Goal: Task Accomplishment & Management: Manage account settings

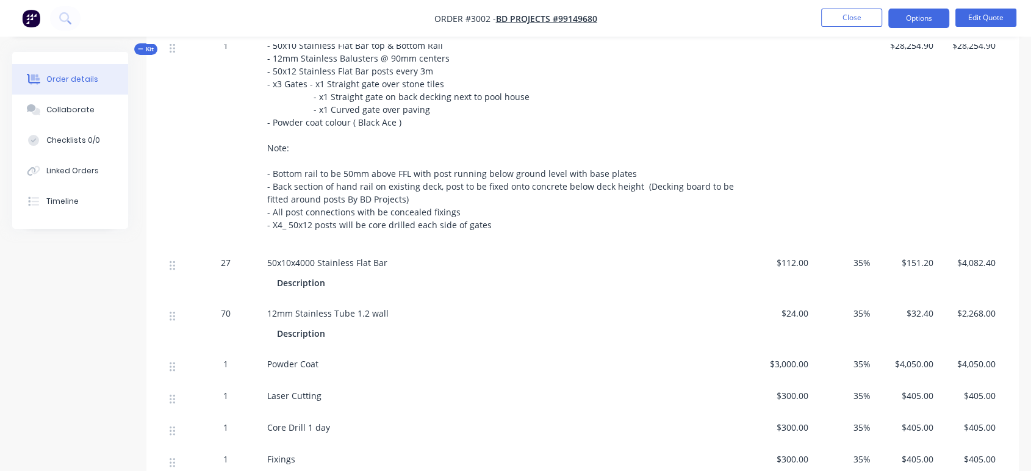
scroll to position [389, 0]
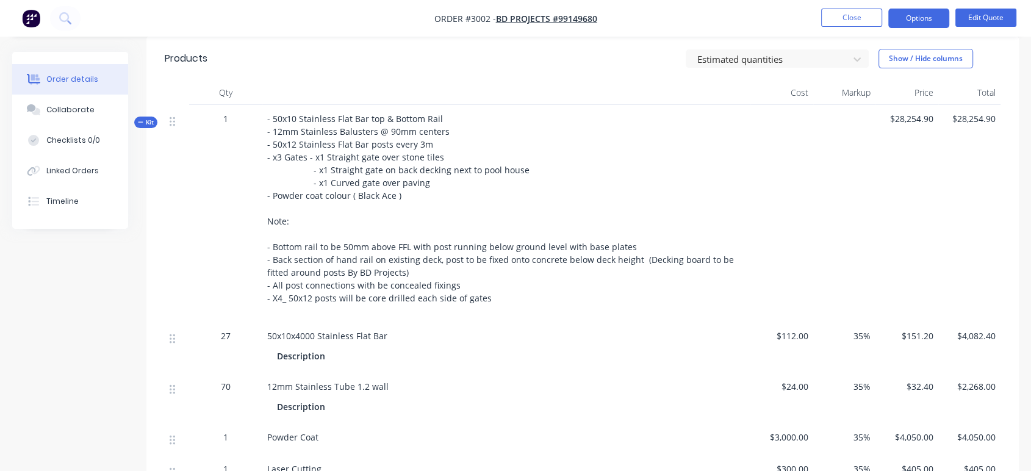
click at [904, 115] on span "$28,254.90" at bounding box center [906, 118] width 53 height 13
click at [902, 116] on span "$28,254.90" at bounding box center [906, 118] width 53 height 13
click at [966, 113] on span "$28,254.90" at bounding box center [969, 118] width 53 height 13
click at [966, 115] on span "$28,254.90" at bounding box center [969, 118] width 53 height 13
click at [953, 128] on div "$28,254.90" at bounding box center [969, 213] width 63 height 217
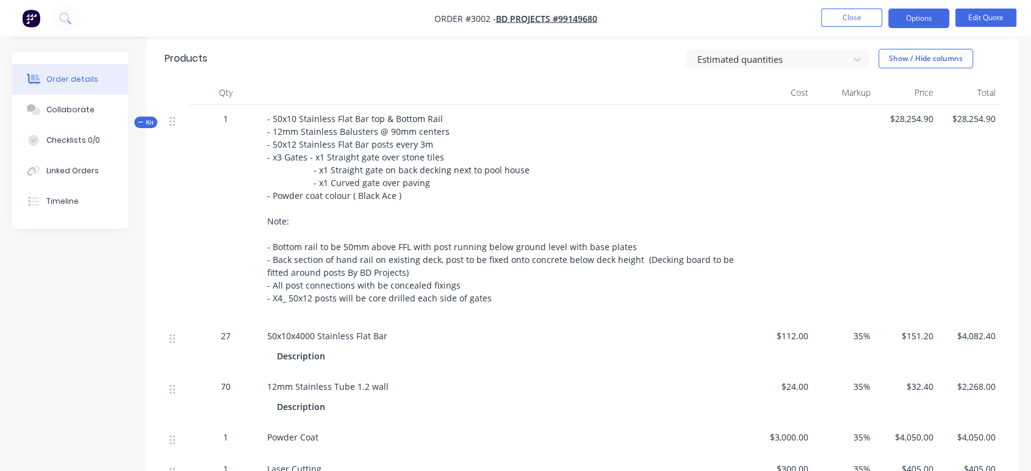
click at [922, 117] on span "$28,254.90" at bounding box center [906, 118] width 53 height 13
click at [911, 124] on span "$28,254.90" at bounding box center [906, 118] width 53 height 13
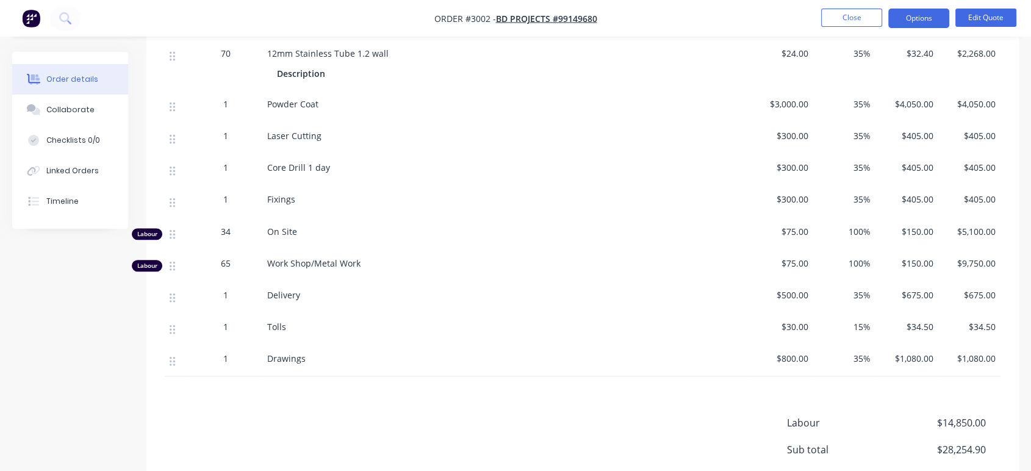
scroll to position [728, 0]
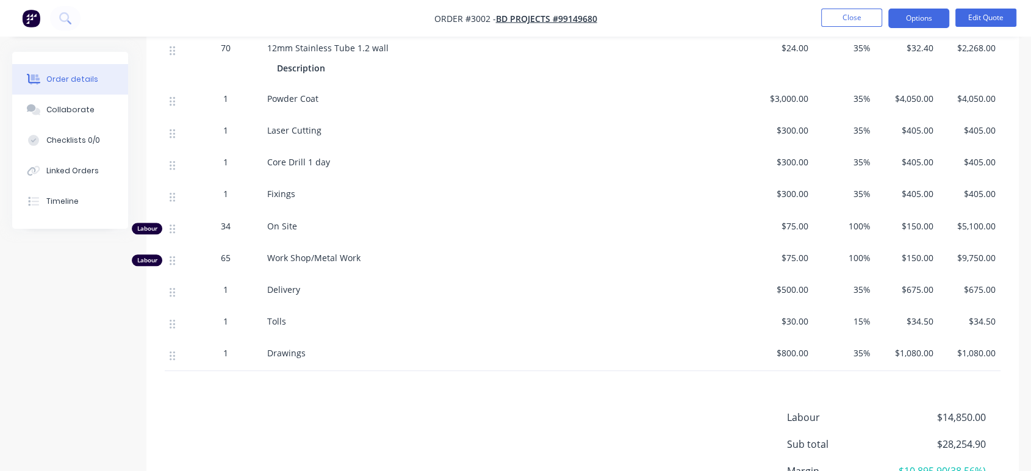
click at [861, 223] on span "100%" at bounding box center [844, 226] width 53 height 13
click at [862, 223] on span "100%" at bounding box center [844, 226] width 53 height 13
click at [971, 20] on button "Edit Quote" at bounding box center [985, 18] width 61 height 18
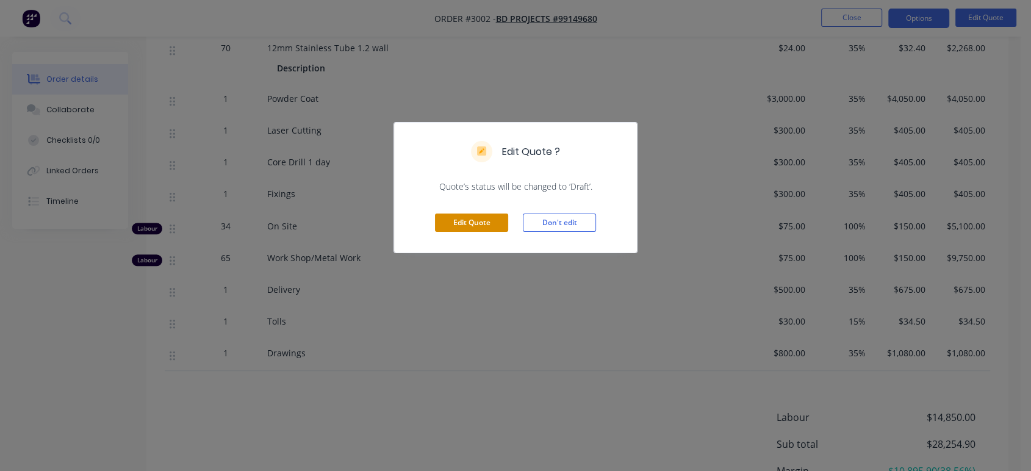
click at [489, 223] on button "Edit Quote" at bounding box center [471, 223] width 73 height 18
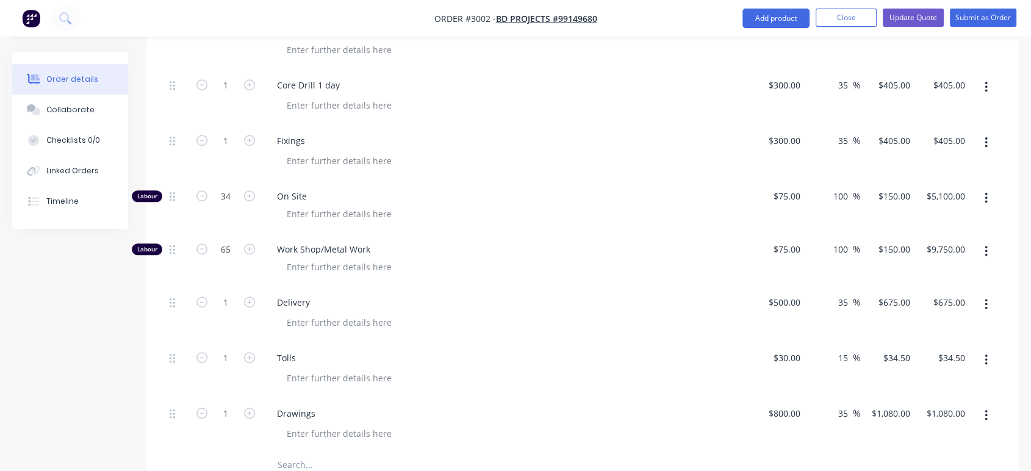
scroll to position [813, 0]
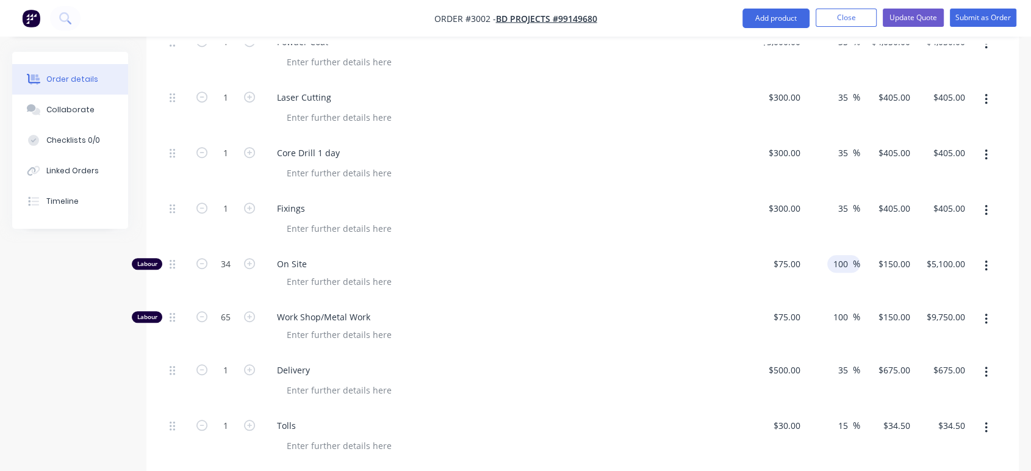
click at [847, 257] on input "100" at bounding box center [842, 264] width 21 height 18
type input "115"
type input "$161.25"
type input "$5,482.50"
click at [851, 319] on input "100" at bounding box center [842, 317] width 21 height 18
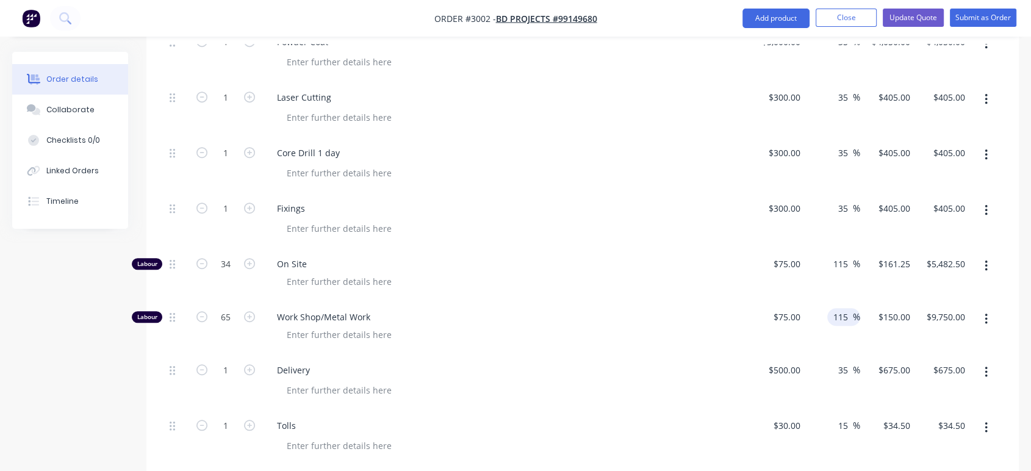
type input "115"
type input "$161.25"
type input "$10,481.25"
click at [667, 262] on span "On Site" at bounding box center [511, 263] width 468 height 13
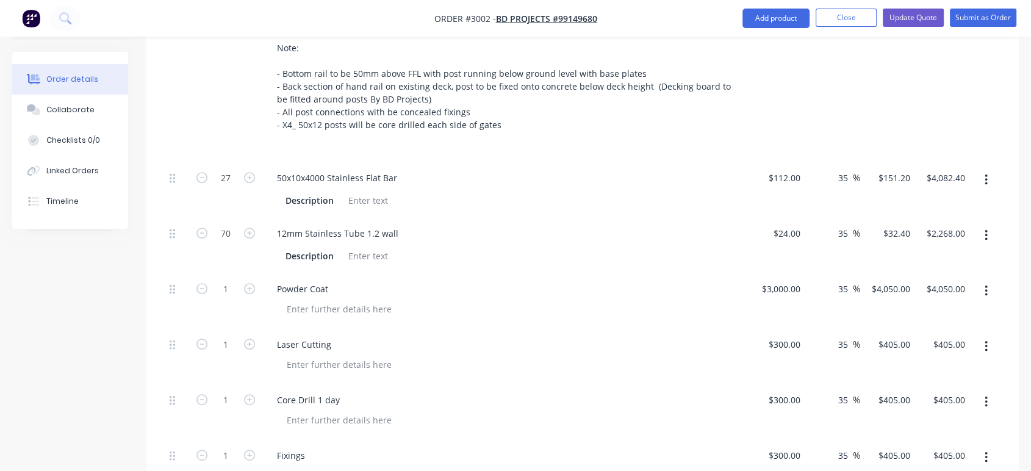
scroll to position [709, 0]
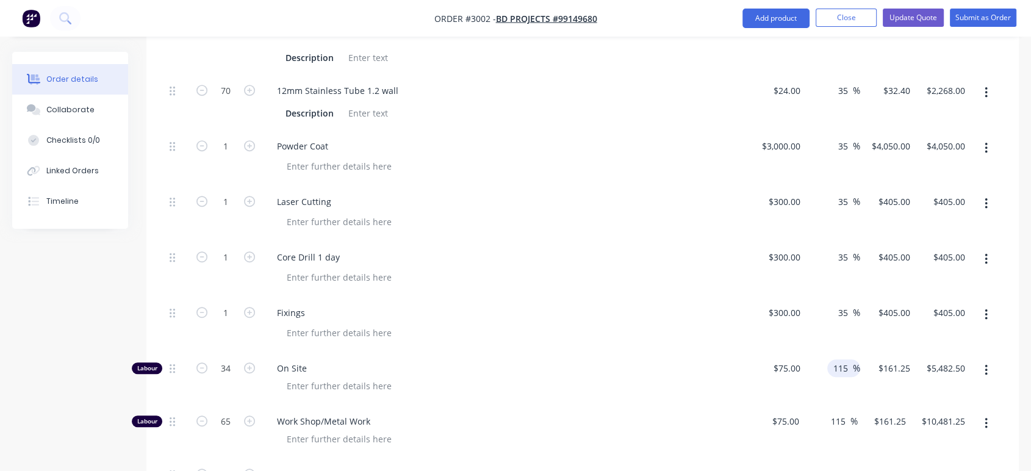
click at [849, 364] on input "115" at bounding box center [842, 368] width 21 height 18
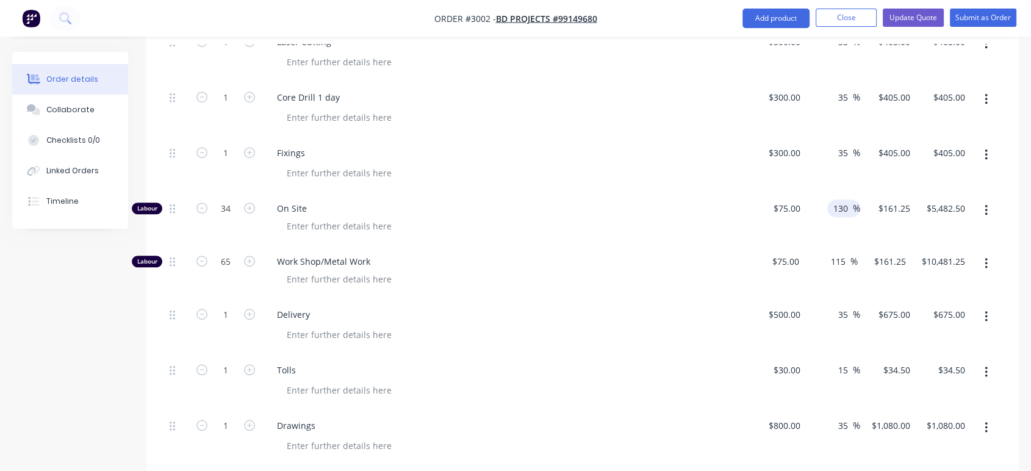
scroll to position [844, 0]
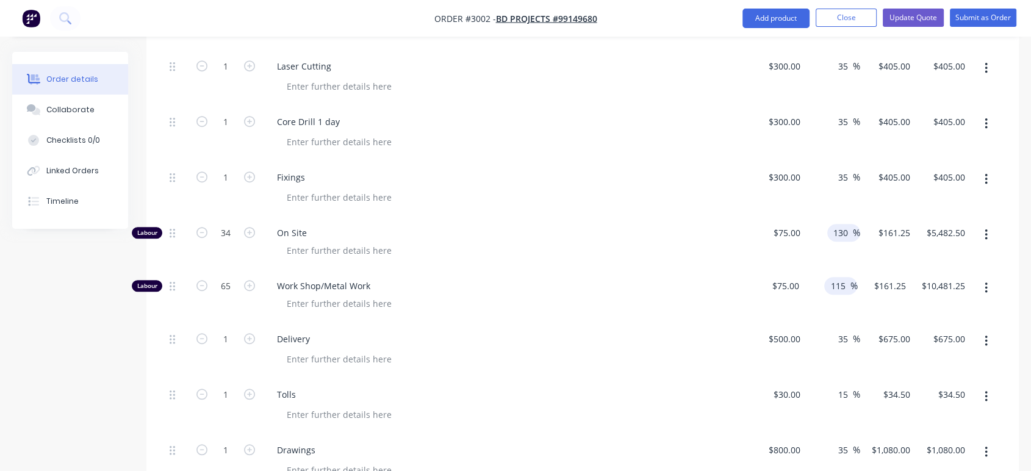
type input "130"
type input "$172.50"
type input "$5,865.00"
click at [844, 282] on input "115" at bounding box center [839, 286] width 21 height 18
type input "130"
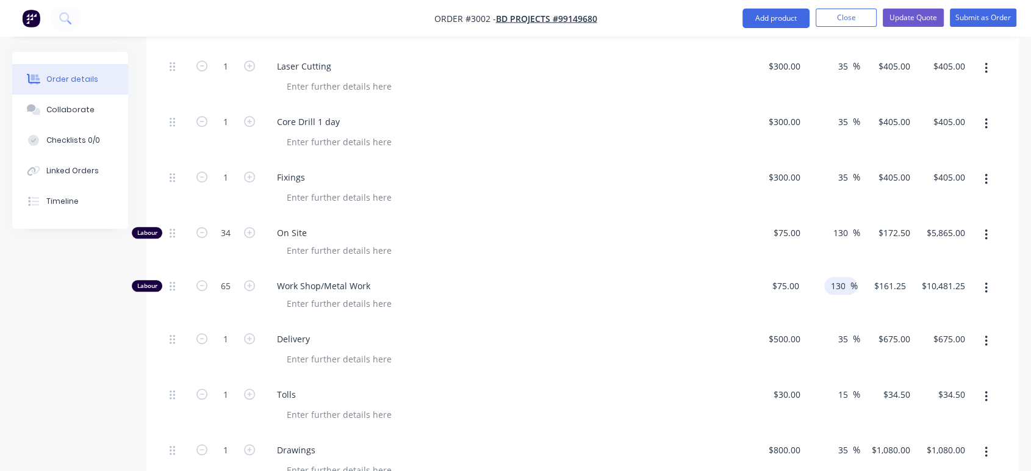
type input "$172.50"
type input "$11,212.50"
click at [389, 96] on div "Laser Cutting" at bounding box center [506, 78] width 488 height 56
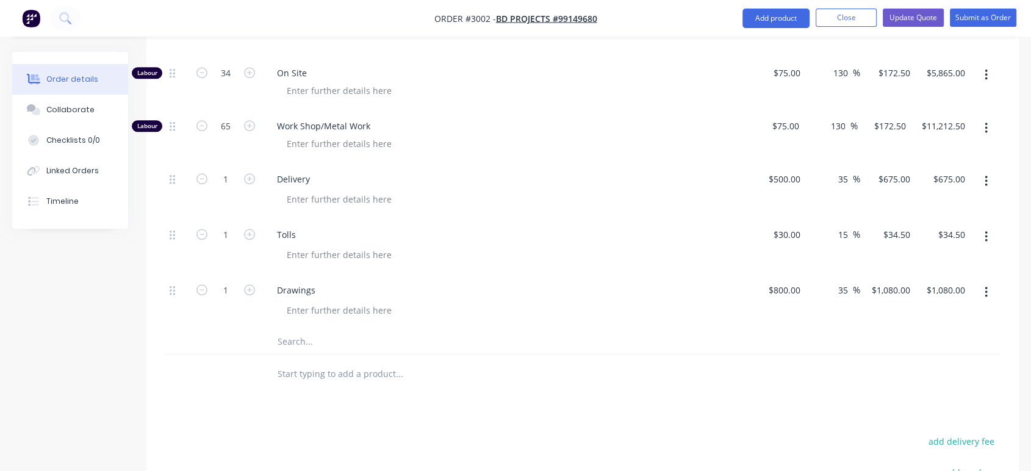
scroll to position [980, 0]
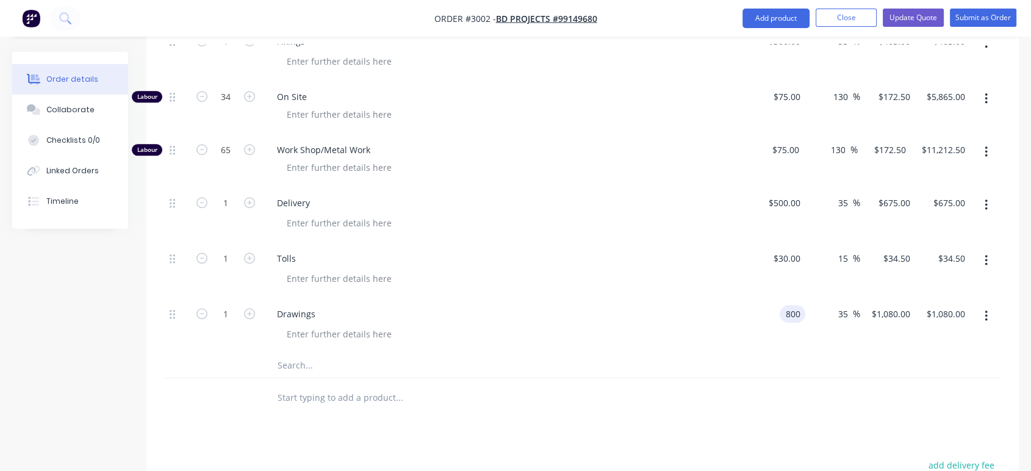
drag, startPoint x: 801, startPoint y: 310, endPoint x: 780, endPoint y: 312, distance: 20.8
click at [780, 312] on div "800 800" at bounding box center [793, 314] width 26 height 18
type input "$1,000.00"
type input "$1,350.00"
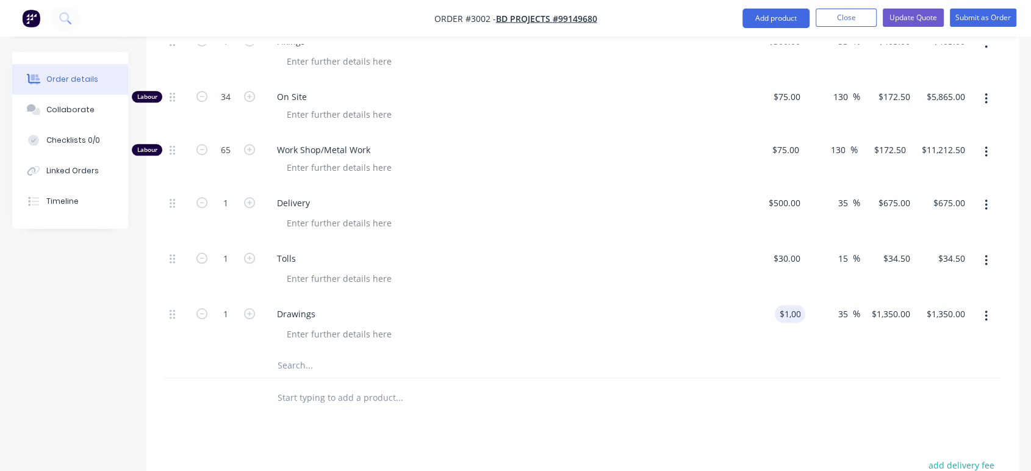
click at [711, 338] on div at bounding box center [511, 334] width 468 height 18
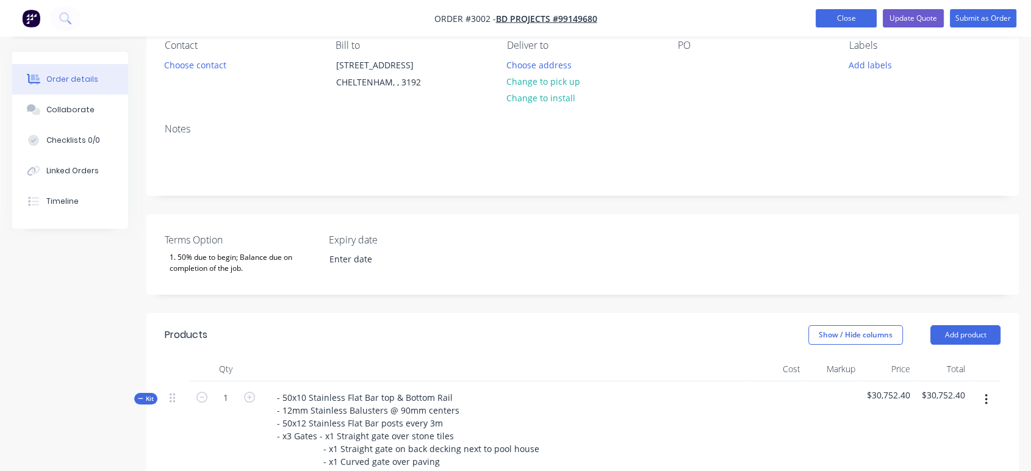
scroll to position [99, 0]
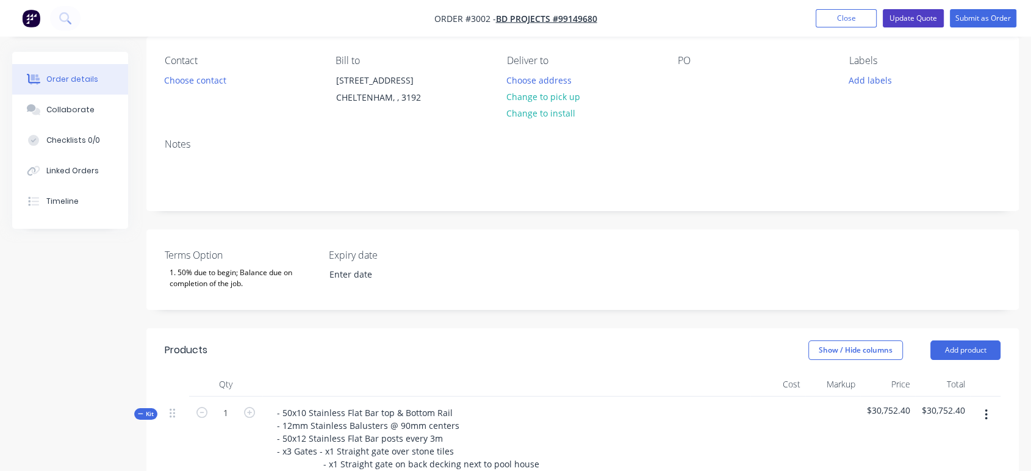
click at [899, 11] on button "Update Quote" at bounding box center [913, 18] width 61 height 18
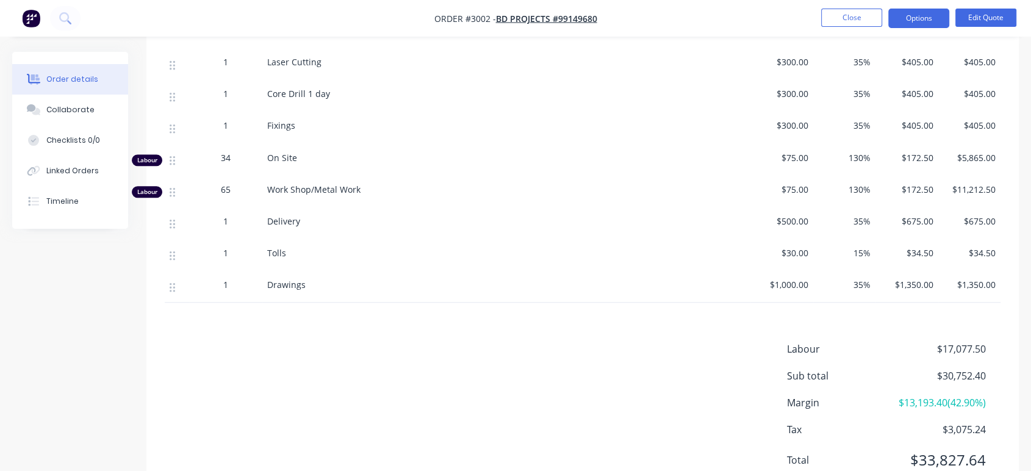
scroll to position [795, 0]
click at [866, 193] on span "130%" at bounding box center [844, 190] width 53 height 13
click at [984, 12] on button "Edit Quote" at bounding box center [985, 18] width 61 height 18
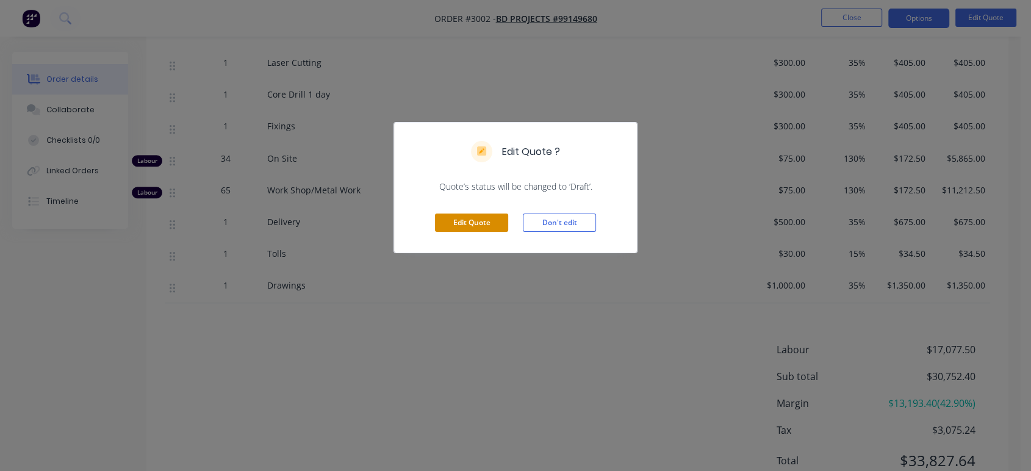
click at [497, 218] on button "Edit Quote" at bounding box center [471, 223] width 73 height 18
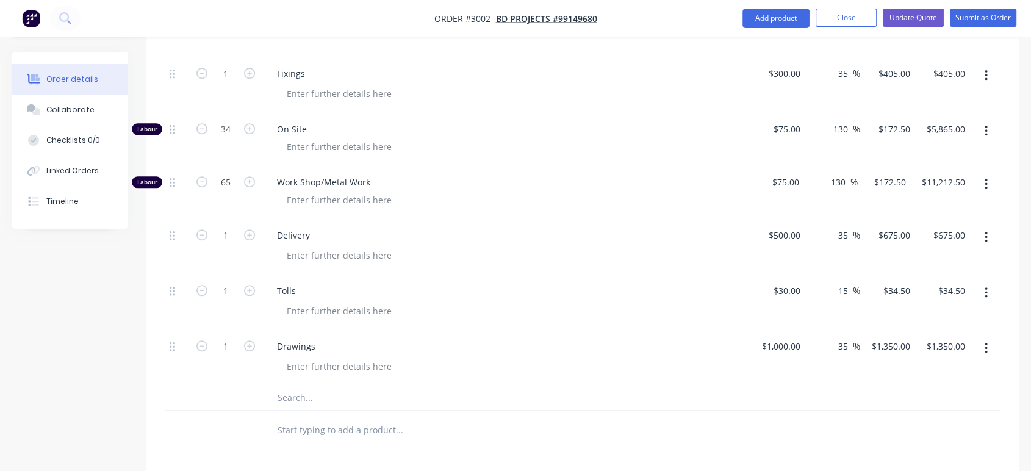
scroll to position [949, 0]
drag, startPoint x: 845, startPoint y: 180, endPoint x: 837, endPoint y: 181, distance: 8.6
click at [837, 181] on input "130" at bounding box center [839, 182] width 21 height 18
type input "11"
type input "$83.25"
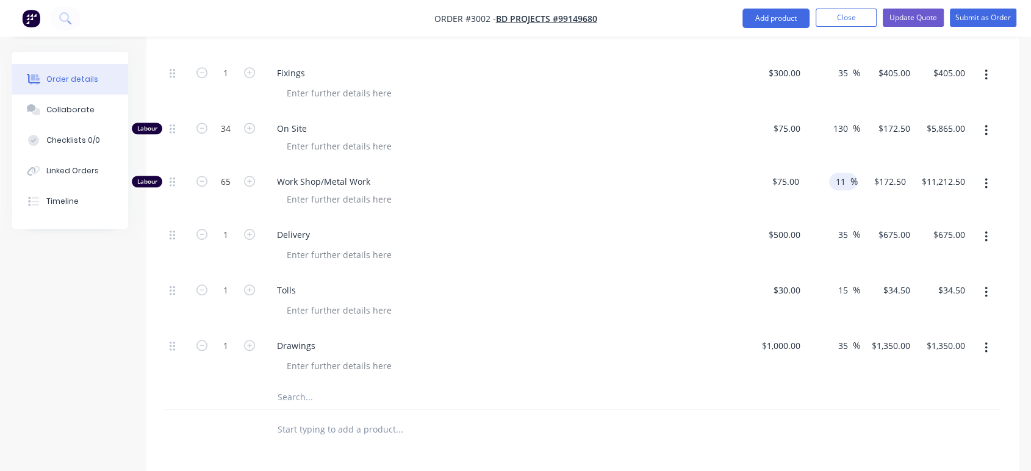
type input "$5,411.25"
drag, startPoint x: 853, startPoint y: 182, endPoint x: 826, endPoint y: 180, distance: 27.0
click at [826, 180] on div "11 11 %" at bounding box center [832, 191] width 55 height 53
drag, startPoint x: 854, startPoint y: 189, endPoint x: 847, endPoint y: 177, distance: 13.9
click at [854, 189] on div "11 11 %" at bounding box center [832, 191] width 55 height 53
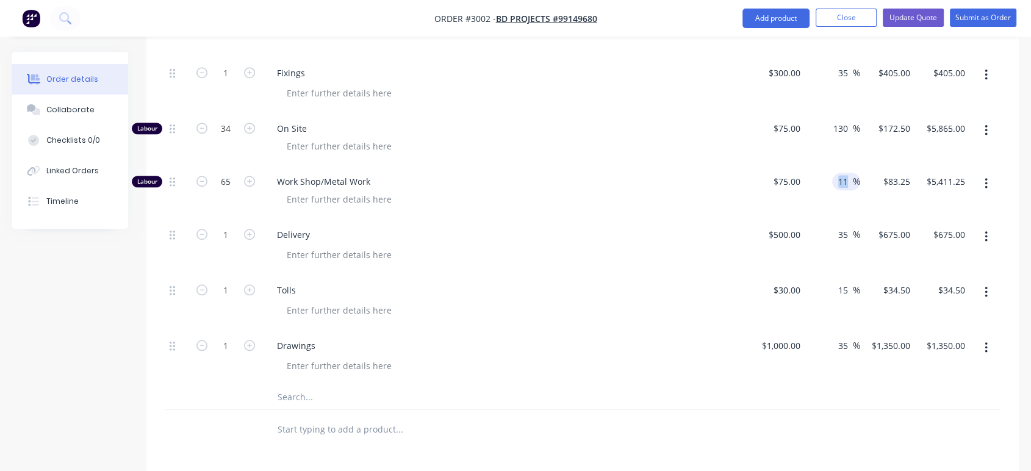
click at [845, 179] on input "11" at bounding box center [845, 182] width 16 height 18
type input "100"
type input "$150.00"
type input "$9,750.00"
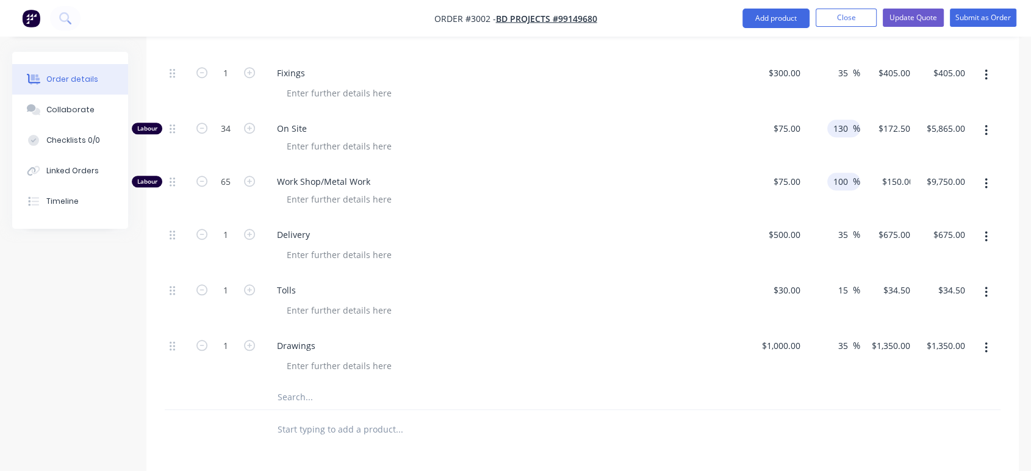
click at [845, 131] on input "130" at bounding box center [842, 129] width 21 height 18
drag, startPoint x: 848, startPoint y: 129, endPoint x: 827, endPoint y: 126, distance: 21.1
click at [827, 126] on div "130 130 %" at bounding box center [843, 129] width 33 height 18
type input "0"
type input "100"
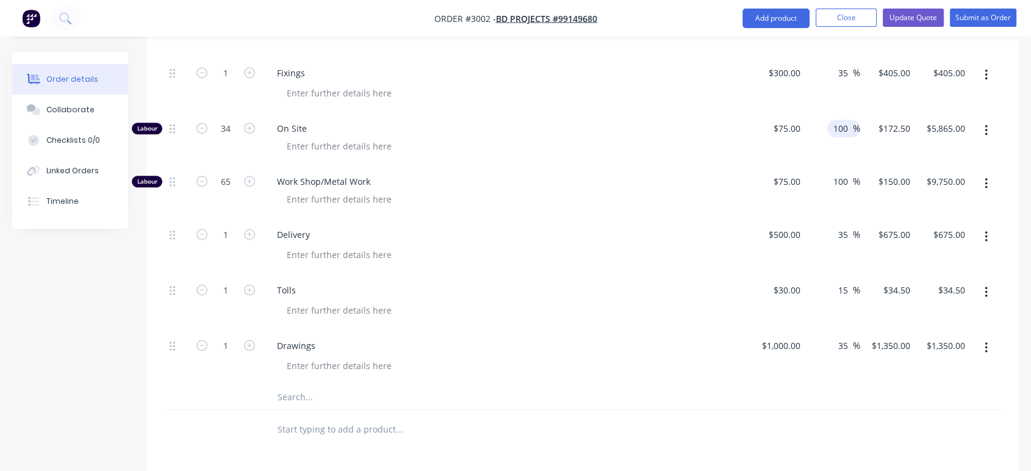
type input "$150.00"
type input "$5,100.00"
click at [734, 228] on div "Delivery" at bounding box center [506, 235] width 478 height 18
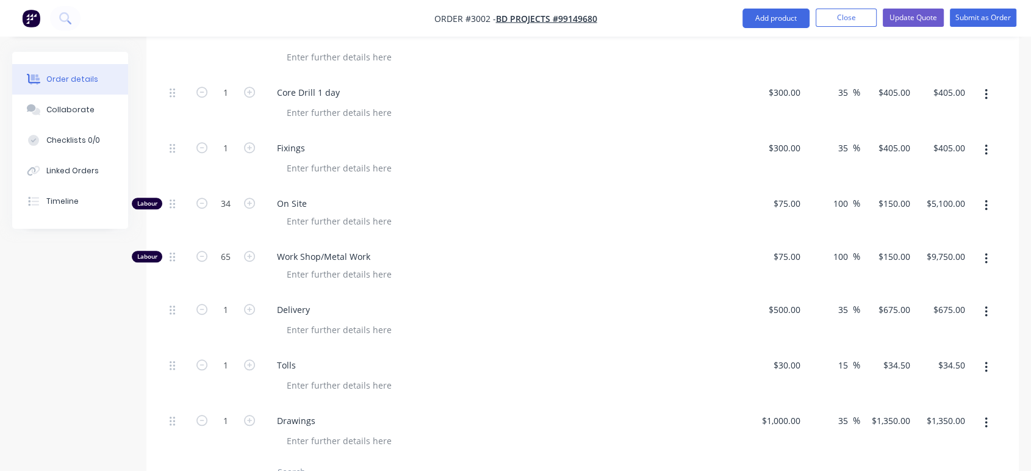
scroll to position [844, 0]
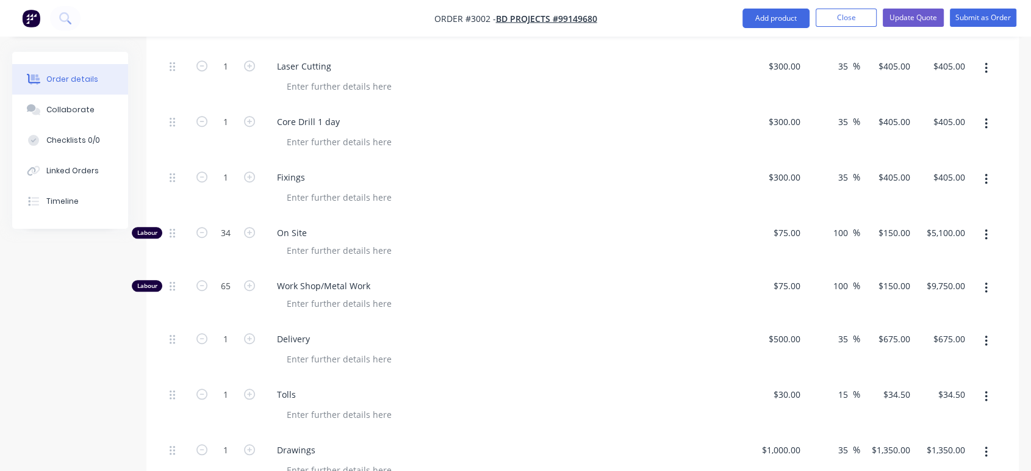
drag, startPoint x: 849, startPoint y: 228, endPoint x: 826, endPoint y: 233, distance: 23.1
click at [826, 233] on div "100 100 %" at bounding box center [832, 243] width 55 height 53
type input "130"
type input "$172.50"
type input "$5,865.00"
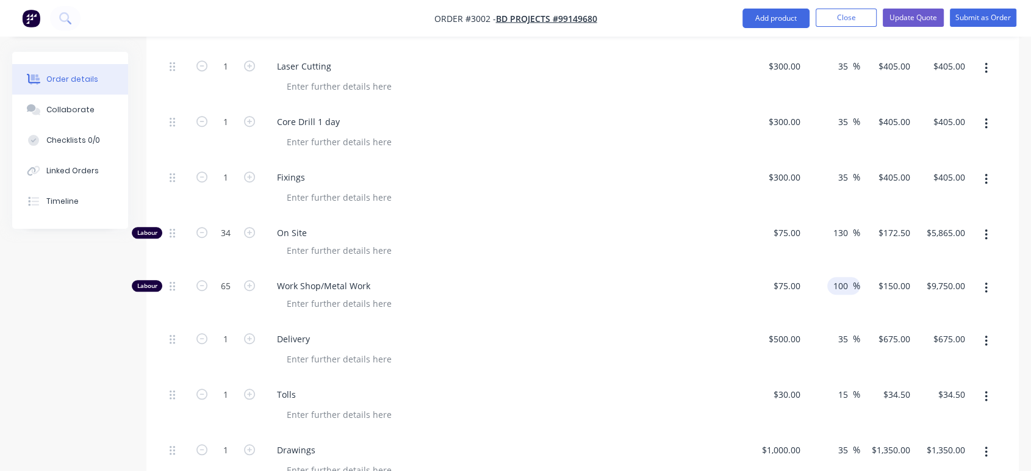
click at [852, 279] on div "100 100" at bounding box center [842, 286] width 21 height 18
drag, startPoint x: 849, startPoint y: 279, endPoint x: 831, endPoint y: 279, distance: 17.7
click at [832, 279] on div "100 100" at bounding box center [842, 286] width 21 height 18
type input "130"
type input "$172.50"
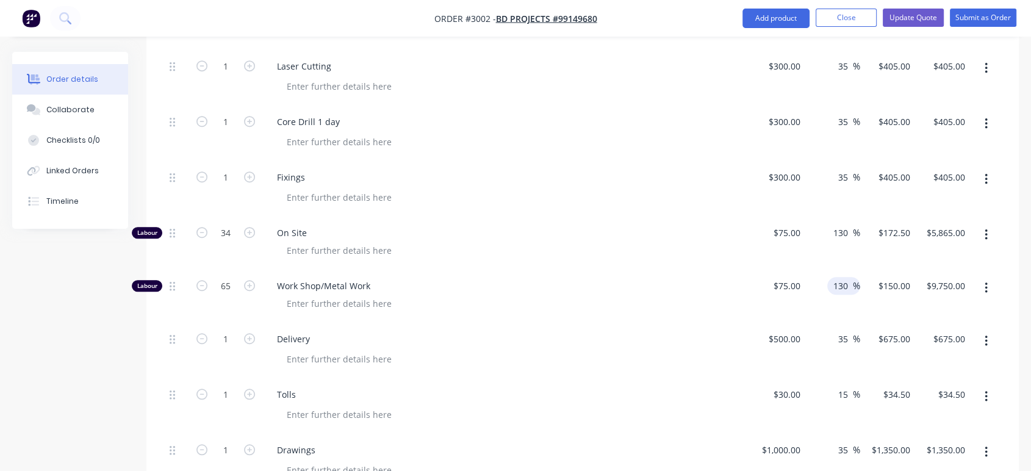
type input "$11,212.50"
click at [715, 359] on div at bounding box center [511, 359] width 468 height 18
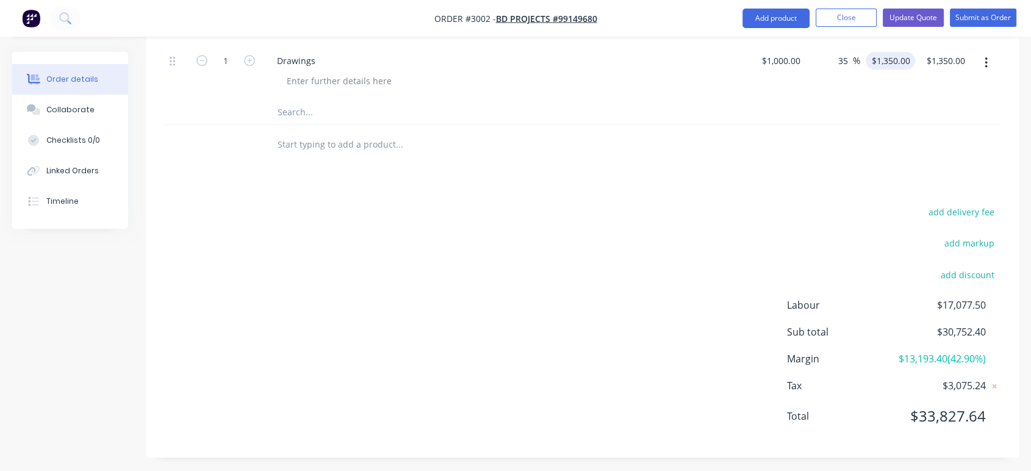
scroll to position [1251, 0]
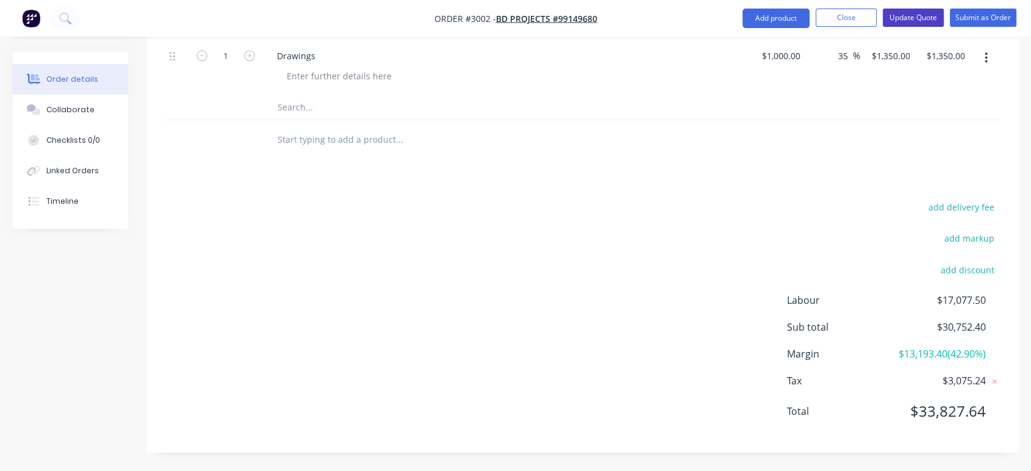
click at [913, 15] on button "Update Quote" at bounding box center [913, 18] width 61 height 18
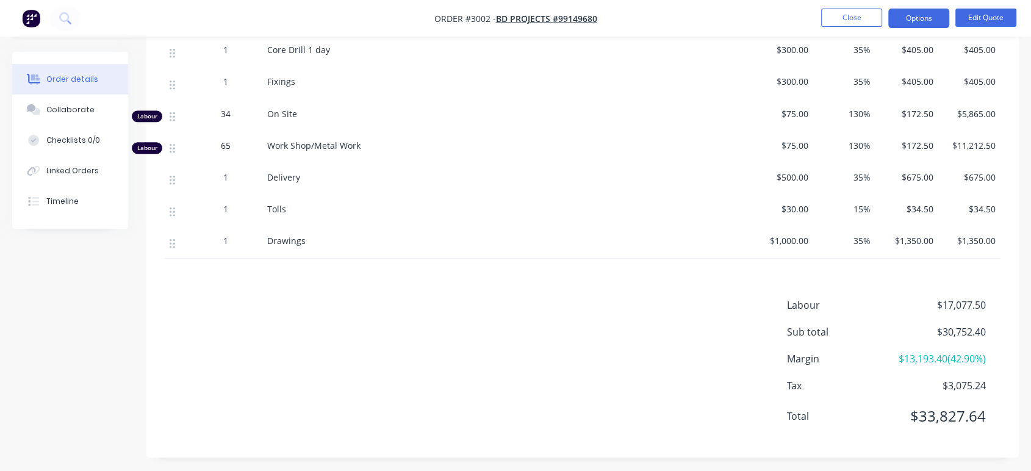
scroll to position [864, 0]
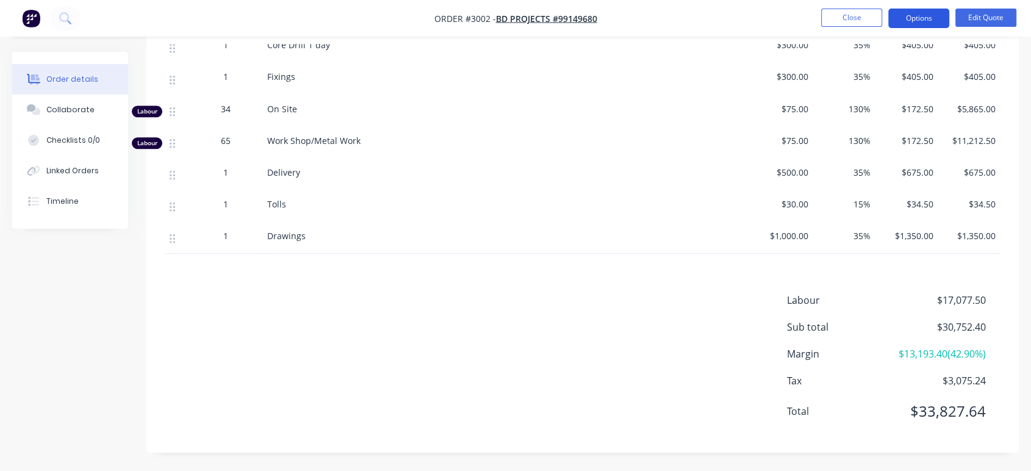
click at [913, 20] on button "Options" at bounding box center [918, 19] width 61 height 20
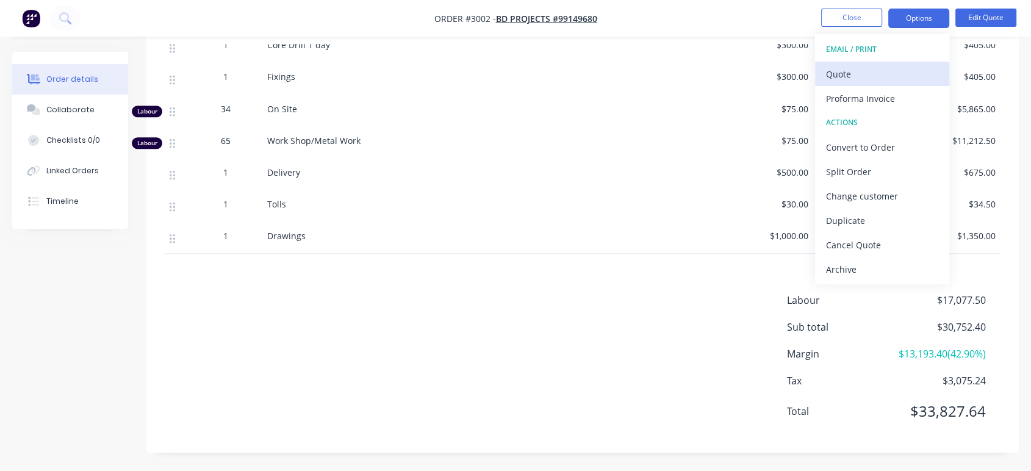
click at [859, 73] on div "Quote" at bounding box center [882, 74] width 112 height 18
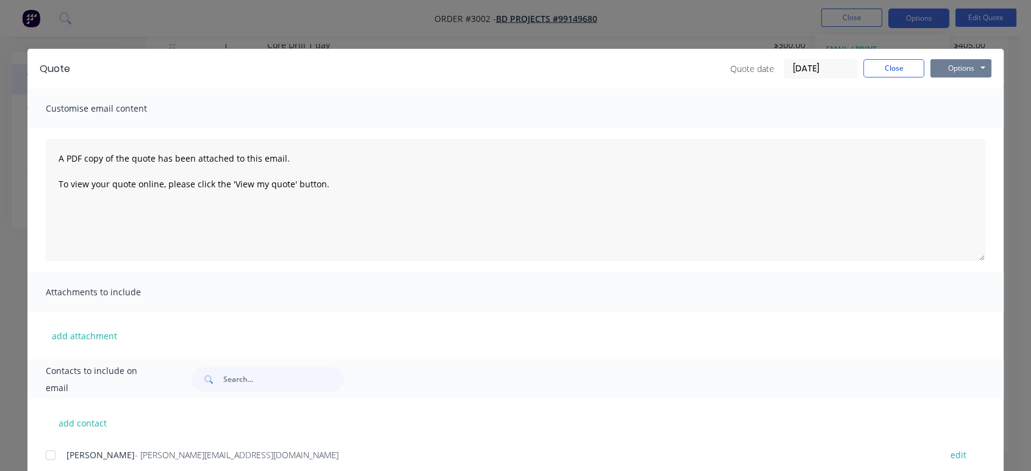
click at [953, 63] on button "Options" at bounding box center [960, 68] width 61 height 18
click at [958, 88] on button "Preview" at bounding box center [969, 90] width 78 height 20
click at [876, 64] on button "Close" at bounding box center [893, 68] width 61 height 18
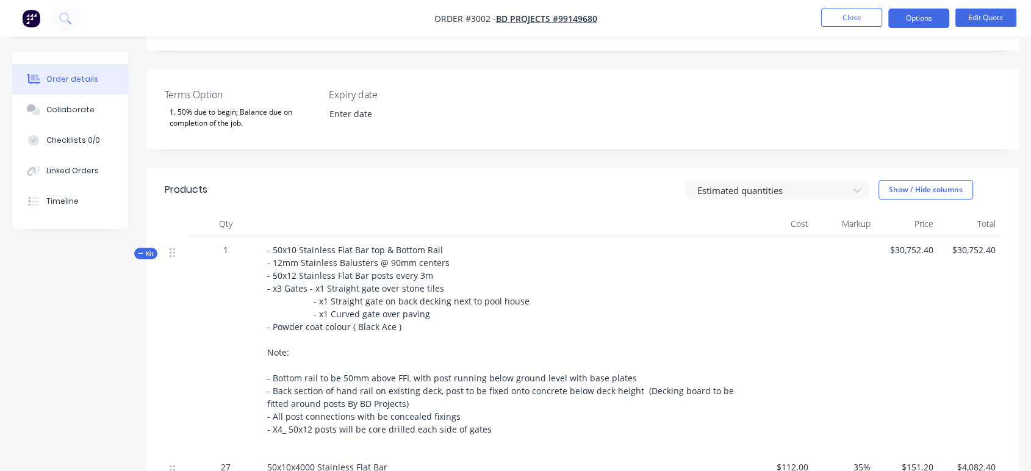
scroll to position [254, 0]
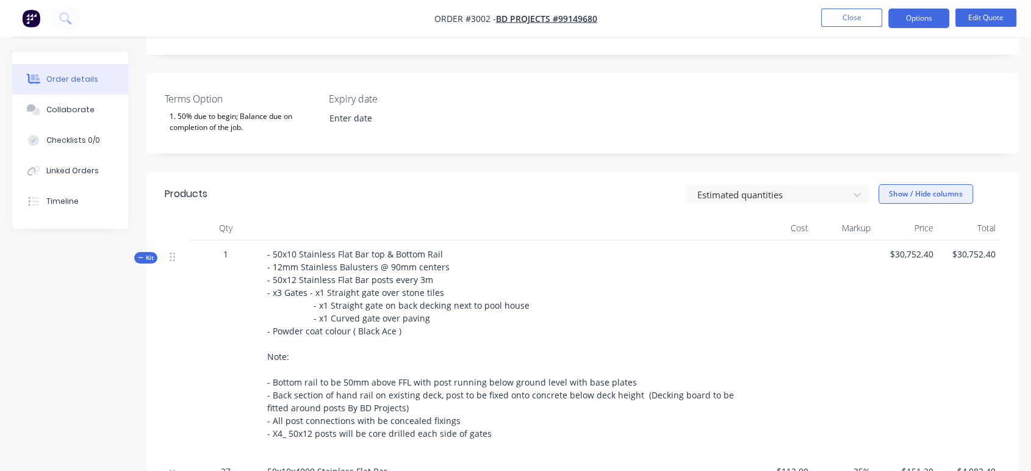
click at [922, 195] on button "Show / Hide columns" at bounding box center [925, 194] width 95 height 20
click at [896, 232] on span at bounding box center [898, 234] width 10 height 10
click at [883, 229] on input "Cost" at bounding box center [883, 229] width 0 height 0
click at [898, 248] on span at bounding box center [898, 251] width 10 height 10
click at [883, 246] on input "Markup" at bounding box center [883, 246] width 0 height 0
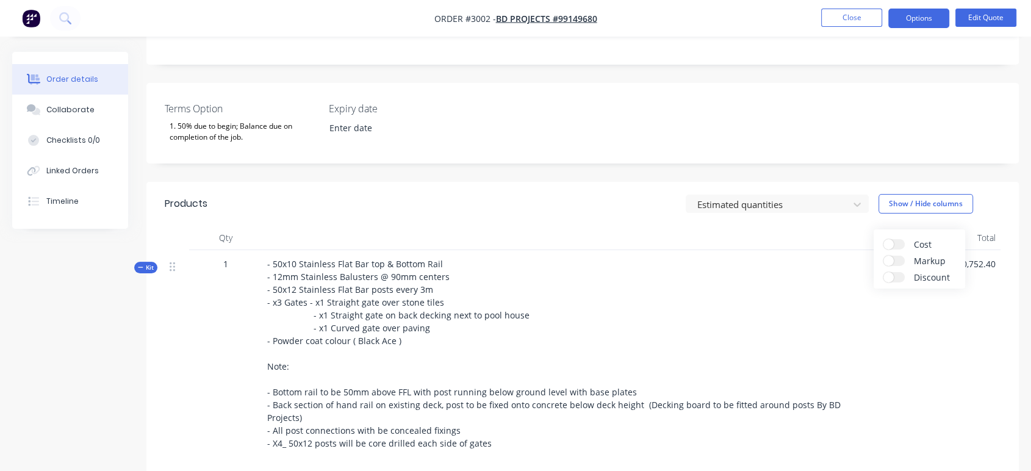
scroll to position [267, 0]
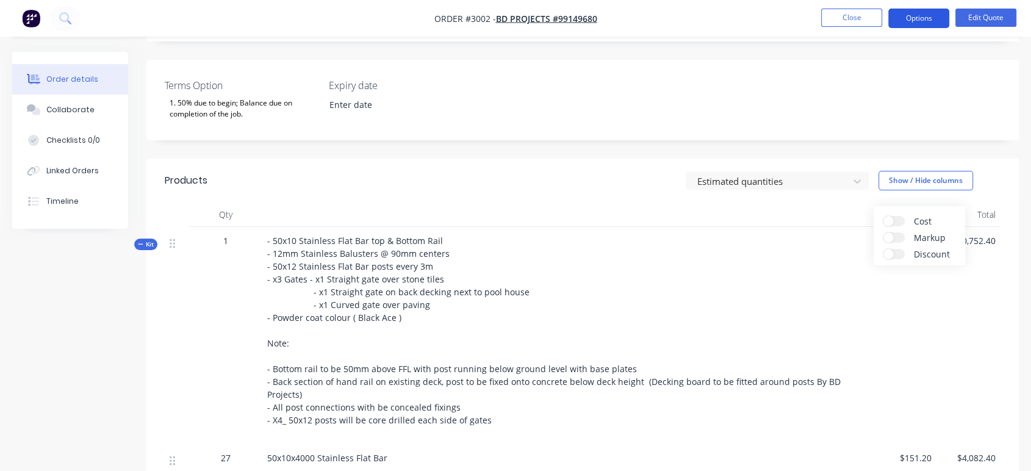
click at [928, 19] on button "Options" at bounding box center [918, 19] width 61 height 20
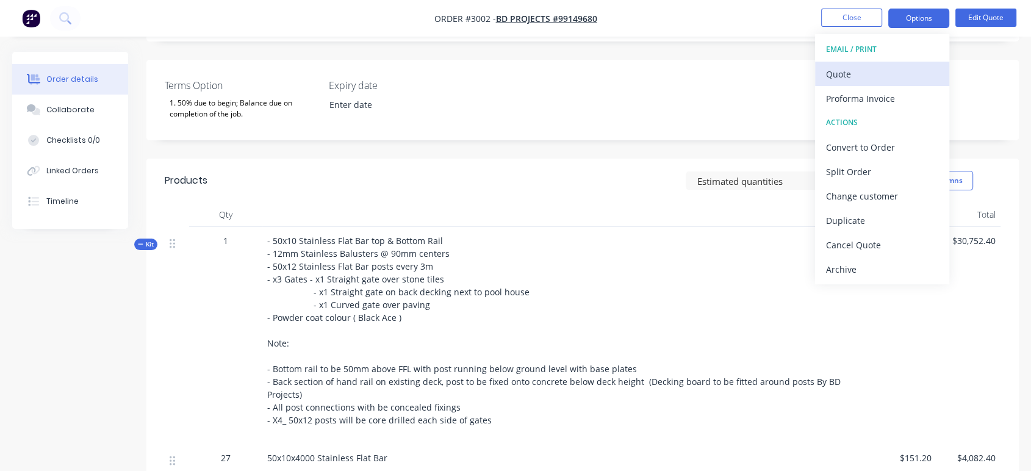
click at [875, 74] on div "Quote" at bounding box center [882, 74] width 112 height 18
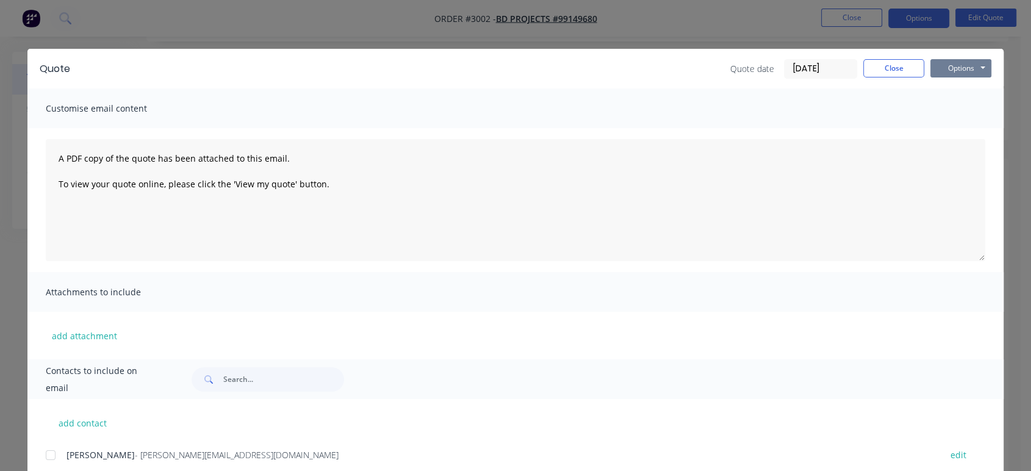
click at [952, 70] on button "Options" at bounding box center [960, 68] width 61 height 18
click at [958, 91] on button "Preview" at bounding box center [969, 90] width 78 height 20
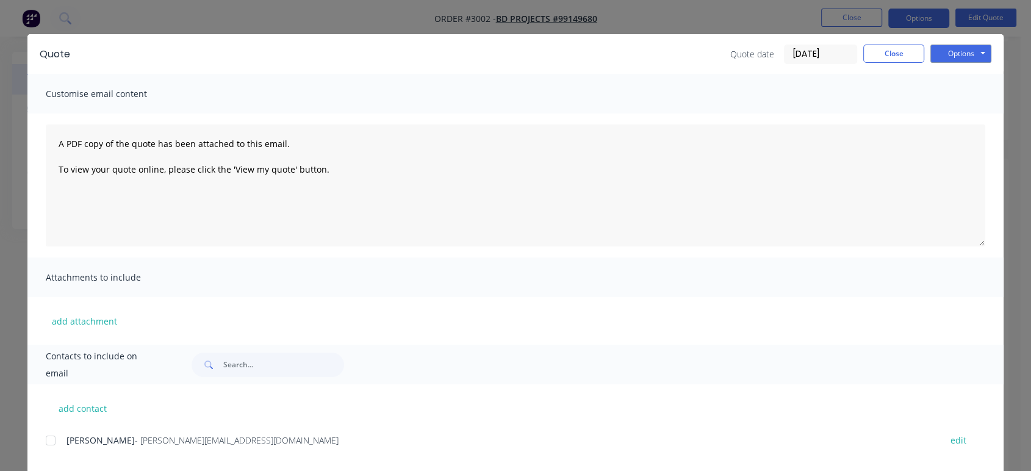
scroll to position [0, 0]
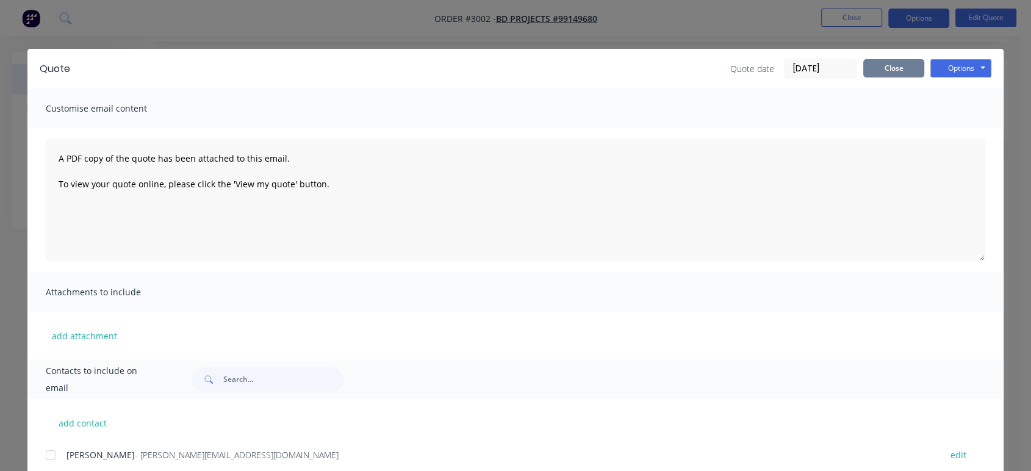
click at [899, 68] on button "Close" at bounding box center [893, 68] width 61 height 18
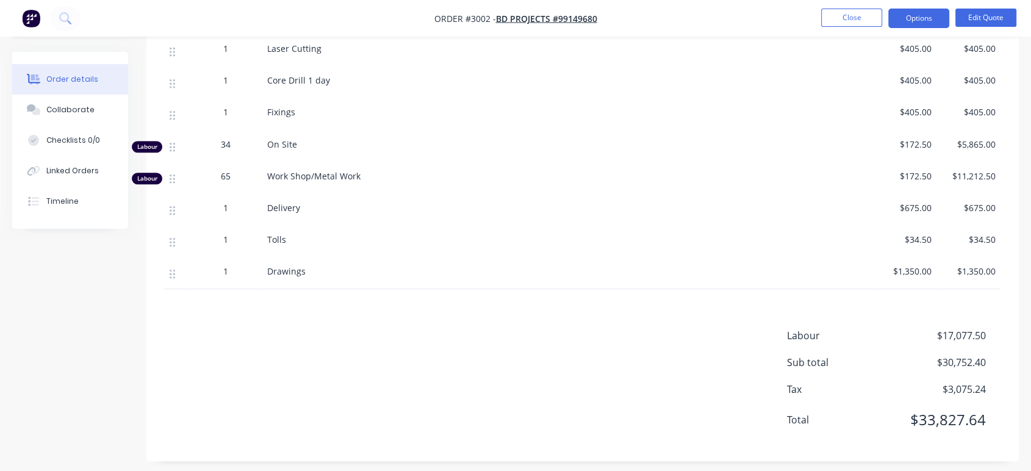
scroll to position [606, 0]
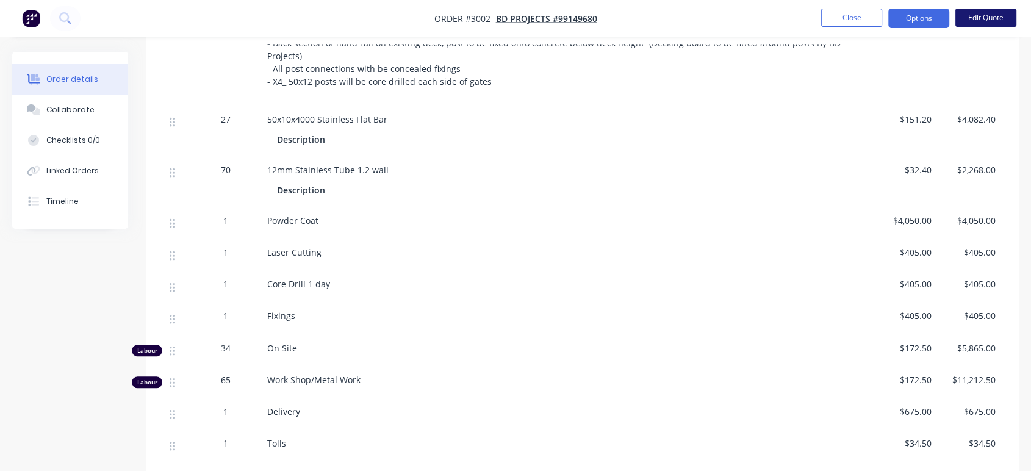
click at [980, 15] on button "Edit Quote" at bounding box center [985, 18] width 61 height 18
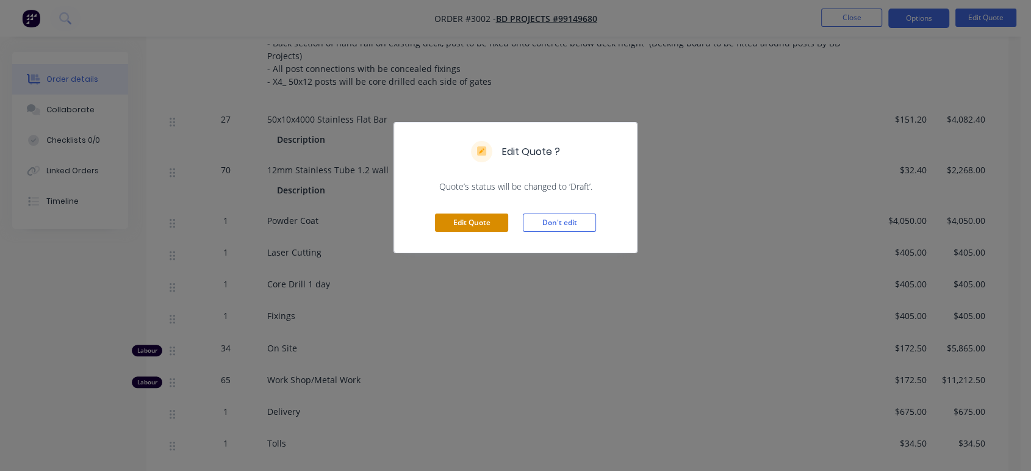
click at [462, 227] on button "Edit Quote" at bounding box center [471, 223] width 73 height 18
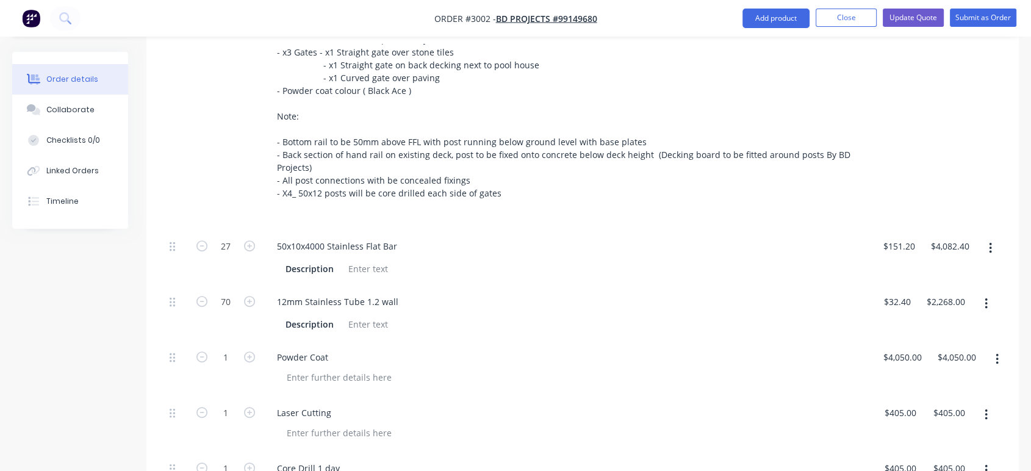
scroll to position [474, 0]
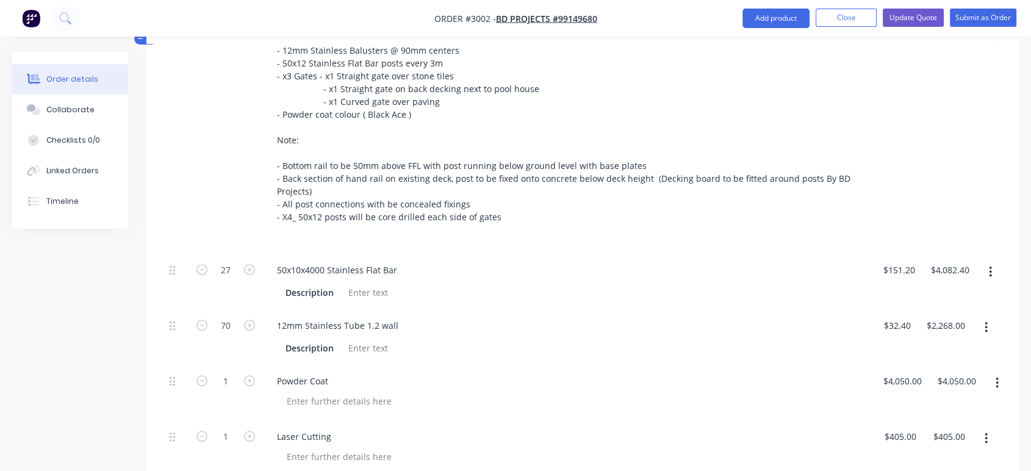
click at [989, 274] on icon "button" at bounding box center [990, 272] width 2 height 11
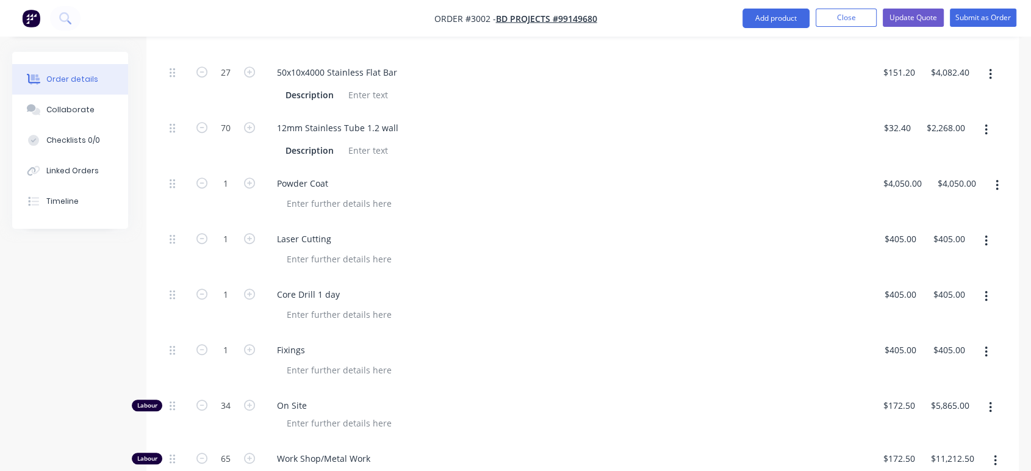
scroll to position [600, 0]
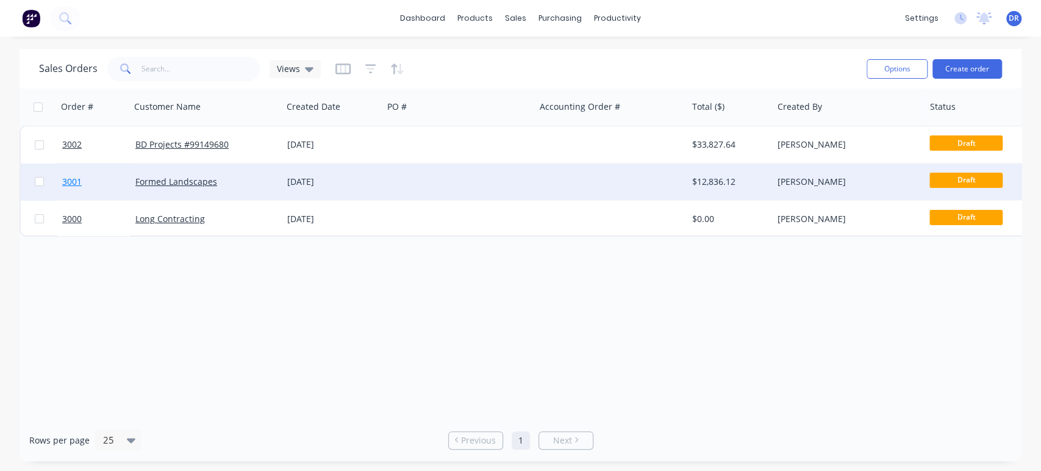
click at [77, 180] on span "3001" at bounding box center [72, 182] width 20 height 12
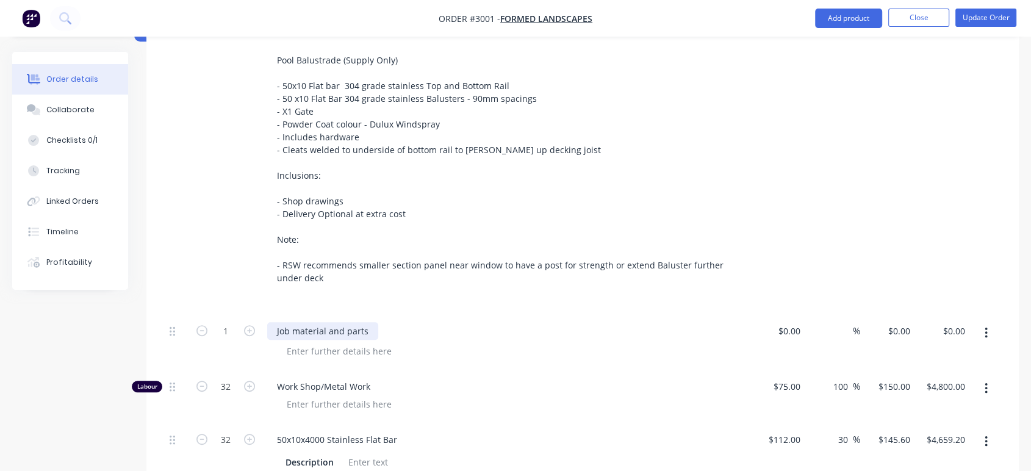
scroll to position [406, 0]
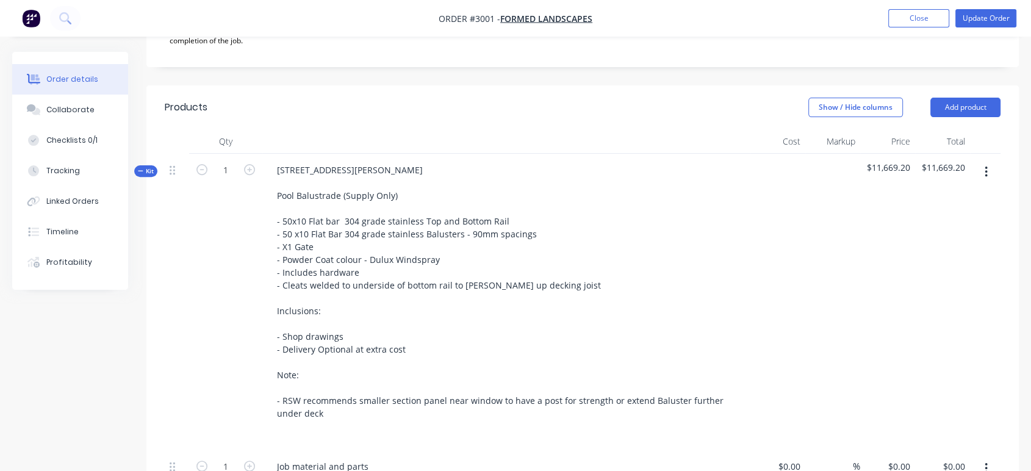
click at [145, 167] on span "Kit" at bounding box center [146, 171] width 16 height 9
click at [146, 167] on span "Kit" at bounding box center [146, 171] width 16 height 9
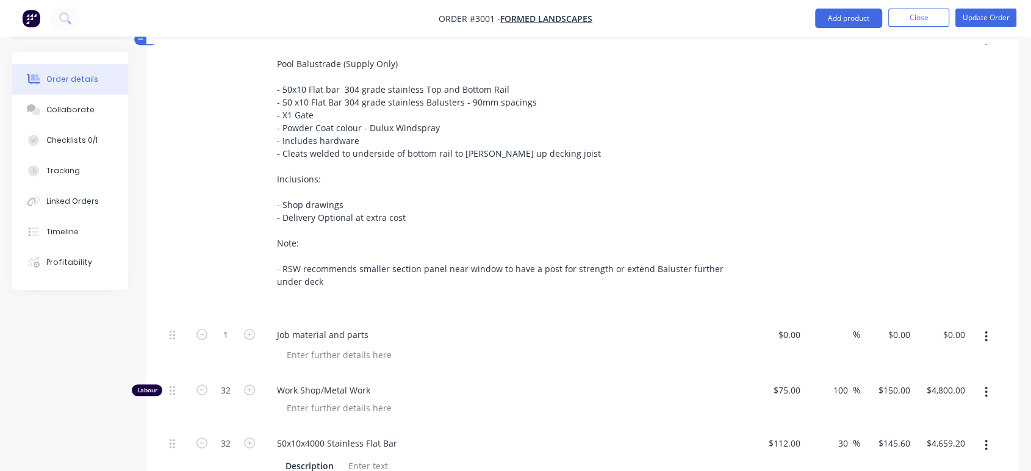
scroll to position [474, 0]
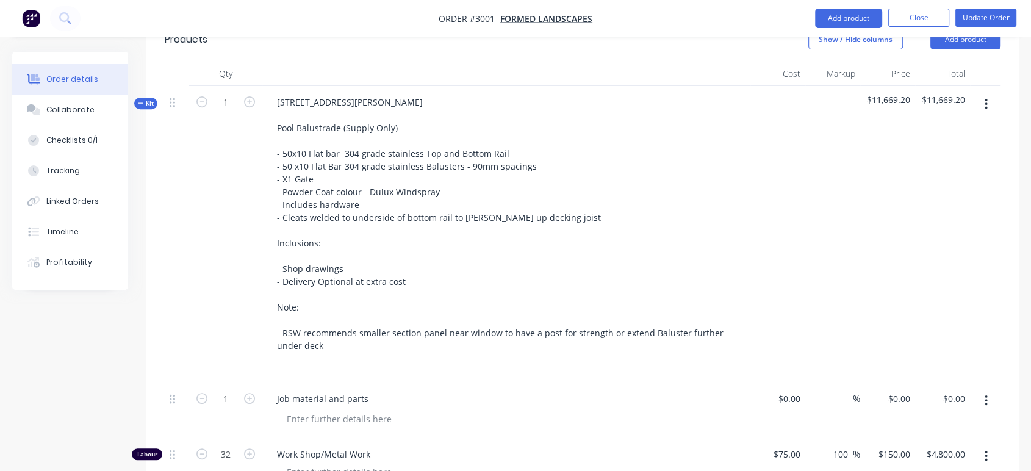
click at [146, 99] on span "Kit" at bounding box center [146, 103] width 16 height 9
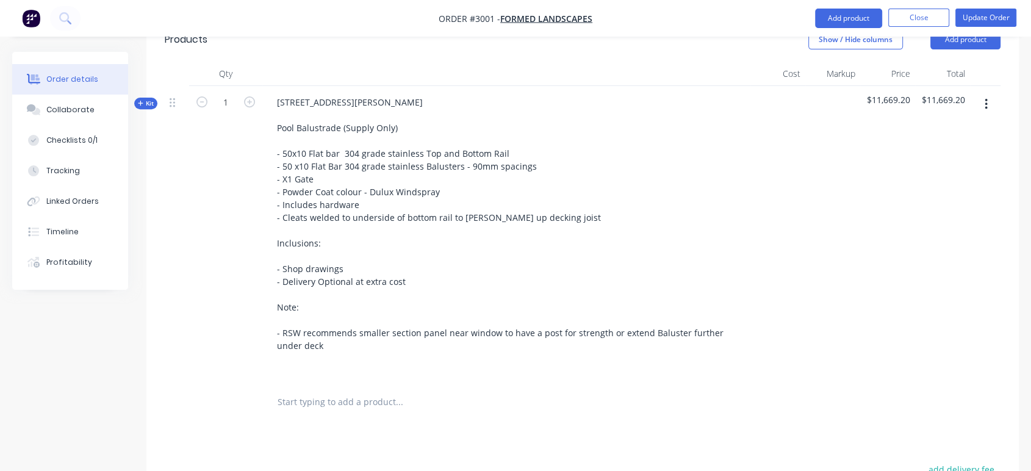
click at [146, 99] on span "Kit" at bounding box center [146, 103] width 16 height 9
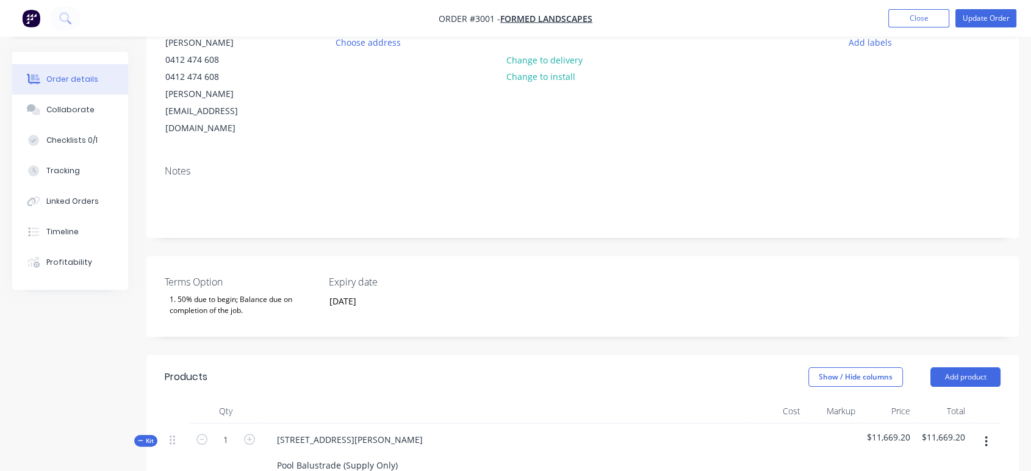
scroll to position [135, 0]
click at [986, 21] on button "Update Order" at bounding box center [985, 18] width 61 height 18
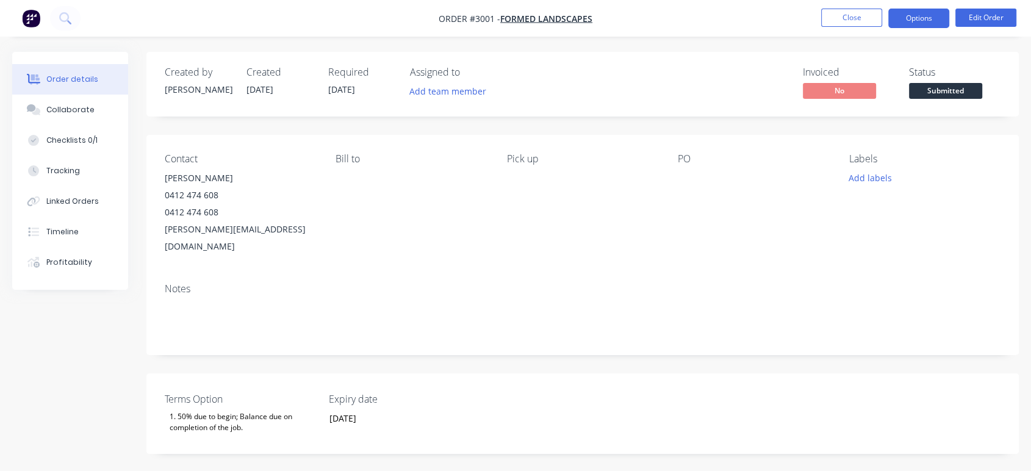
click at [916, 18] on button "Options" at bounding box center [918, 19] width 61 height 20
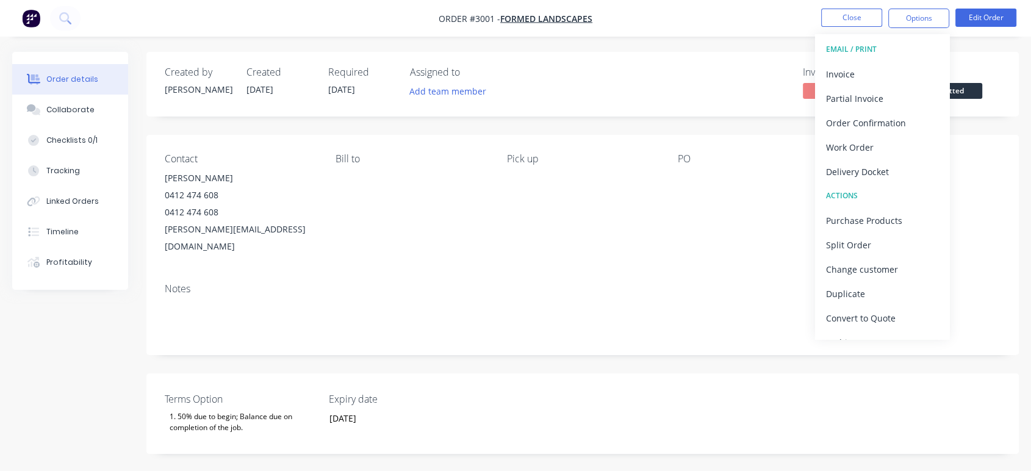
scroll to position [18, 0]
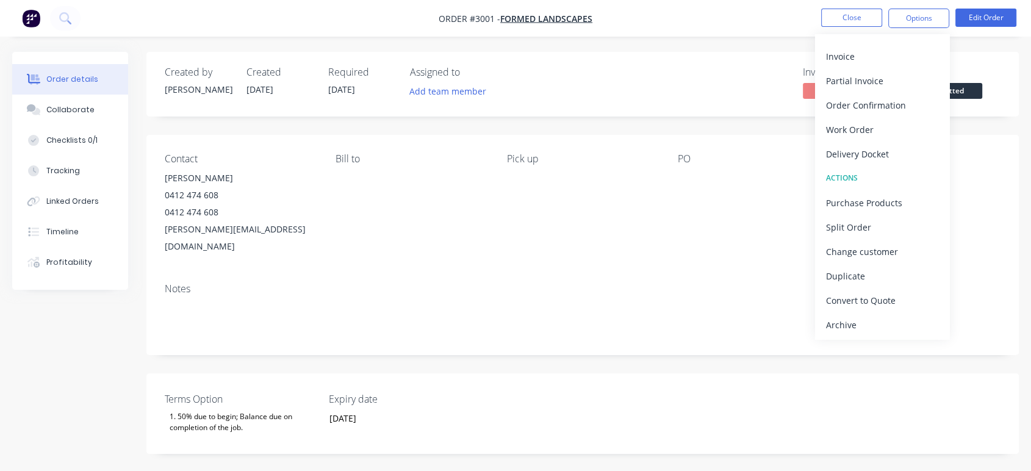
click at [975, 177] on div "Add labels" at bounding box center [924, 178] width 151 height 16
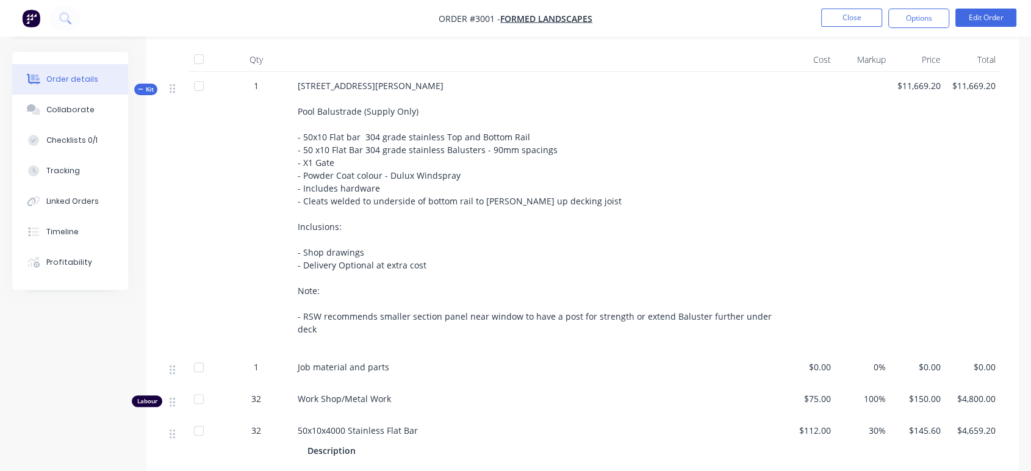
scroll to position [474, 0]
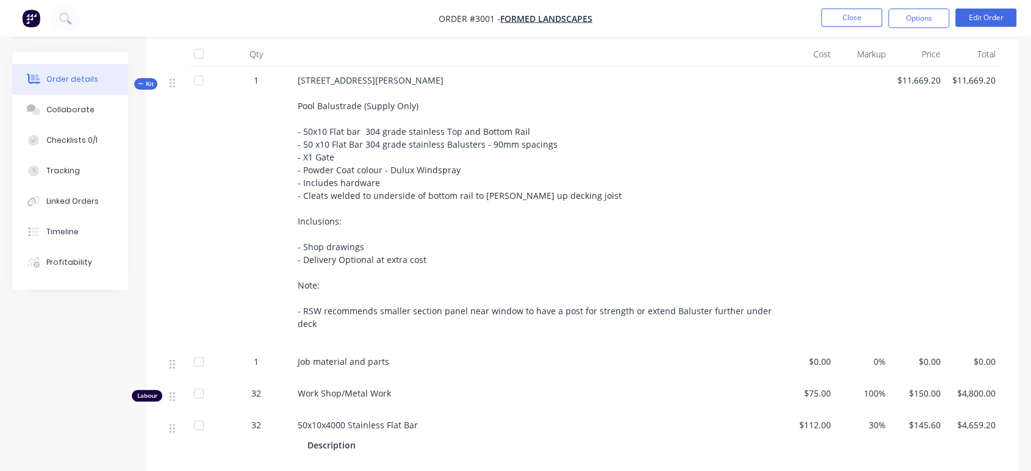
click at [146, 79] on span "Kit" at bounding box center [146, 83] width 16 height 9
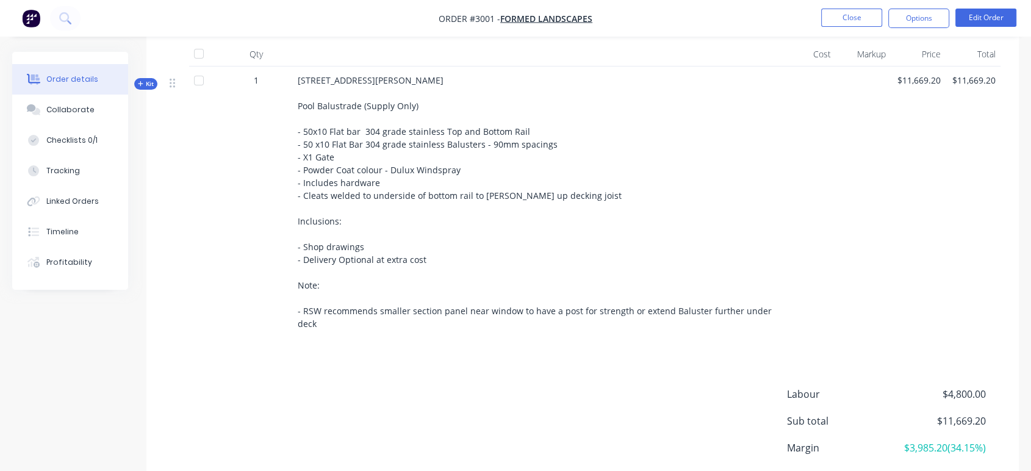
click at [146, 79] on span "Kit" at bounding box center [146, 83] width 16 height 9
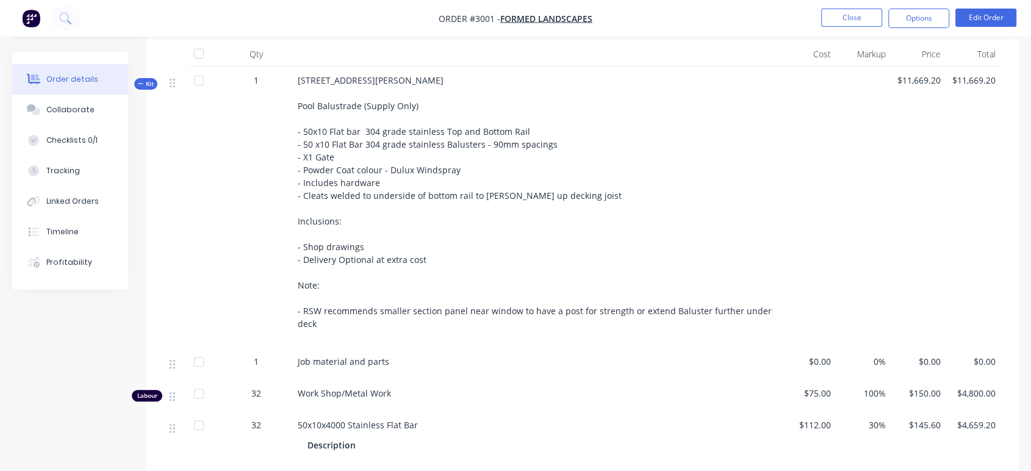
click at [146, 79] on span "Kit" at bounding box center [146, 83] width 16 height 9
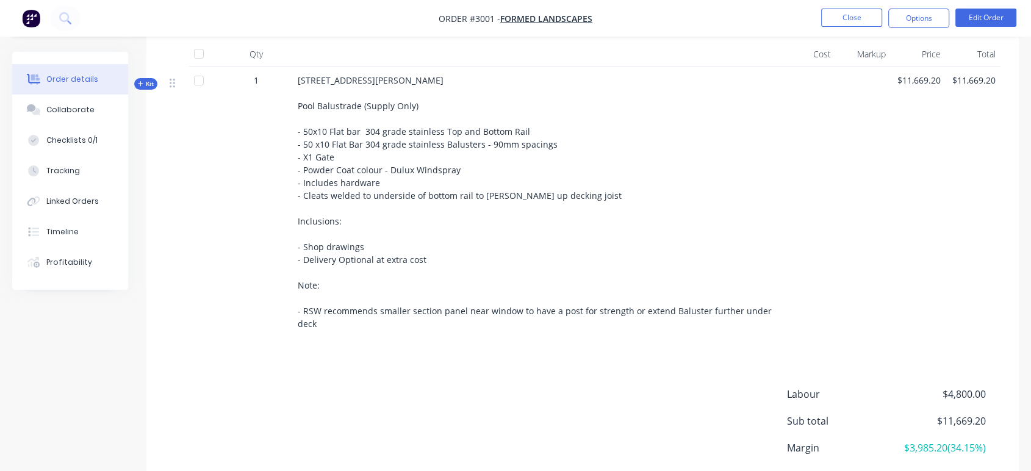
click at [150, 79] on span "Kit" at bounding box center [146, 83] width 16 height 9
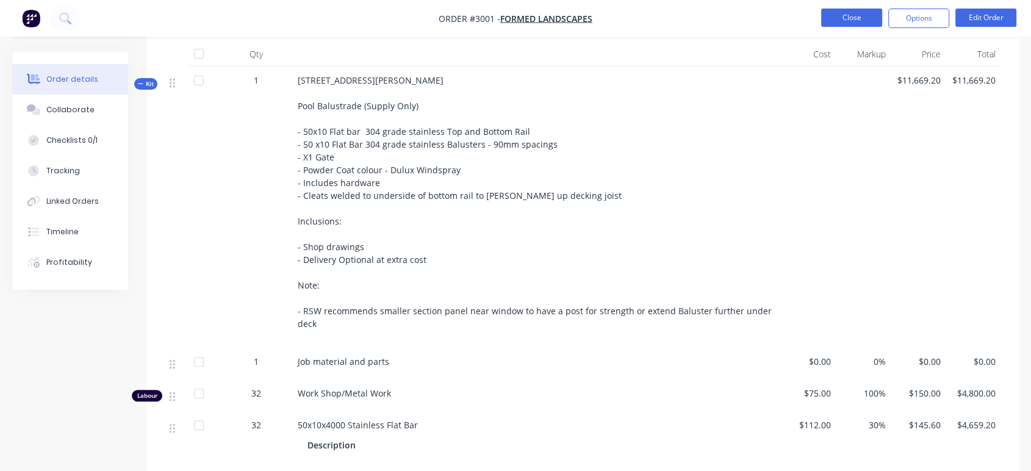
click at [831, 17] on button "Close" at bounding box center [851, 18] width 61 height 18
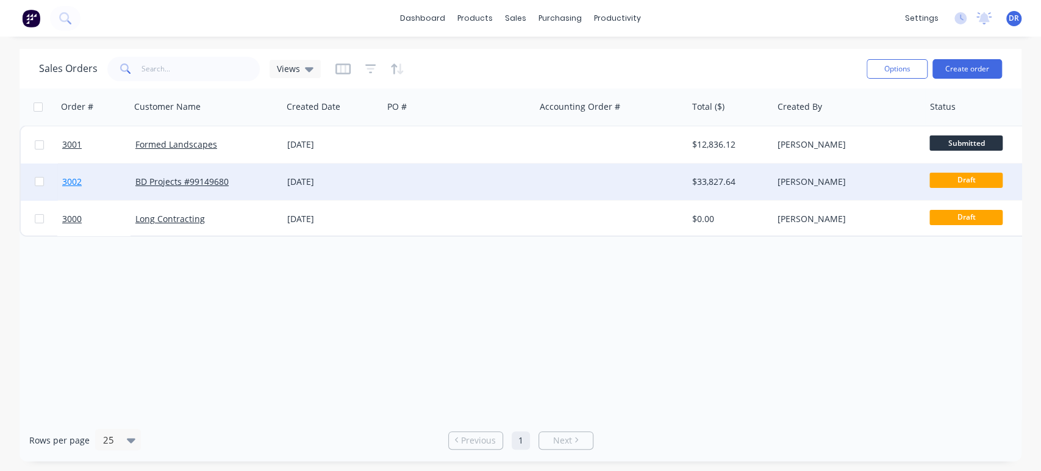
click at [69, 180] on span "3002" at bounding box center [72, 182] width 20 height 12
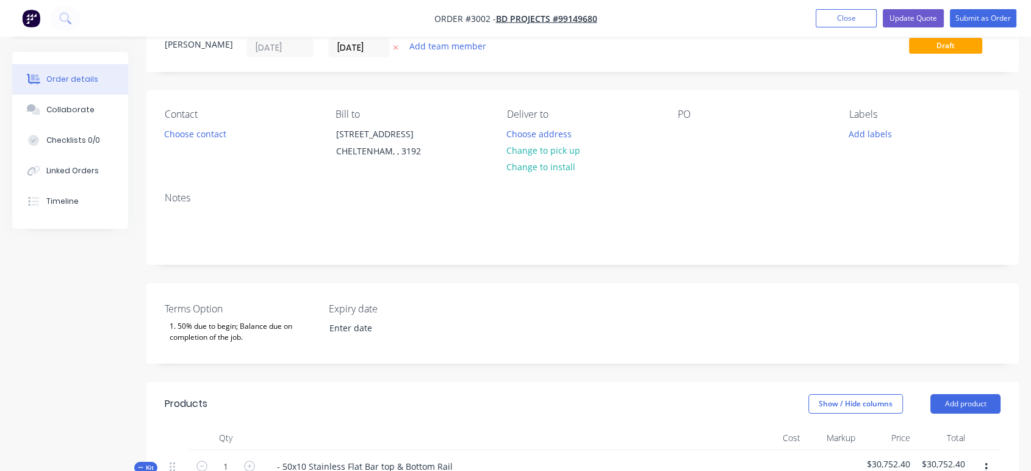
scroll to position [271, 0]
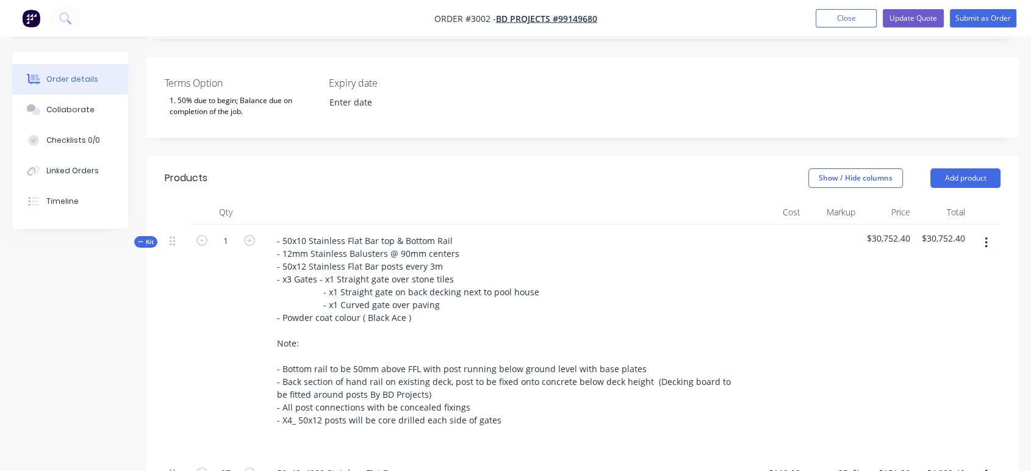
click at [146, 244] on span "Kit" at bounding box center [146, 241] width 16 height 9
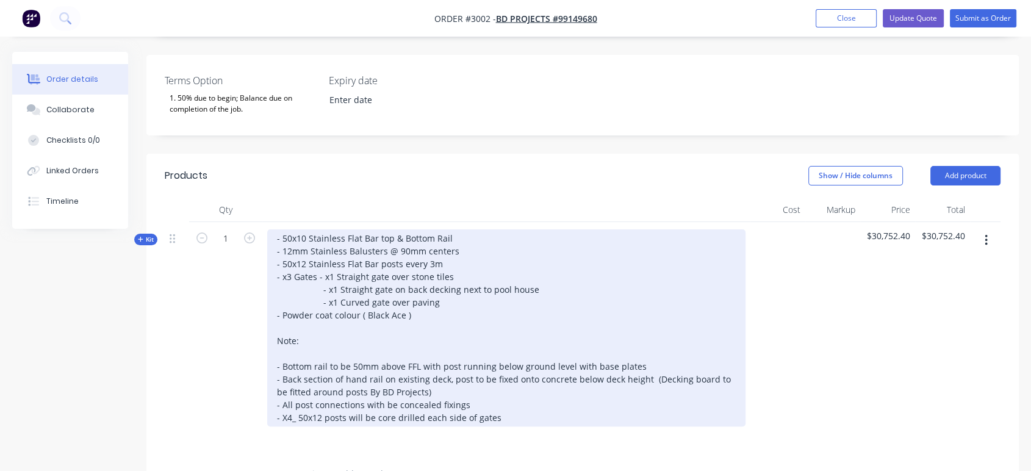
scroll to position [215, 0]
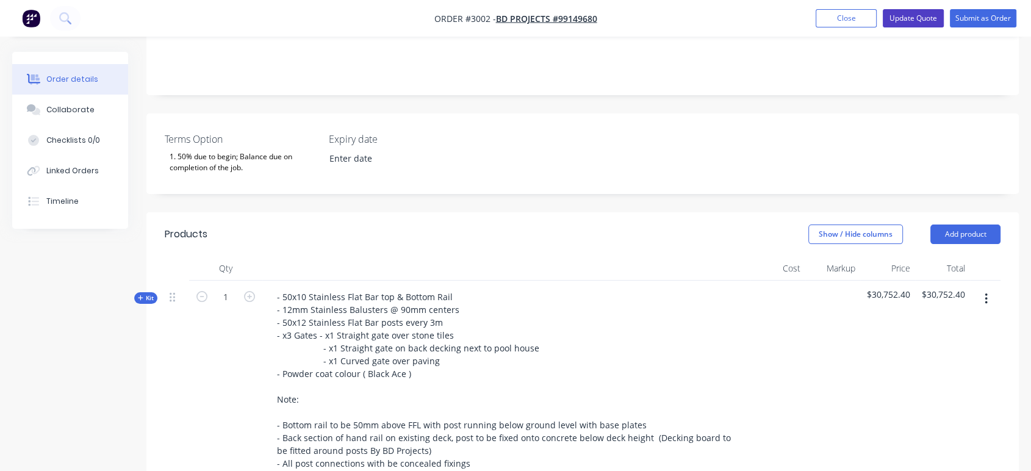
click at [918, 21] on button "Update Quote" at bounding box center [913, 18] width 61 height 18
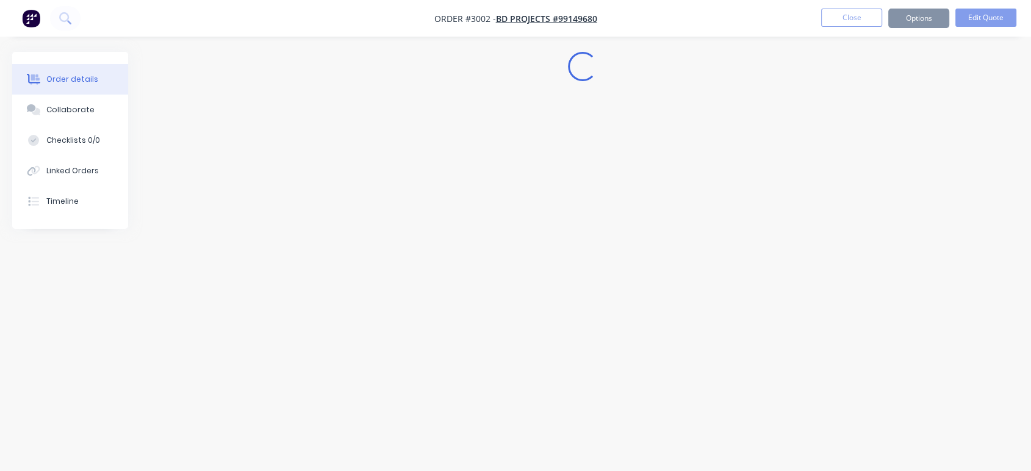
scroll to position [0, 0]
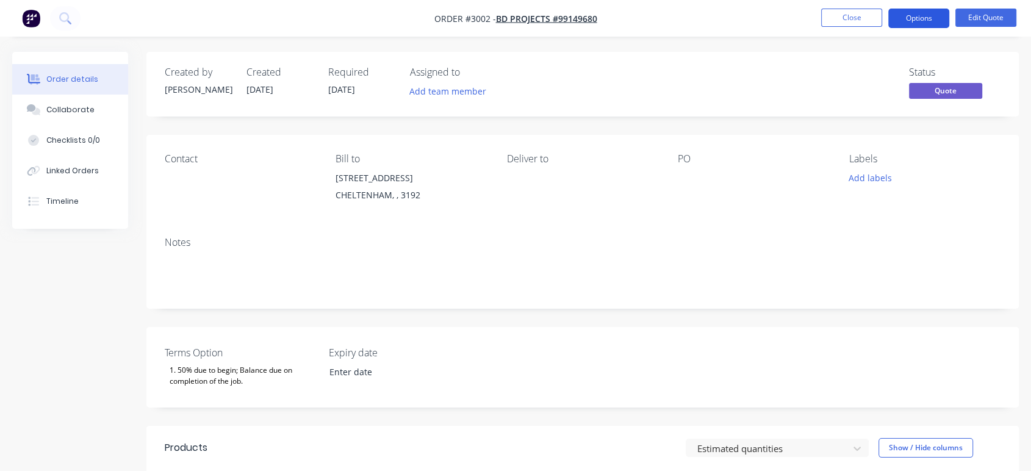
click at [916, 15] on button "Options" at bounding box center [918, 19] width 61 height 20
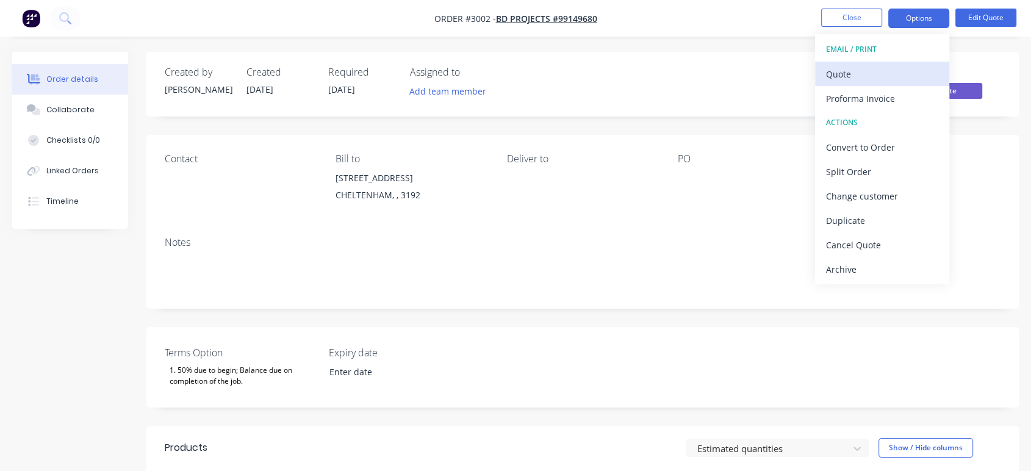
click at [878, 69] on div "Quote" at bounding box center [882, 74] width 112 height 18
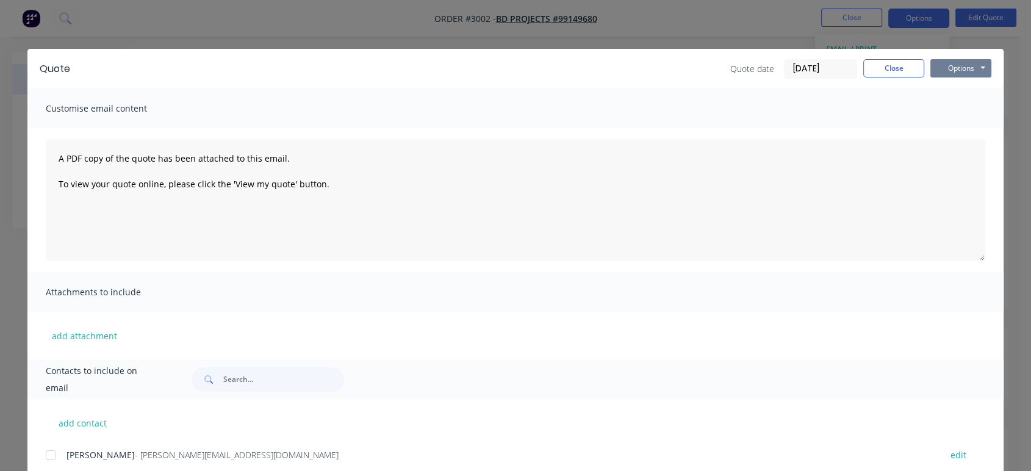
click at [952, 67] on button "Options" at bounding box center [960, 68] width 61 height 18
click at [949, 90] on button "Preview" at bounding box center [969, 90] width 78 height 20
click at [888, 70] on button "Close" at bounding box center [893, 68] width 61 height 18
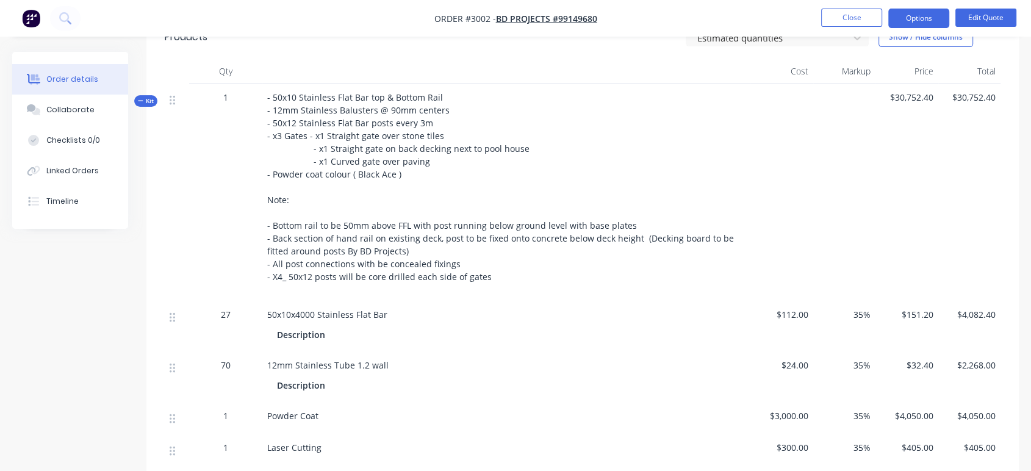
scroll to position [406, 0]
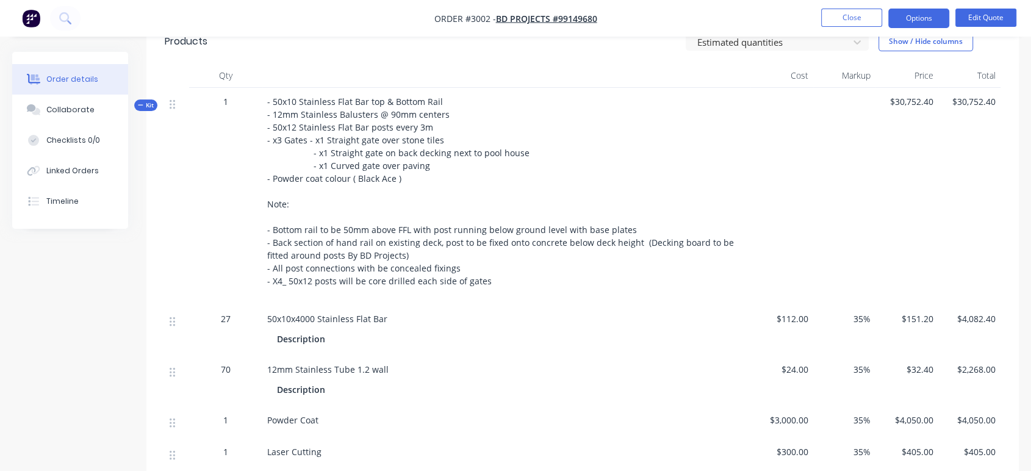
click at [146, 105] on span "Kit" at bounding box center [146, 105] width 16 height 9
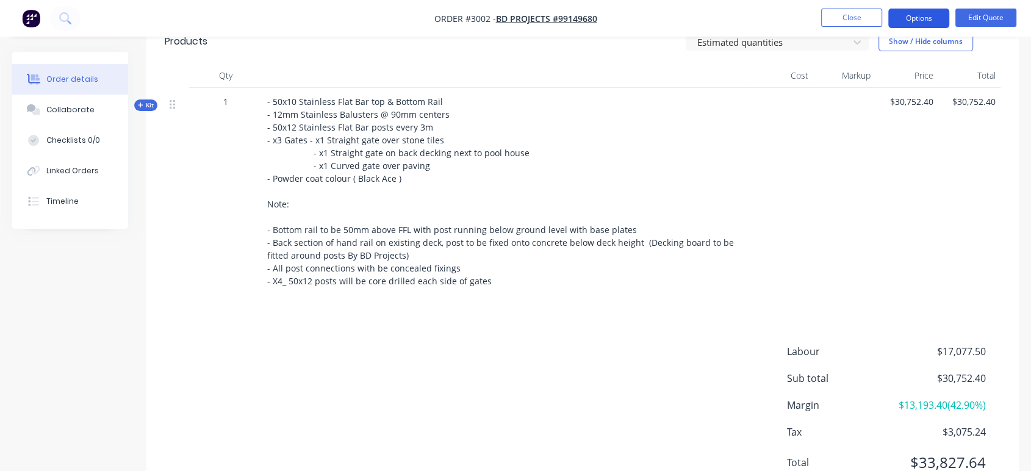
click at [917, 13] on button "Options" at bounding box center [918, 19] width 61 height 20
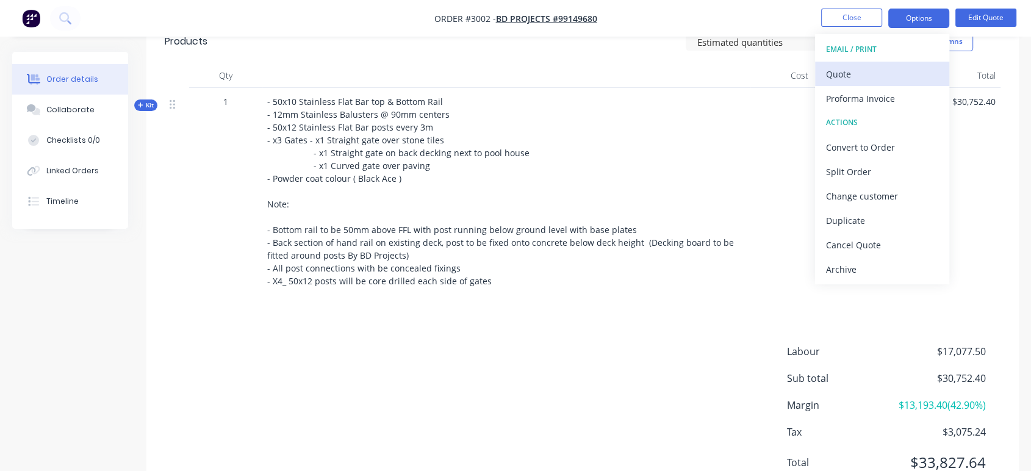
click at [874, 72] on div "Quote" at bounding box center [882, 74] width 112 height 18
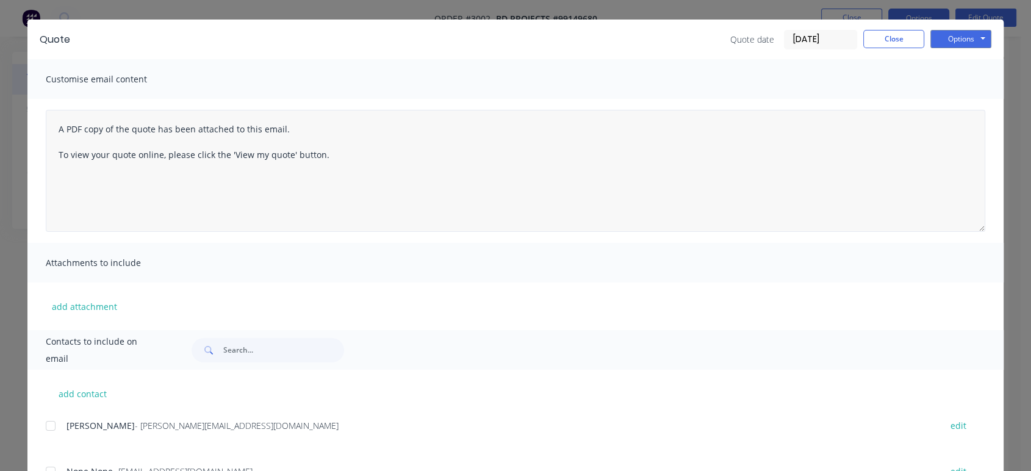
scroll to position [18, 0]
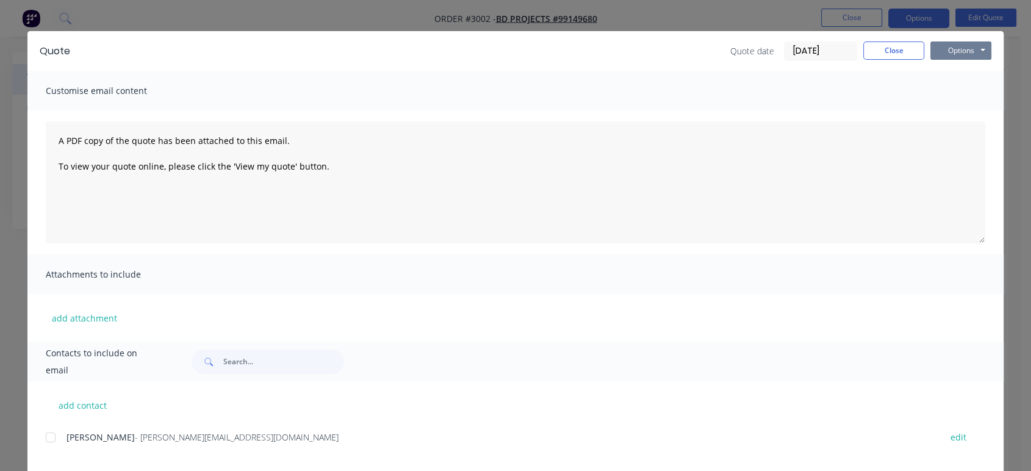
click at [942, 49] on button "Options" at bounding box center [960, 50] width 61 height 18
click at [961, 70] on button "Preview" at bounding box center [969, 72] width 78 height 20
click at [900, 53] on button "Close" at bounding box center [893, 50] width 61 height 18
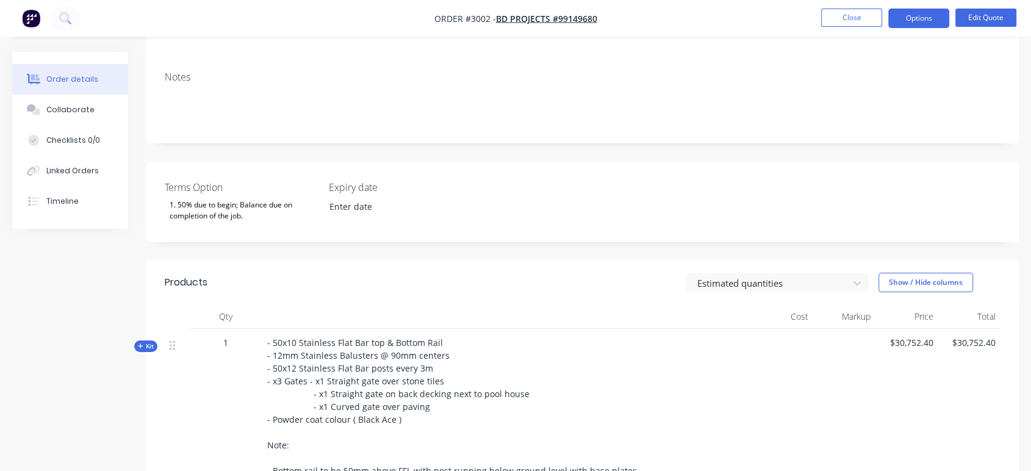
scroll to position [133, 0]
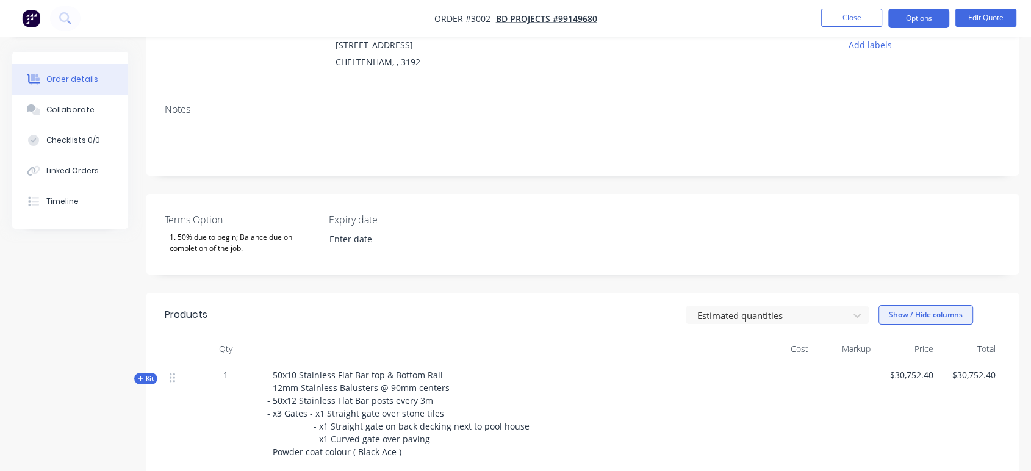
click at [922, 311] on button "Show / Hide columns" at bounding box center [925, 315] width 95 height 20
click at [896, 356] on span at bounding box center [898, 355] width 10 height 10
click at [883, 350] on input "Cost" at bounding box center [883, 350] width 0 height 0
click at [897, 370] on span at bounding box center [898, 372] width 10 height 10
click at [883, 367] on input "Markup" at bounding box center [883, 367] width 0 height 0
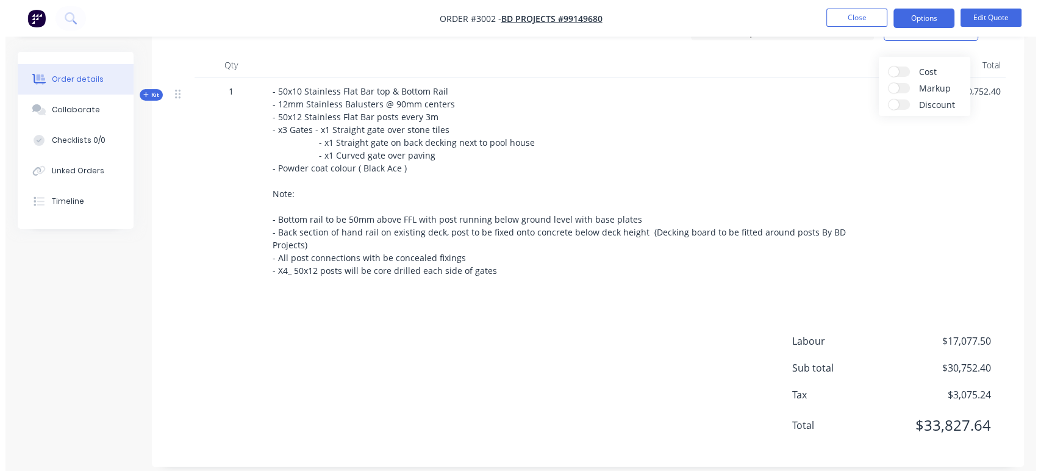
scroll to position [418, 0]
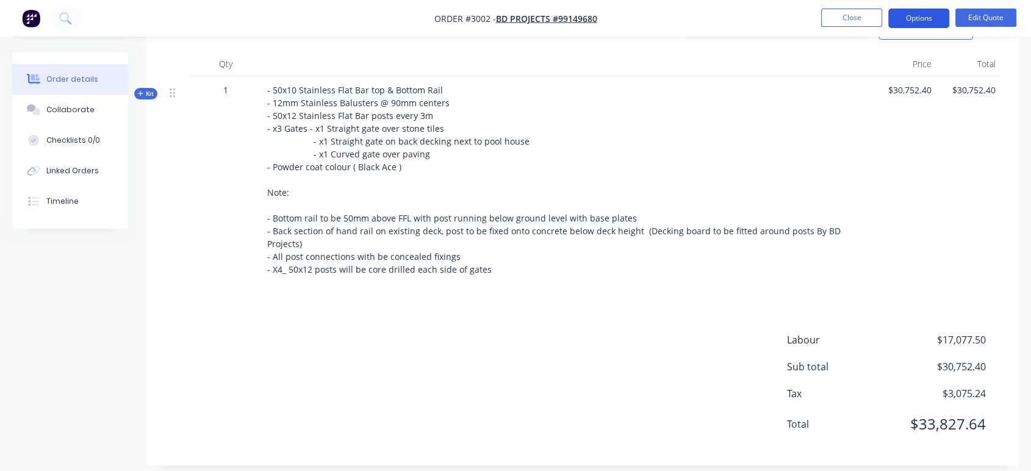
click at [931, 21] on button "Options" at bounding box center [918, 19] width 61 height 20
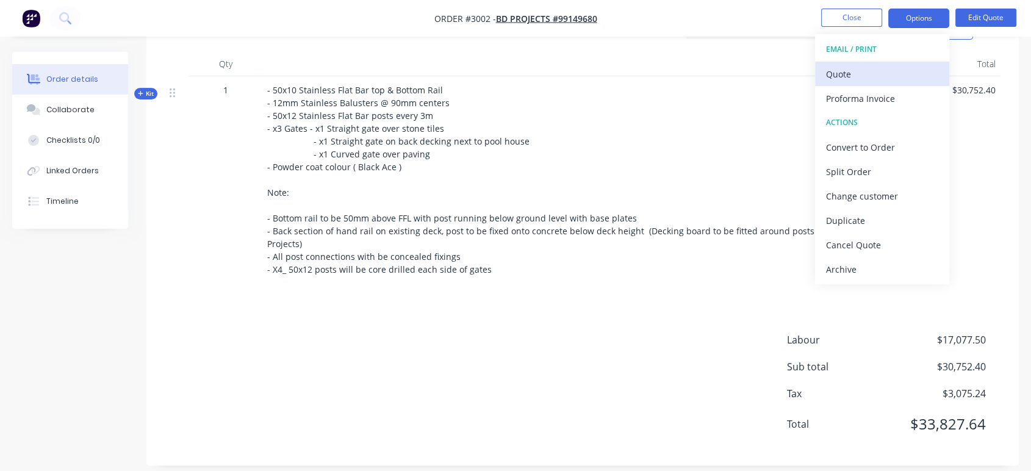
click at [874, 79] on div "Quote" at bounding box center [882, 74] width 112 height 18
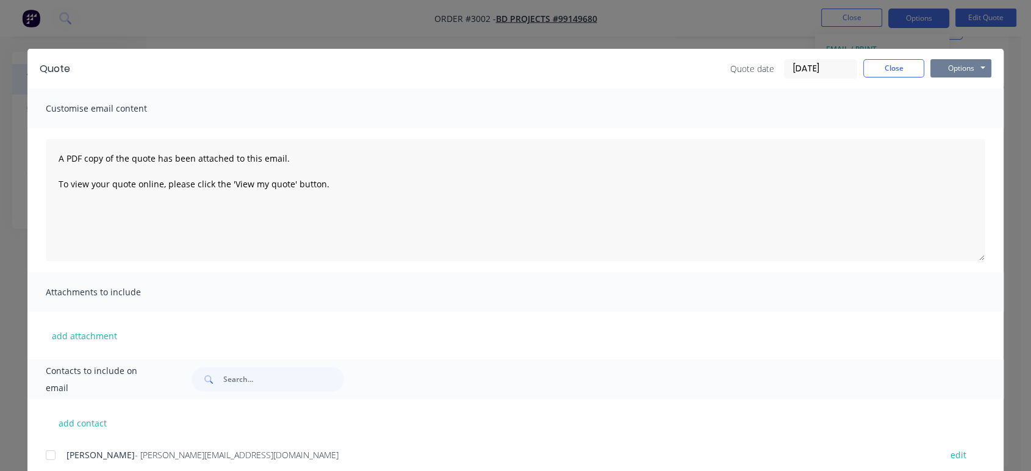
click at [938, 63] on button "Options" at bounding box center [960, 68] width 61 height 18
click at [949, 87] on button "Preview" at bounding box center [969, 90] width 78 height 20
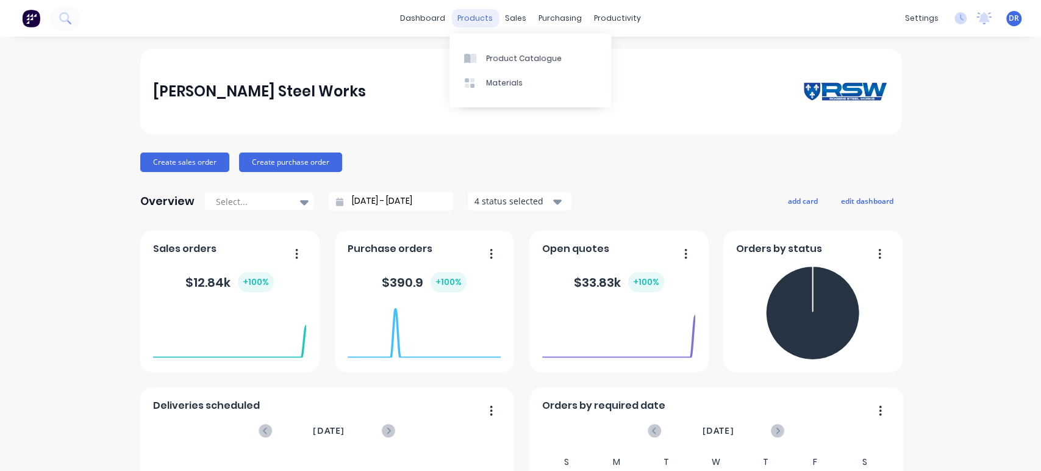
click at [470, 16] on div "products" at bounding box center [475, 18] width 48 height 18
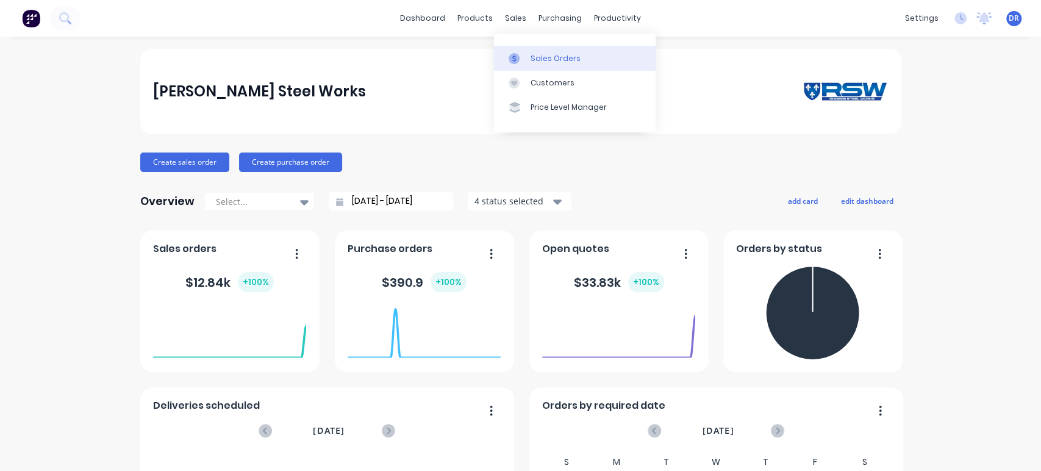
click at [535, 57] on div "Sales Orders" at bounding box center [556, 58] width 50 height 11
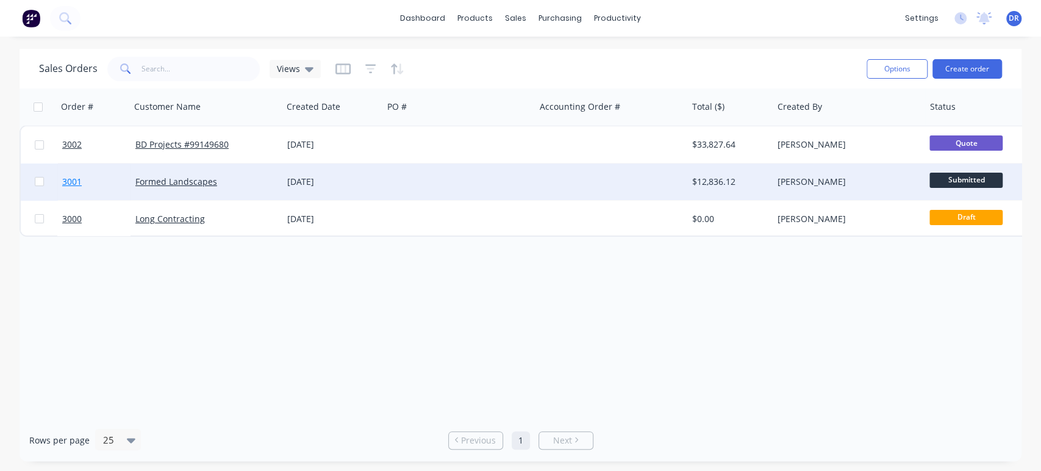
click at [71, 179] on span "3001" at bounding box center [72, 182] width 20 height 12
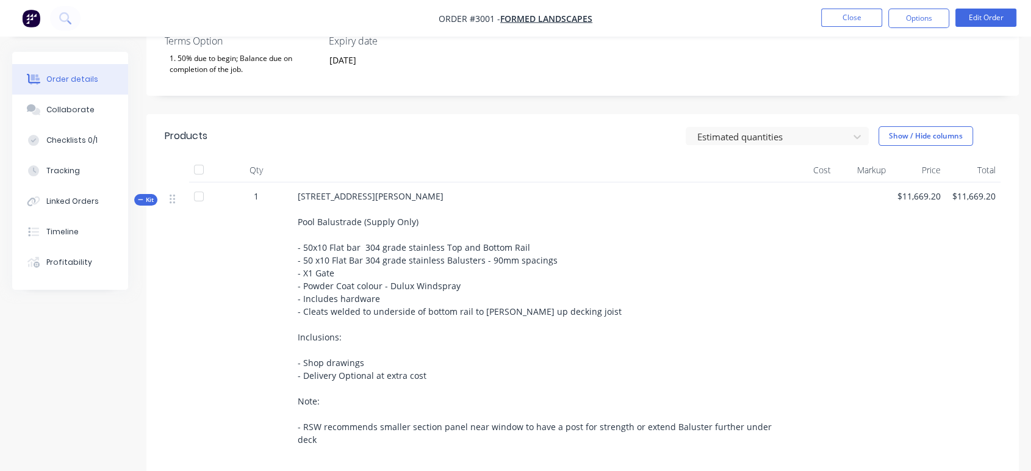
scroll to position [356, 0]
click at [987, 20] on button "Edit Order" at bounding box center [985, 18] width 61 height 18
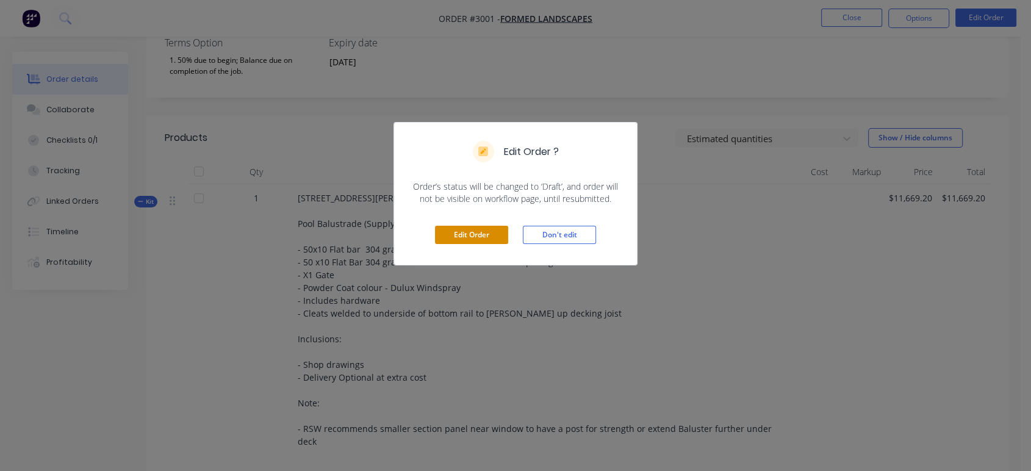
click at [467, 235] on button "Edit Order" at bounding box center [471, 235] width 73 height 18
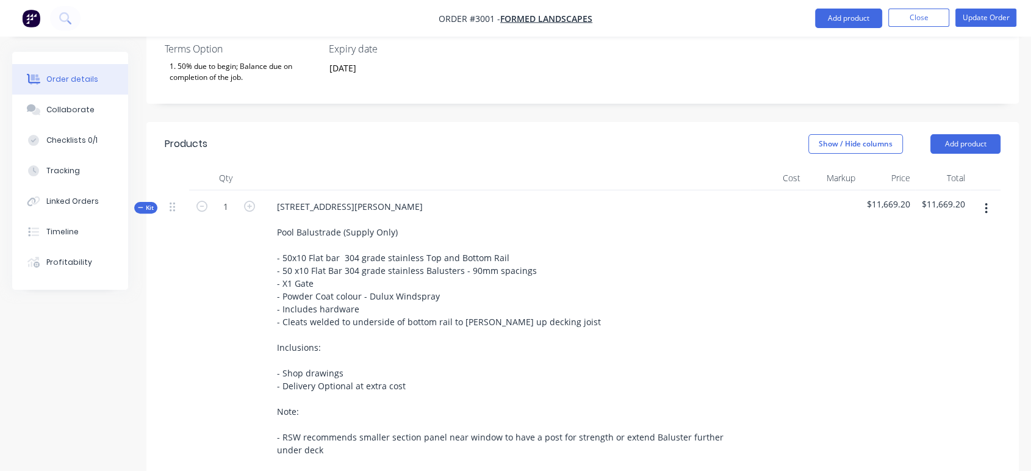
scroll to position [339, 0]
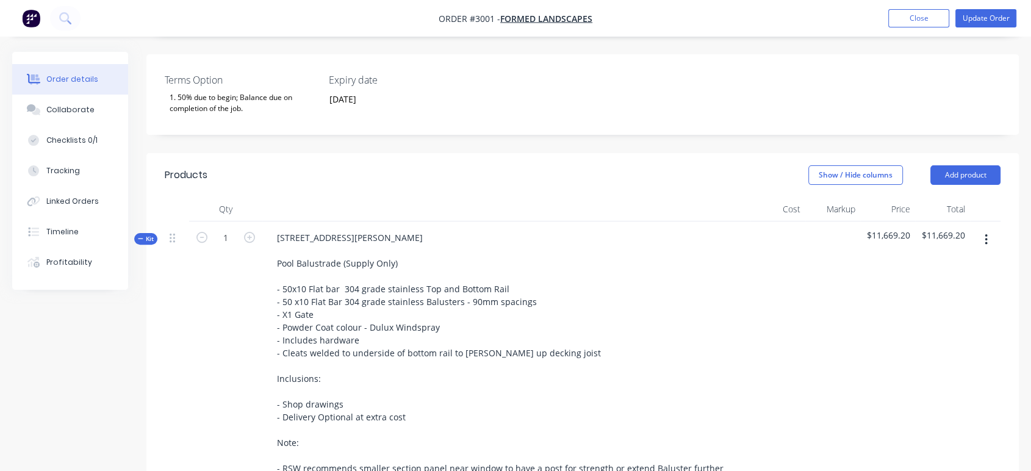
click at [988, 229] on button "button" at bounding box center [986, 240] width 29 height 22
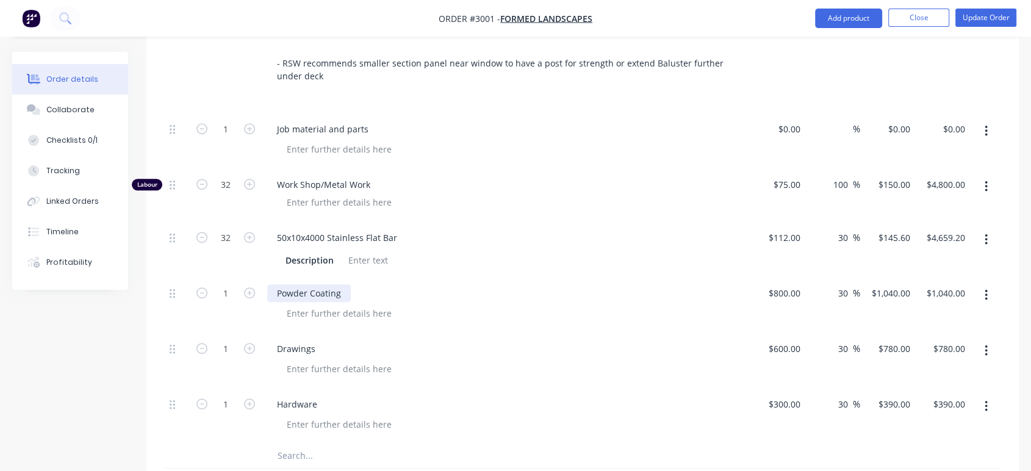
scroll to position [949, 0]
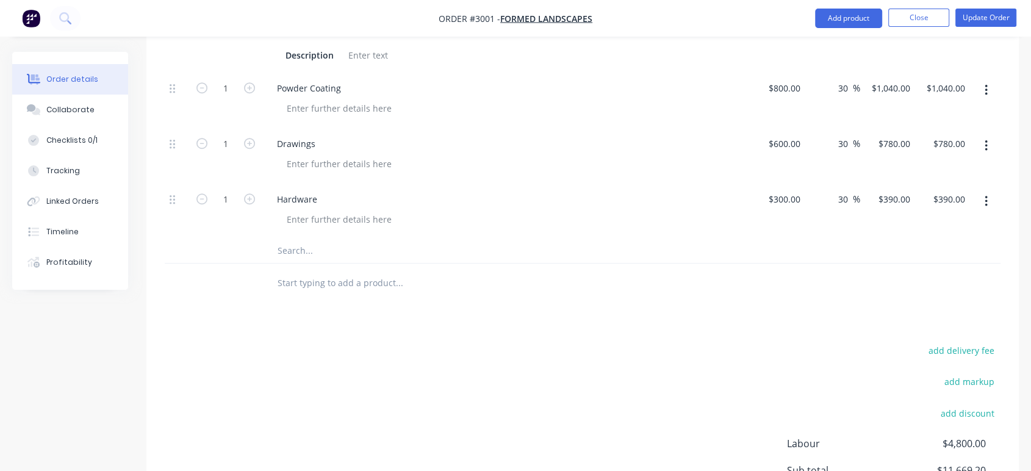
click at [304, 239] on input "text" at bounding box center [399, 251] width 244 height 24
click at [971, 13] on button "Update Order" at bounding box center [985, 18] width 61 height 18
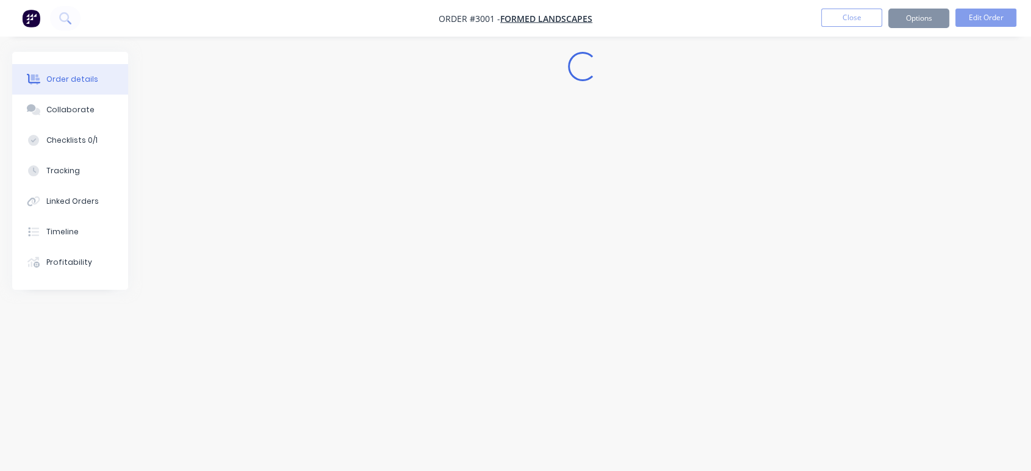
scroll to position [0, 0]
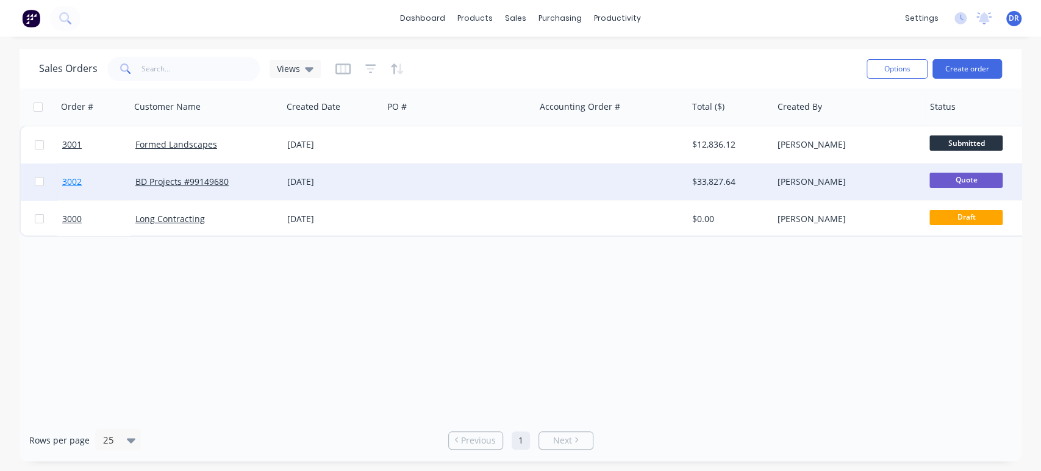
click at [70, 178] on span "3002" at bounding box center [72, 182] width 20 height 12
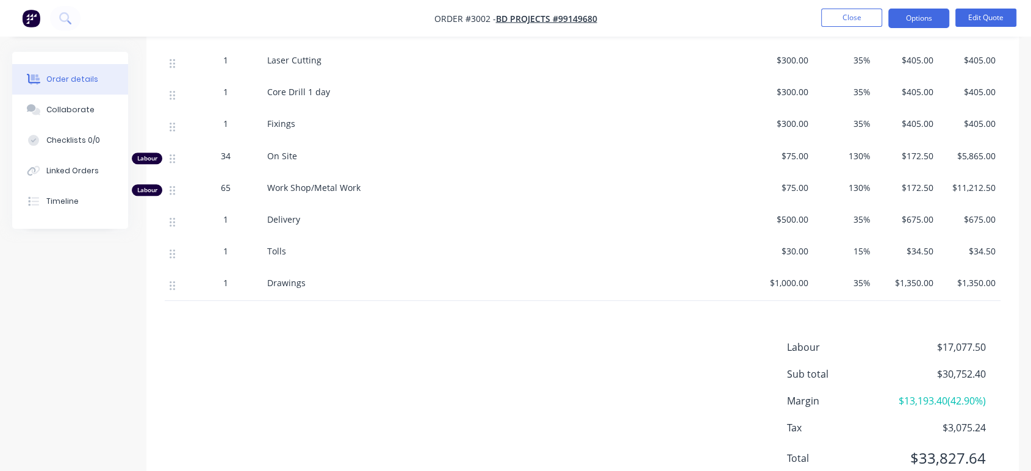
scroll to position [795, 0]
click at [990, 16] on button "Edit Quote" at bounding box center [985, 18] width 61 height 18
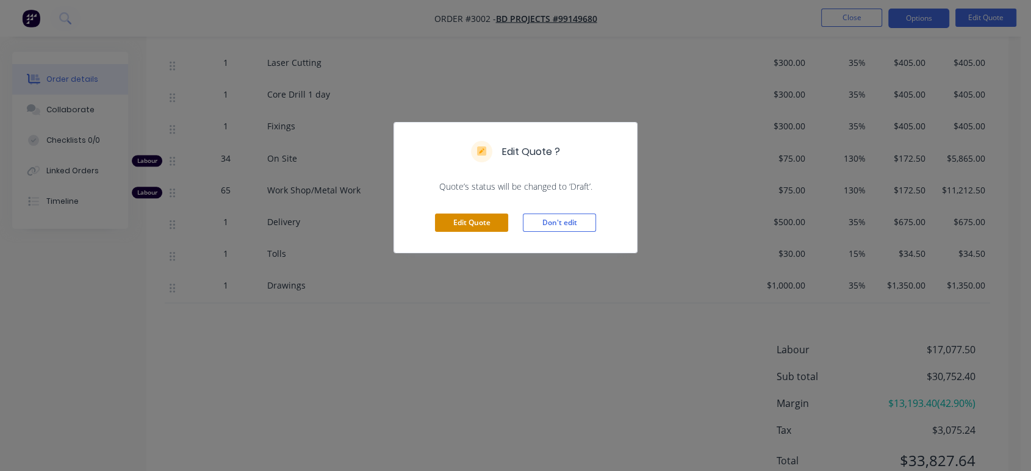
click at [492, 225] on button "Edit Quote" at bounding box center [471, 223] width 73 height 18
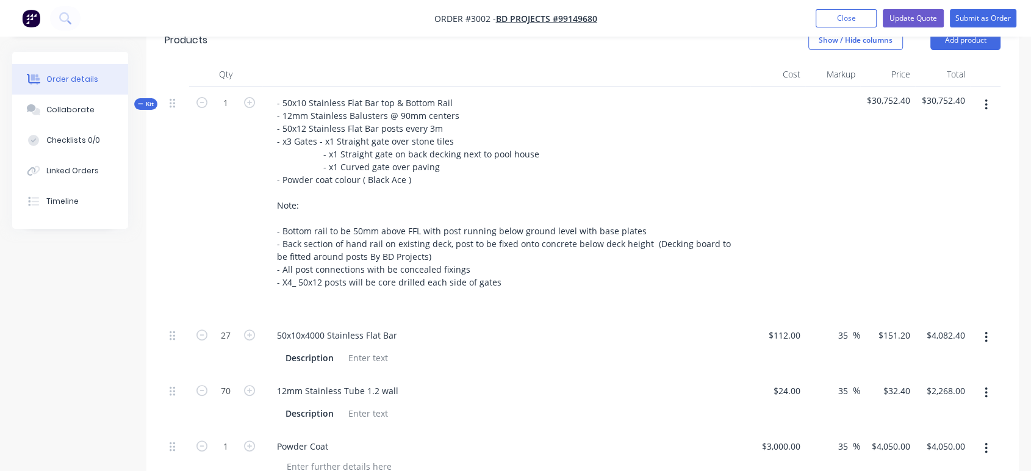
scroll to position [406, 0]
click at [987, 108] on icon "button" at bounding box center [986, 107] width 3 height 13
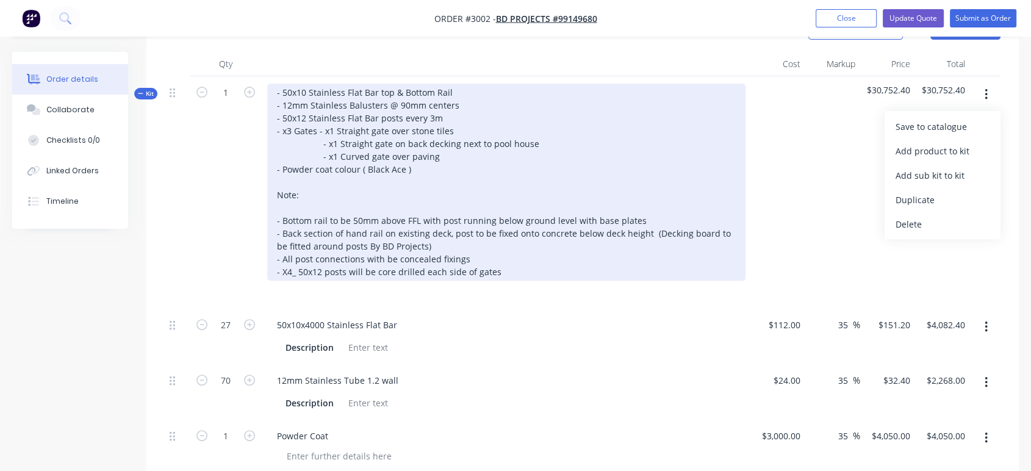
scroll to position [542, 0]
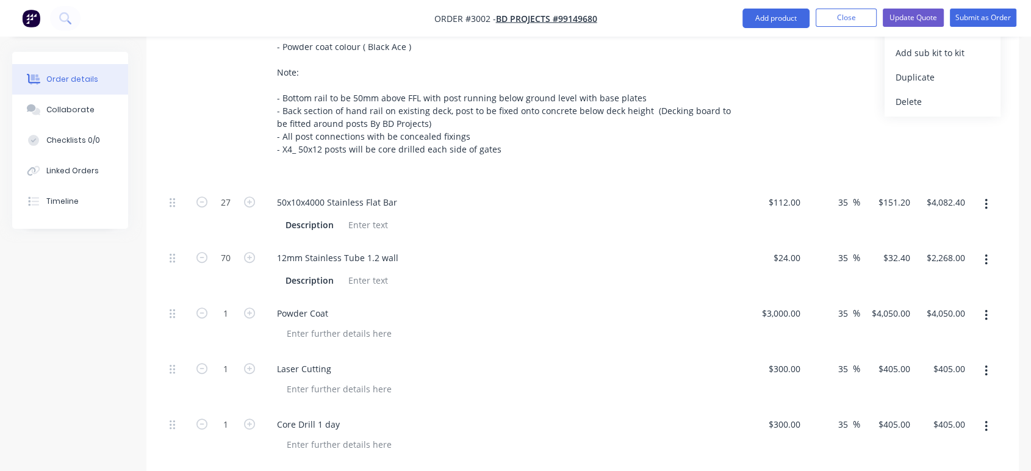
click at [989, 205] on button "button" at bounding box center [986, 204] width 29 height 22
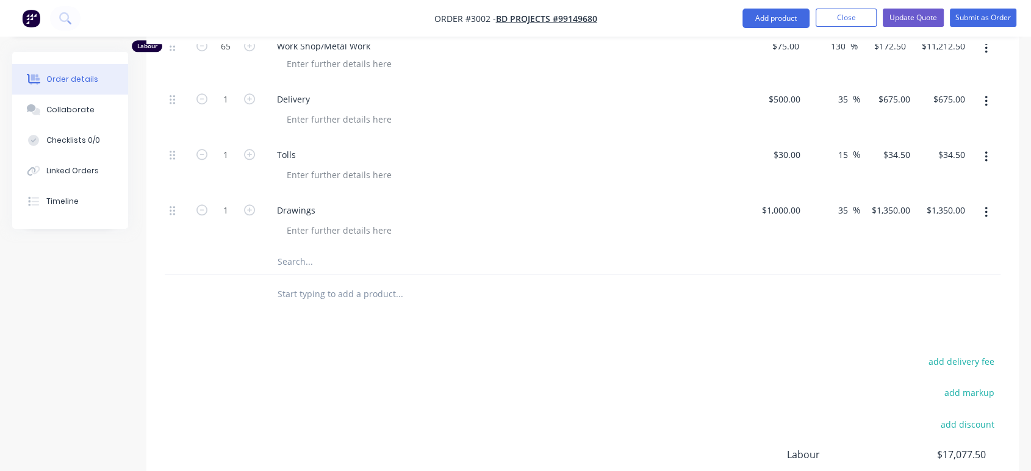
scroll to position [1251, 0]
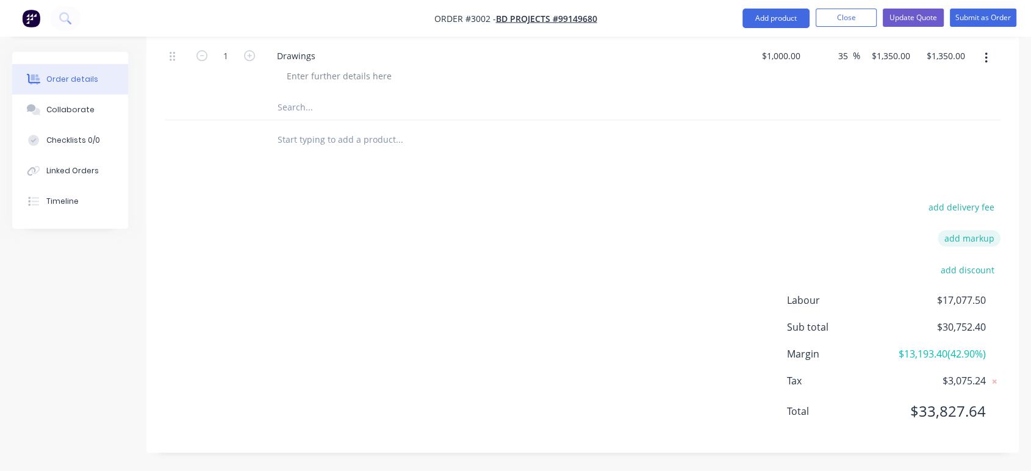
click at [971, 230] on button "add markup" at bounding box center [969, 238] width 63 height 16
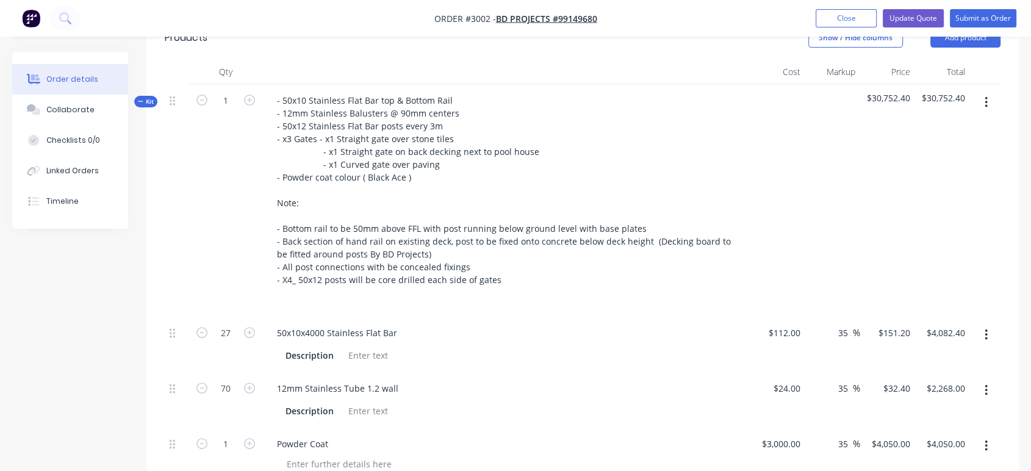
scroll to position [303, 0]
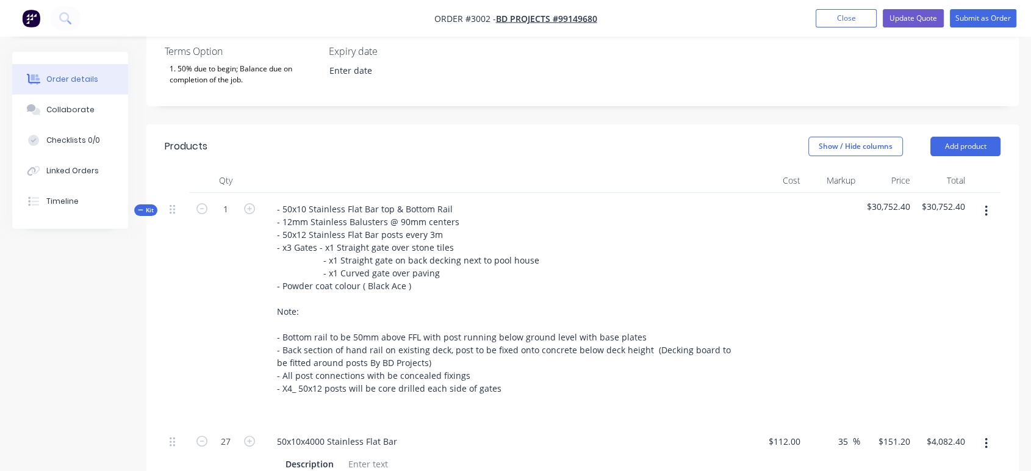
click at [144, 206] on span "Kit" at bounding box center [146, 210] width 16 height 9
click at [148, 207] on span "Kit" at bounding box center [146, 210] width 16 height 9
click at [151, 214] on span "Kit" at bounding box center [146, 210] width 16 height 9
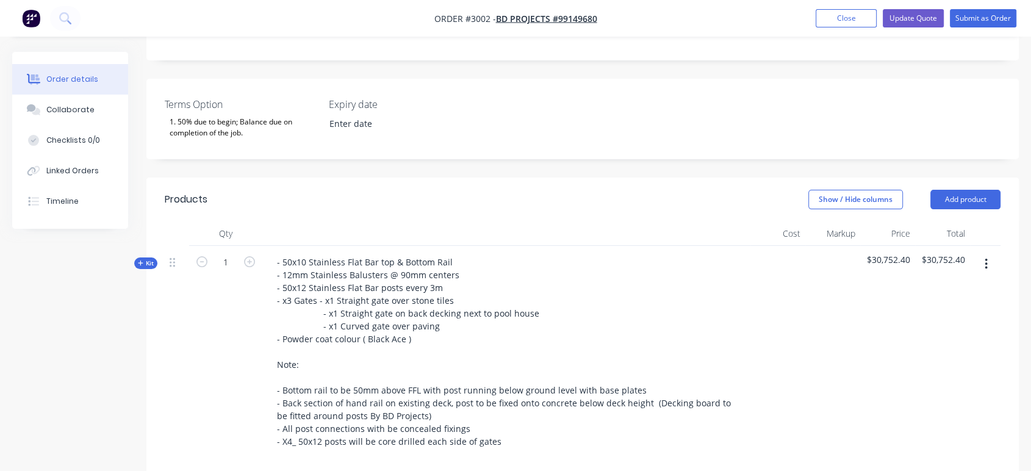
scroll to position [215, 0]
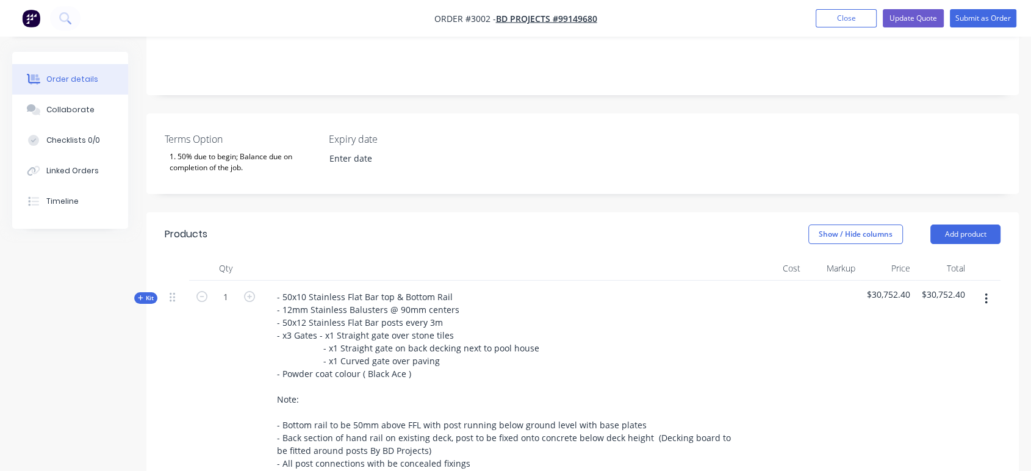
click at [148, 298] on span "Kit" at bounding box center [146, 297] width 16 height 9
click at [142, 295] on icon "button" at bounding box center [140, 298] width 5 height 6
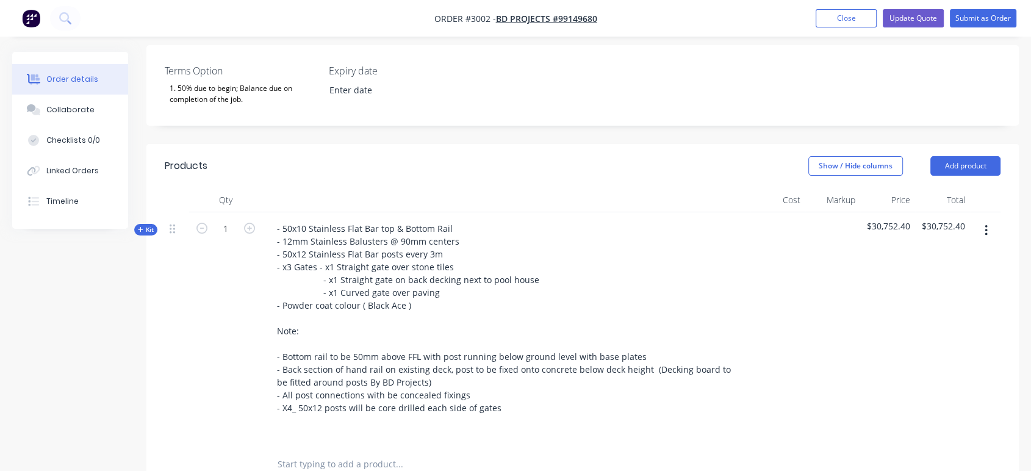
scroll to position [282, 0]
click at [142, 232] on icon "button" at bounding box center [140, 230] width 5 height 6
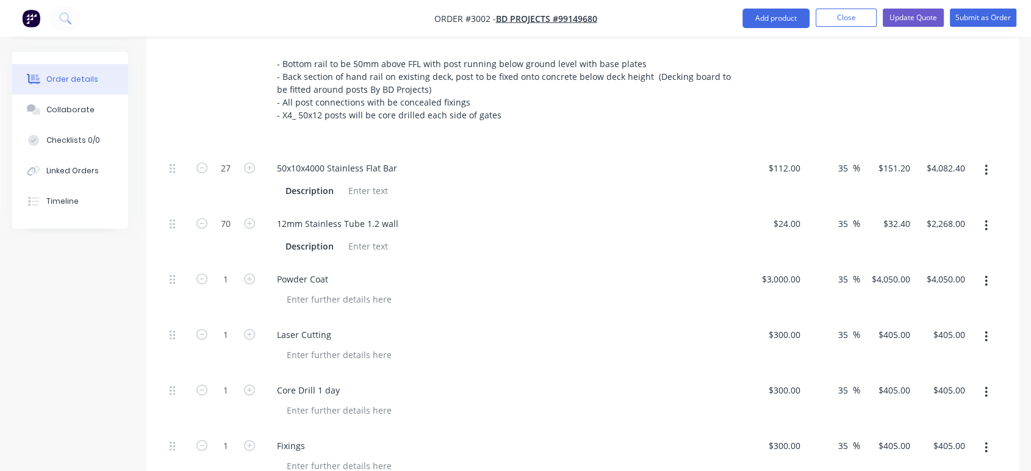
scroll to position [689, 0]
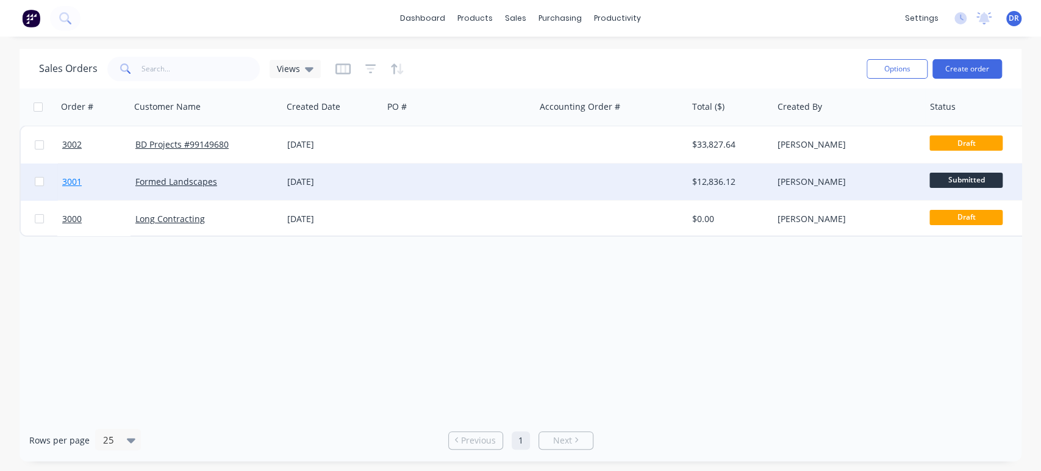
click at [62, 182] on span "3001" at bounding box center [72, 182] width 20 height 12
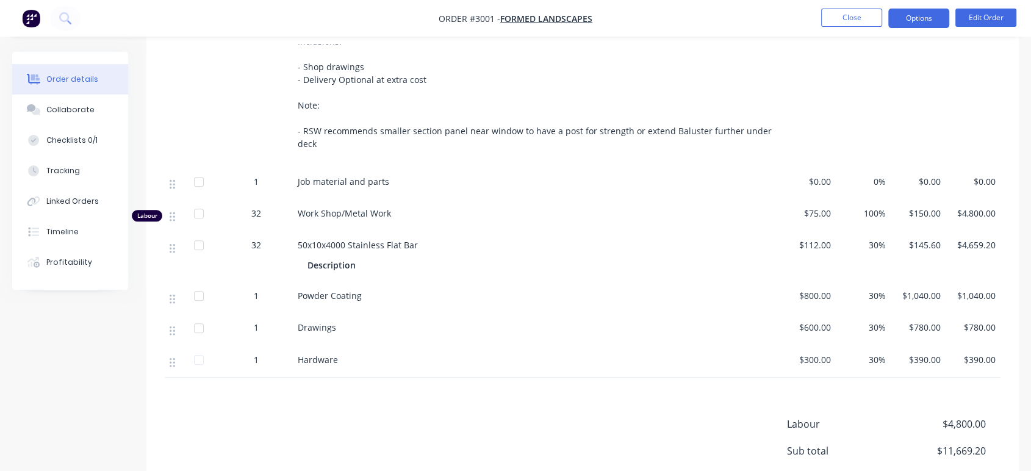
scroll to position [678, 0]
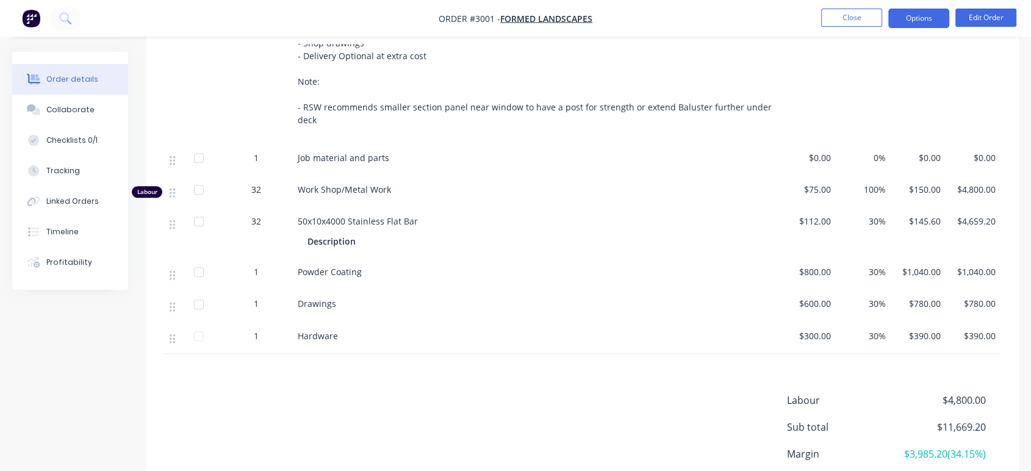
click at [923, 16] on button "Options" at bounding box center [918, 19] width 61 height 20
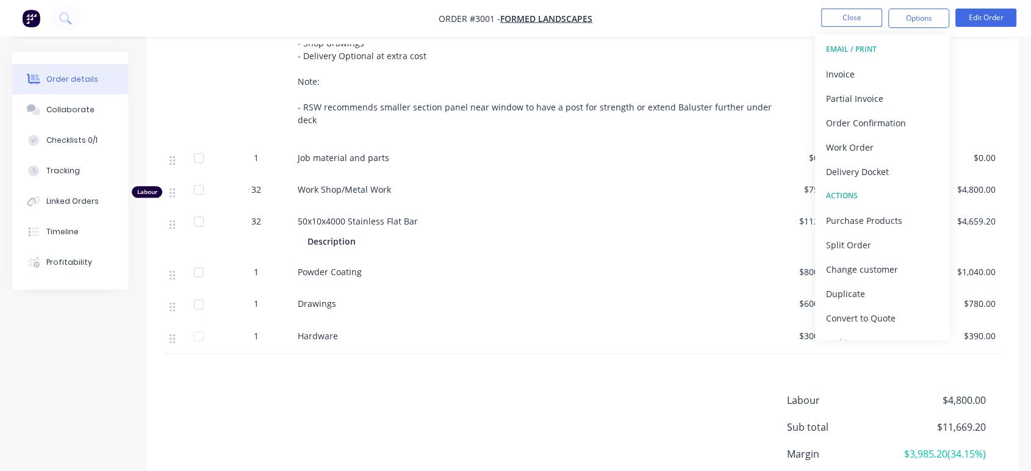
click at [622, 207] on div "50x10x4000 Stainless Flat Bar Description" at bounding box center [537, 232] width 488 height 51
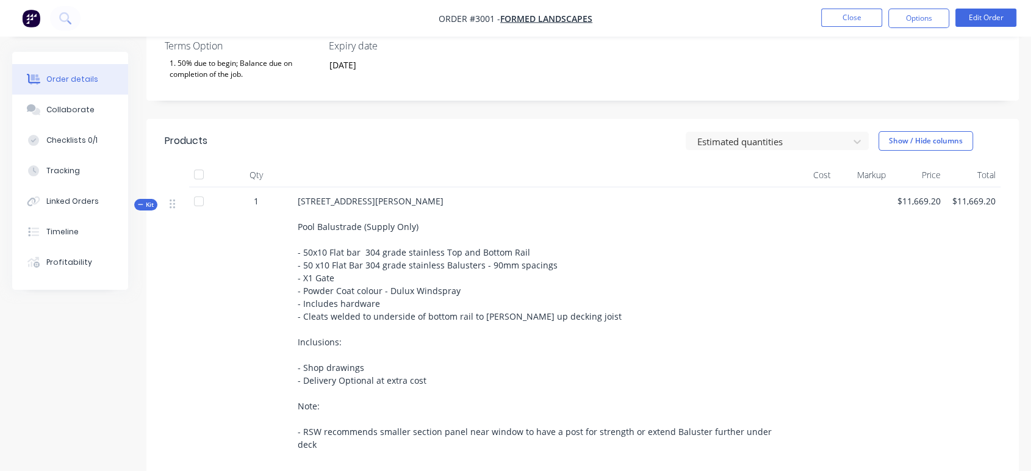
scroll to position [339, 0]
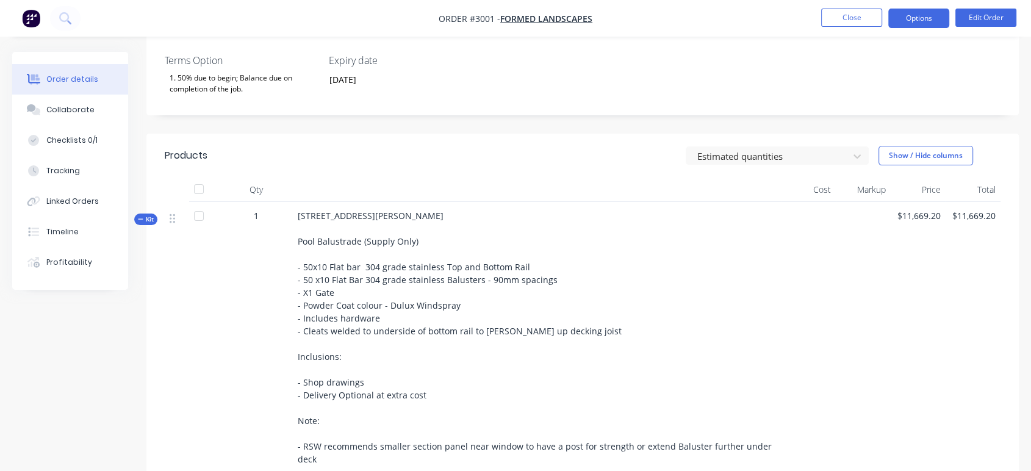
click at [925, 19] on button "Options" at bounding box center [918, 19] width 61 height 20
click at [704, 202] on div "[STREET_ADDRESS][PERSON_NAME] Pool Balustrade (Supply Only) - 50x10 Flat bar 30…" at bounding box center [537, 342] width 488 height 281
click at [935, 146] on button "Show / Hide columns" at bounding box center [925, 156] width 95 height 20
click at [888, 74] on div "Terms Option 1. 50% due to begin; Balance due on completion of the job. Expiry …" at bounding box center [582, 75] width 872 height 81
click at [915, 18] on button "Options" at bounding box center [918, 19] width 61 height 20
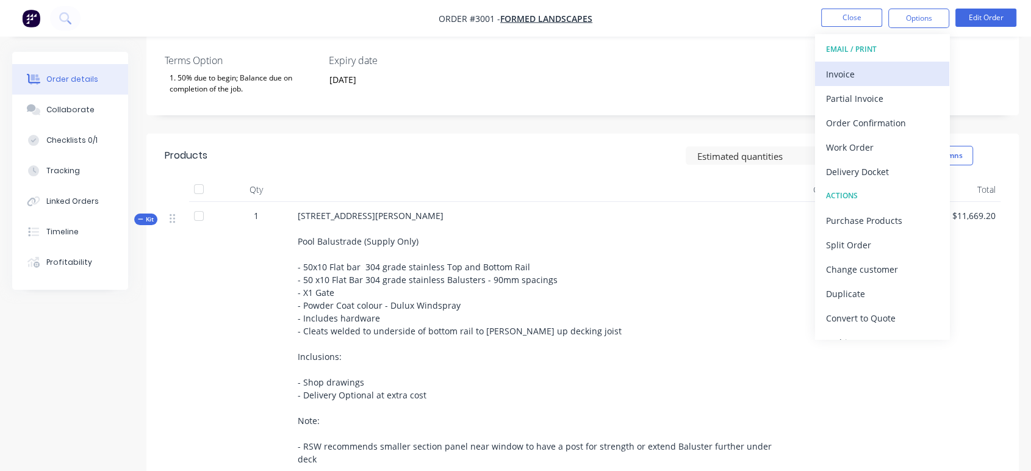
click at [876, 71] on div "Invoice" at bounding box center [882, 74] width 112 height 18
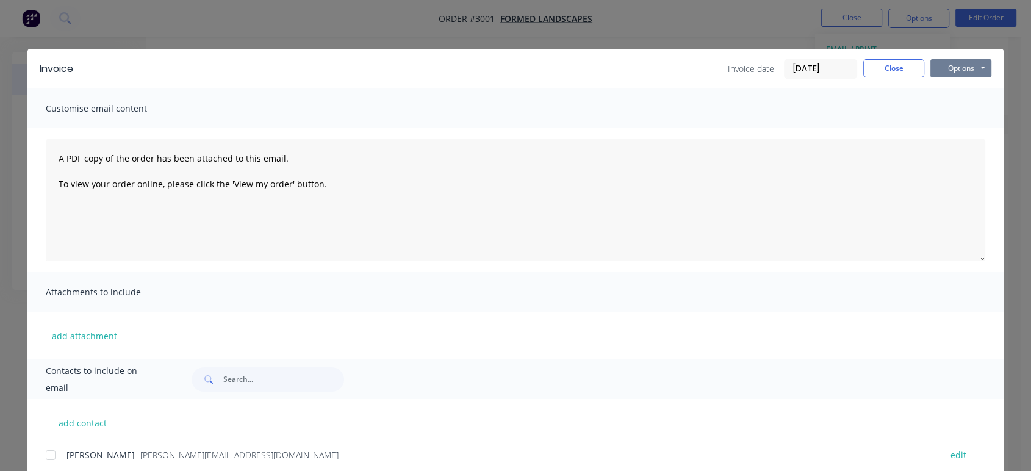
click at [951, 68] on button "Options" at bounding box center [960, 68] width 61 height 18
click at [955, 88] on button "Preview" at bounding box center [969, 90] width 78 height 20
click at [892, 67] on button "Close" at bounding box center [893, 68] width 61 height 18
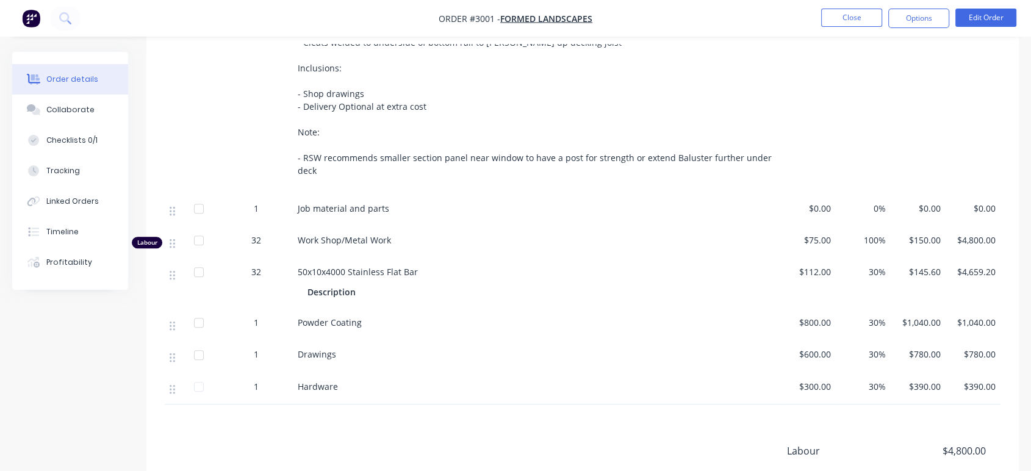
scroll to position [0, 0]
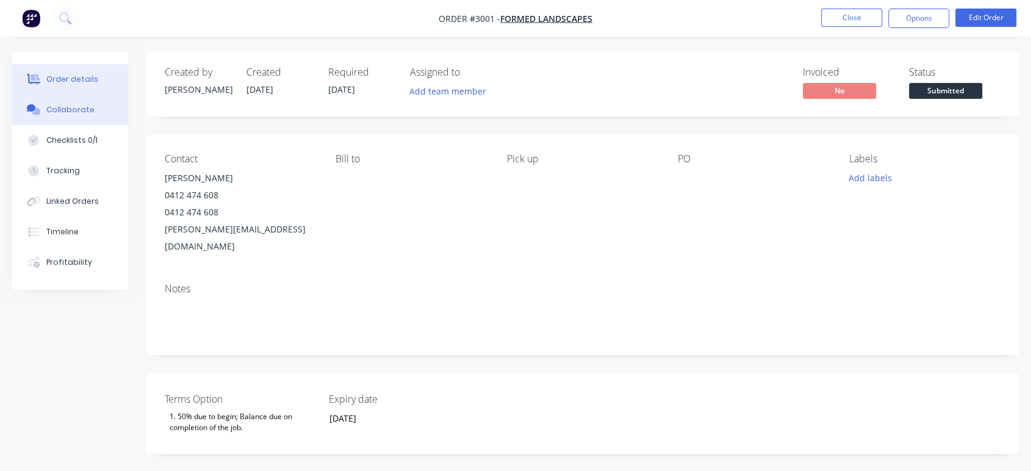
click at [76, 110] on div "Collaborate" at bounding box center [70, 109] width 48 height 11
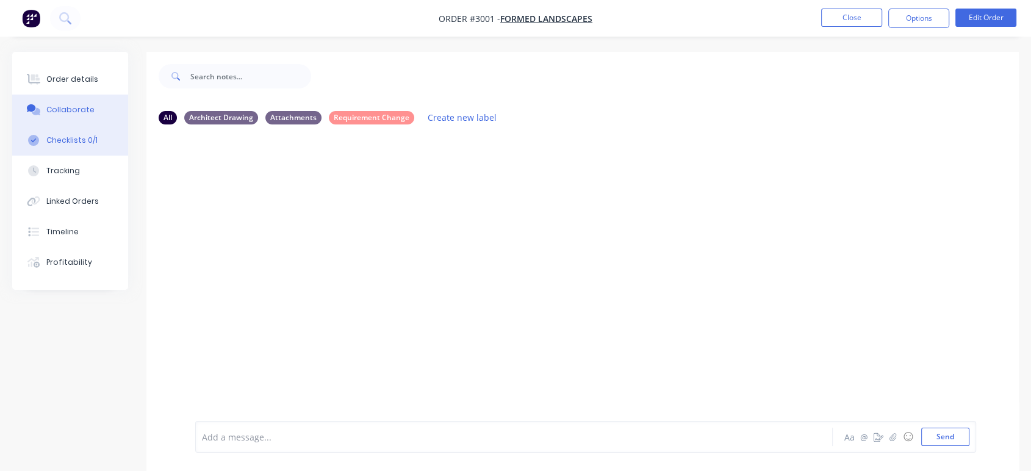
click at [78, 141] on div "Checklists 0/1" at bounding box center [71, 140] width 51 height 11
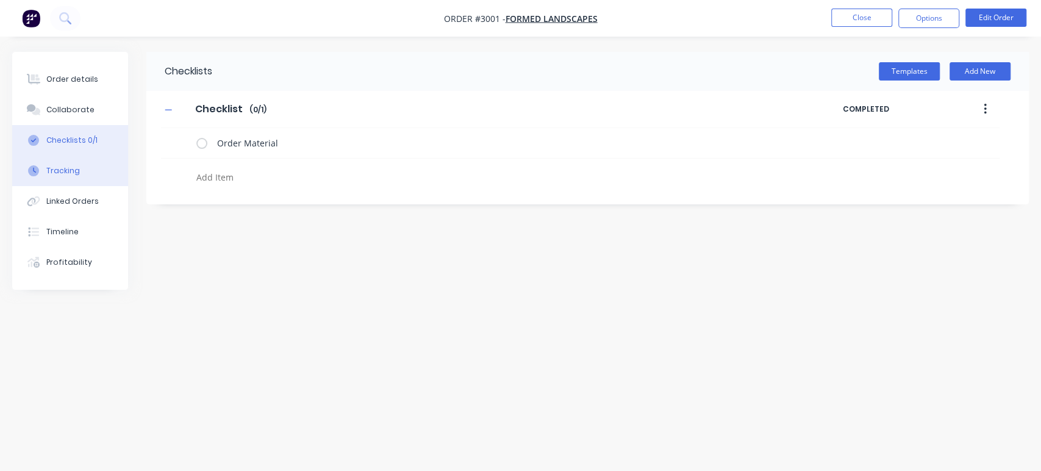
click at [77, 172] on div "Tracking" at bounding box center [63, 170] width 34 height 11
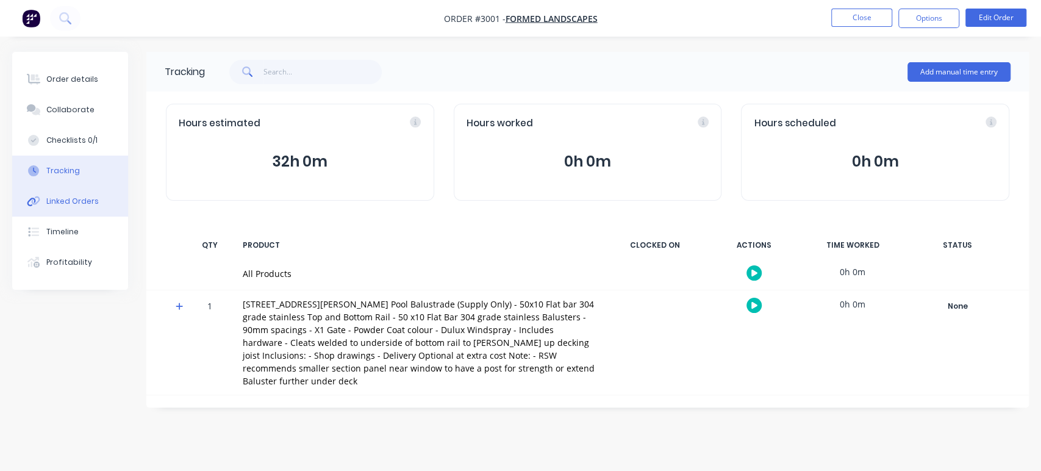
click at [87, 200] on div "Linked Orders" at bounding box center [72, 201] width 52 height 11
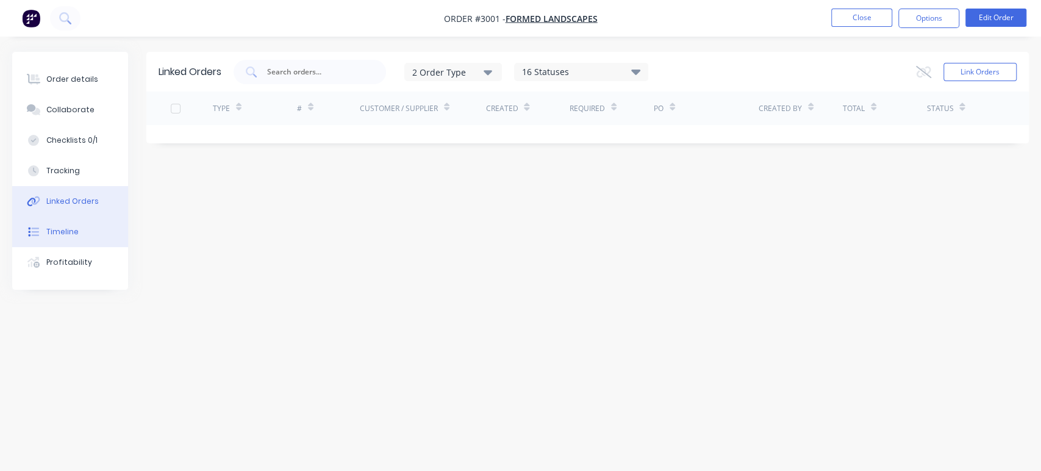
click at [84, 224] on button "Timeline" at bounding box center [70, 232] width 116 height 31
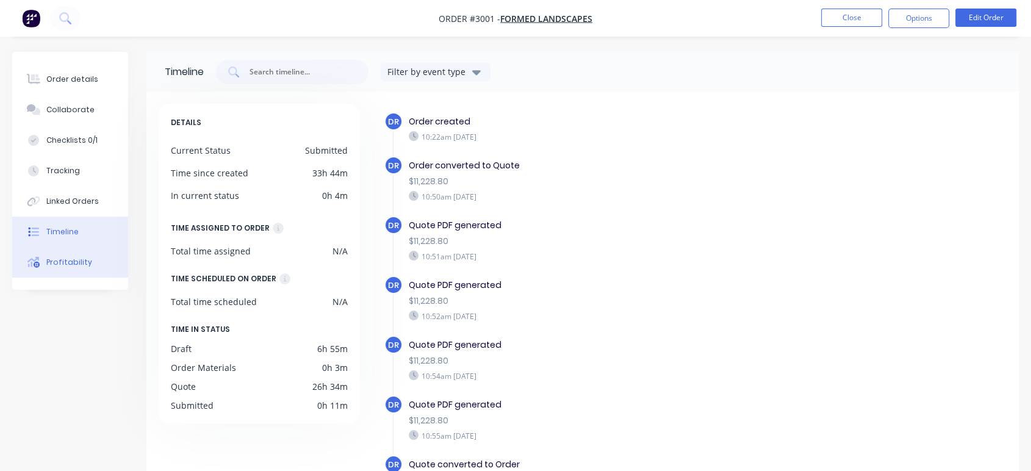
click at [83, 265] on div "Profitability" at bounding box center [69, 262] width 46 height 11
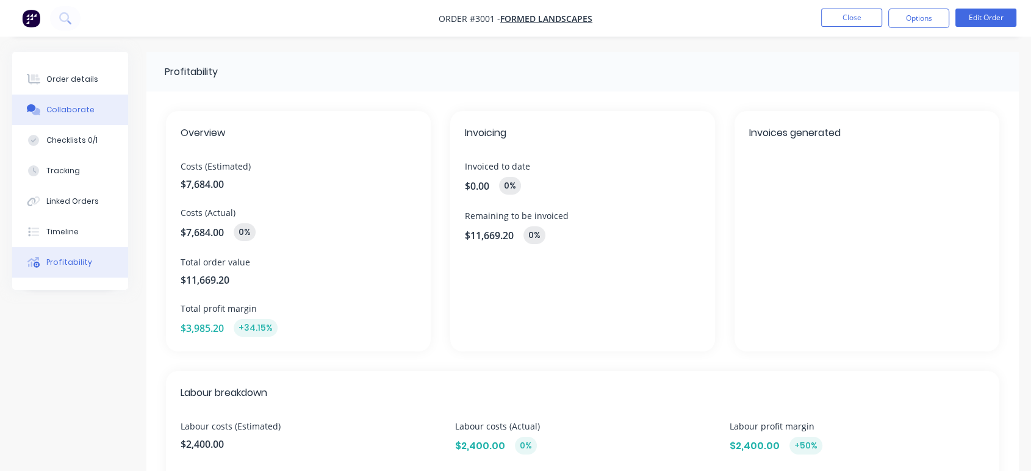
click at [78, 106] on div "Collaborate" at bounding box center [70, 109] width 48 height 11
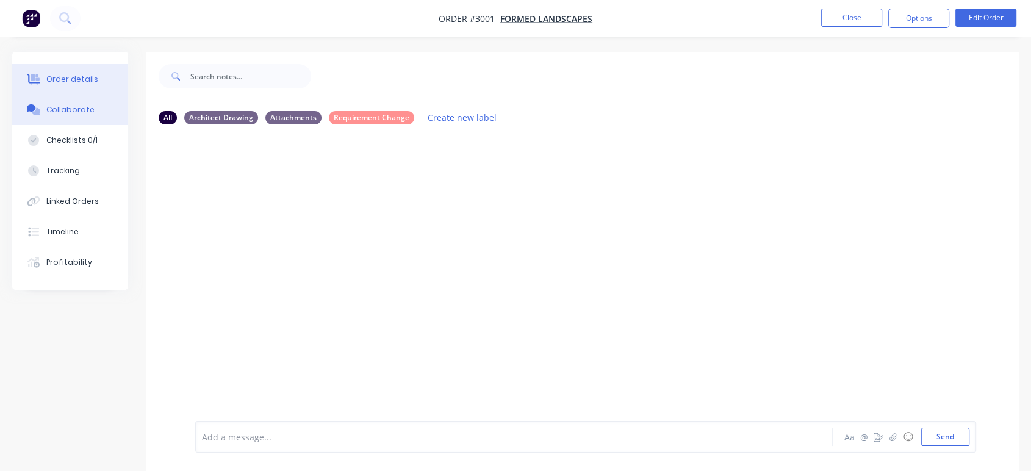
click at [81, 74] on div "Order details" at bounding box center [72, 79] width 52 height 11
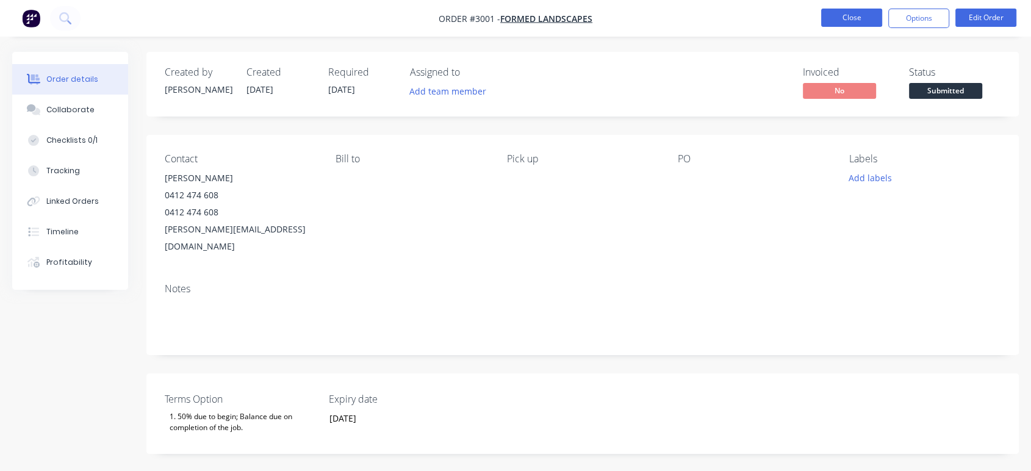
click at [847, 21] on button "Close" at bounding box center [851, 18] width 61 height 18
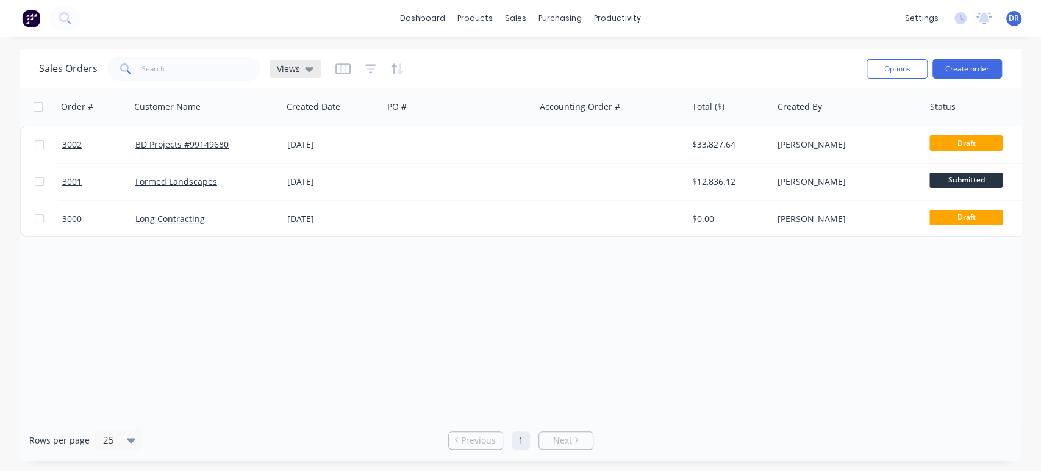
click at [303, 67] on div "Views" at bounding box center [295, 68] width 37 height 11
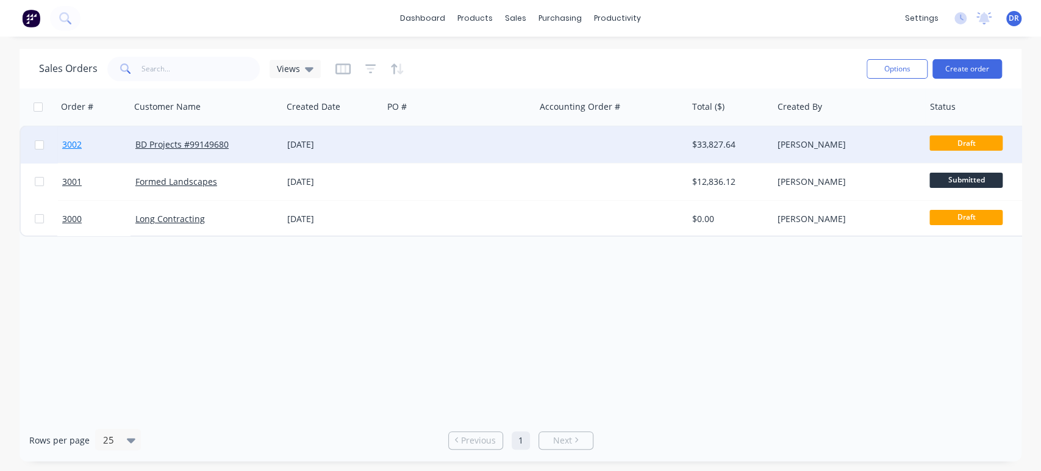
click at [74, 146] on span "3002" at bounding box center [72, 144] width 20 height 12
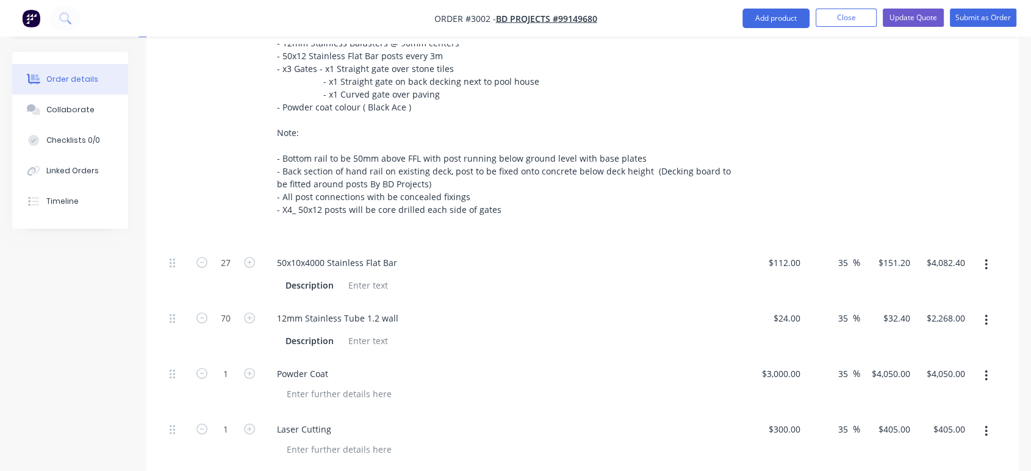
scroll to position [406, 0]
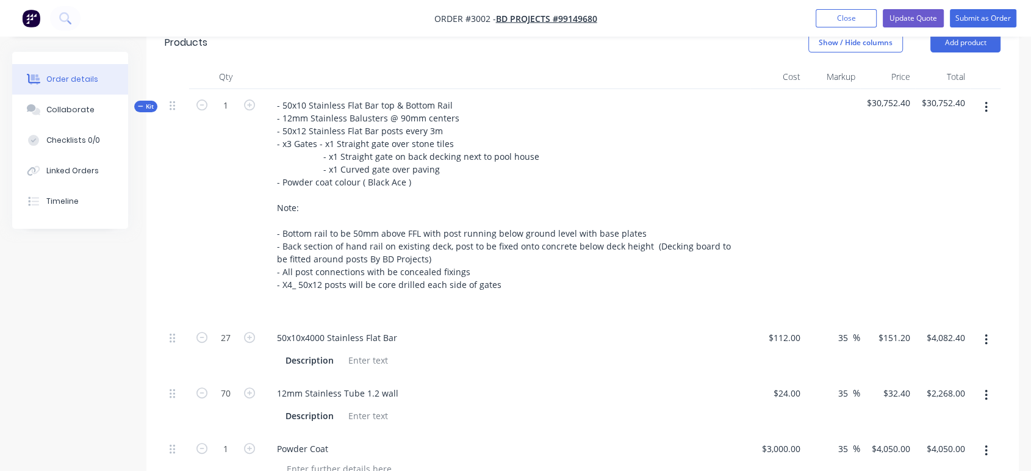
click at [986, 106] on icon "button" at bounding box center [986, 107] width 2 height 11
click at [809, 200] on div at bounding box center [832, 205] width 55 height 232
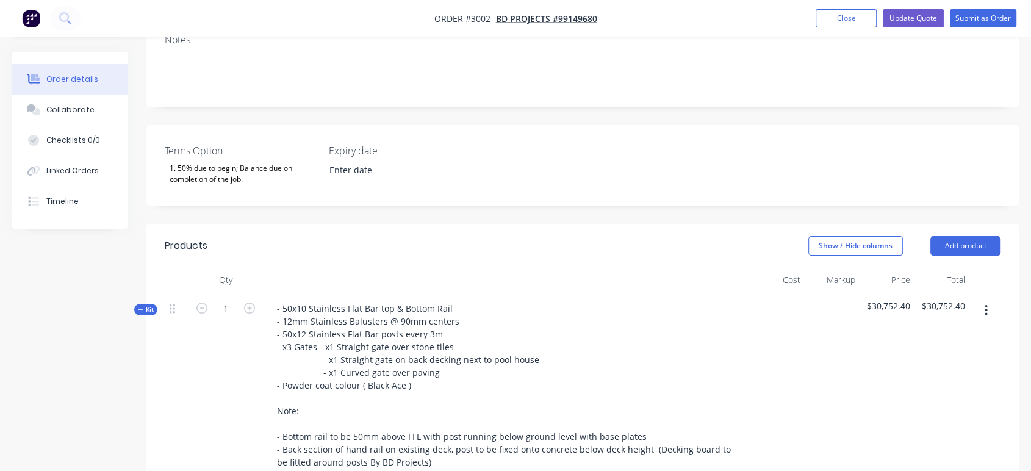
scroll to position [339, 0]
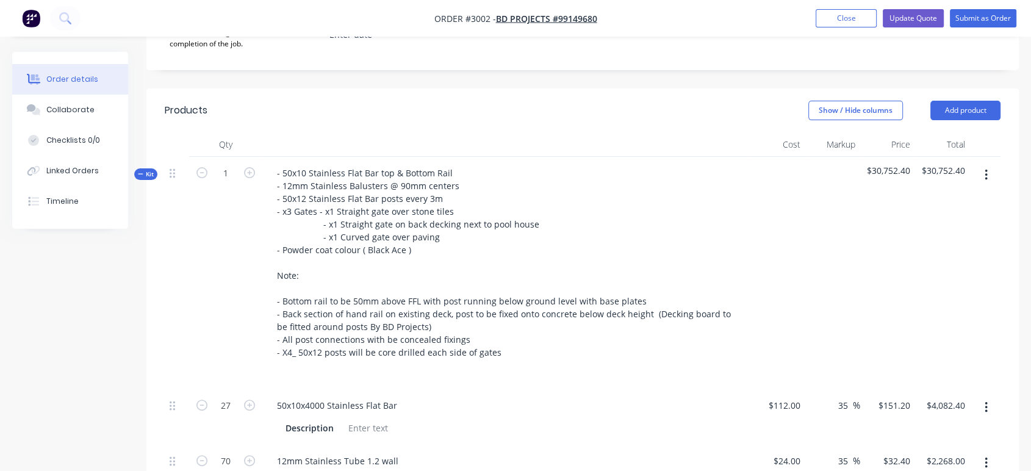
click at [986, 178] on icon "button" at bounding box center [986, 175] width 2 height 11
click at [987, 177] on icon "button" at bounding box center [986, 174] width 3 height 13
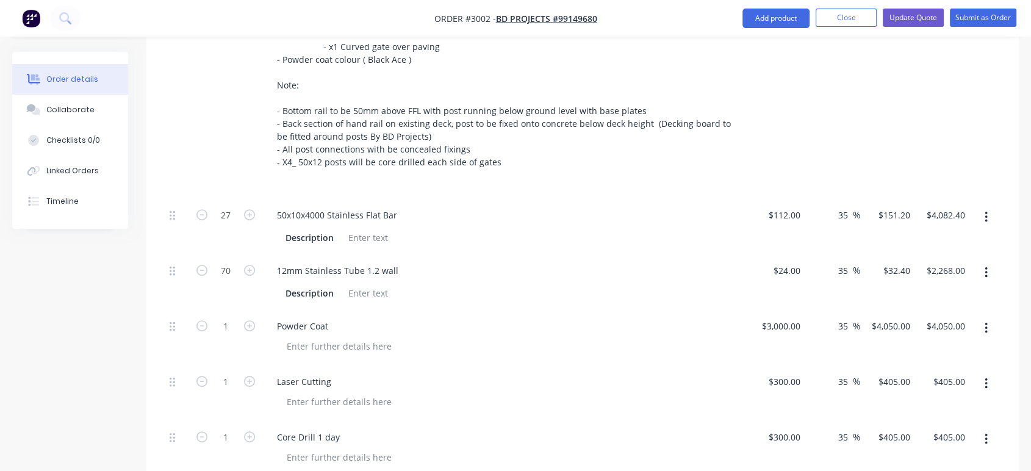
scroll to position [542, 0]
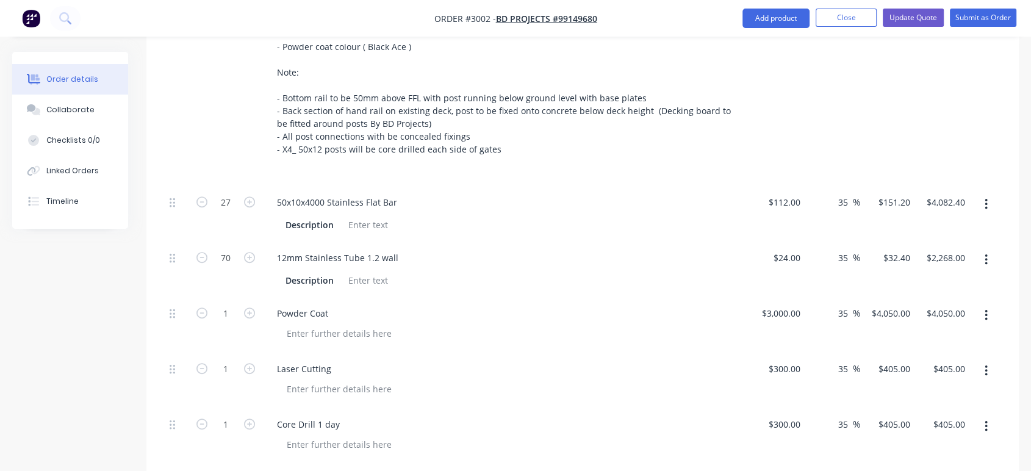
click at [988, 207] on button "button" at bounding box center [986, 204] width 29 height 22
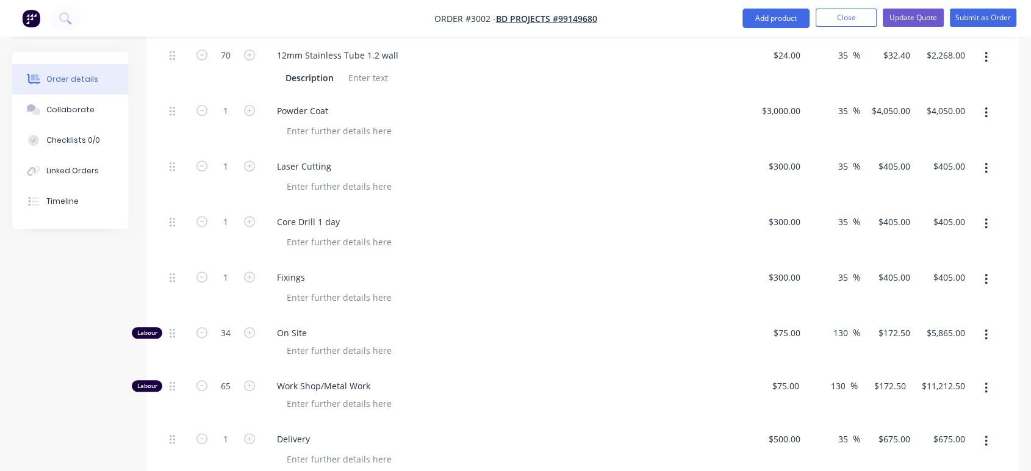
scroll to position [610, 0]
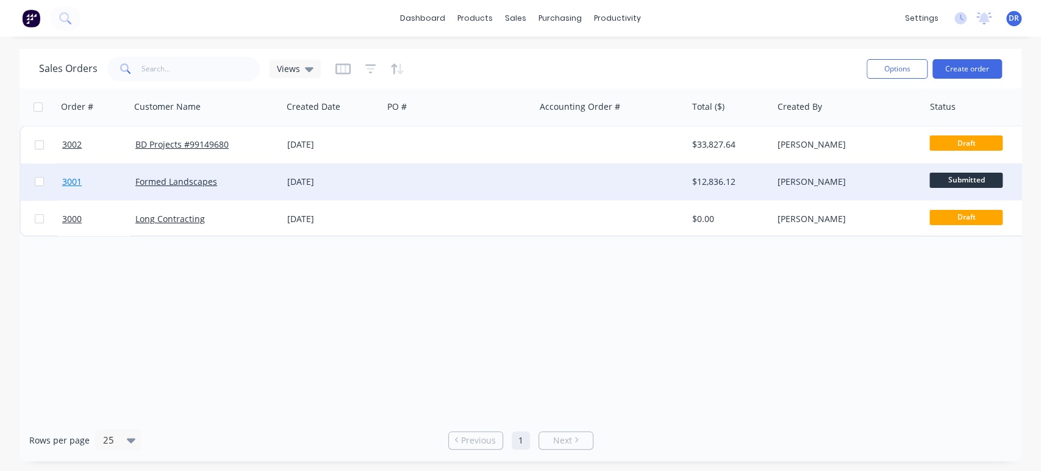
click at [68, 179] on span "3001" at bounding box center [72, 182] width 20 height 12
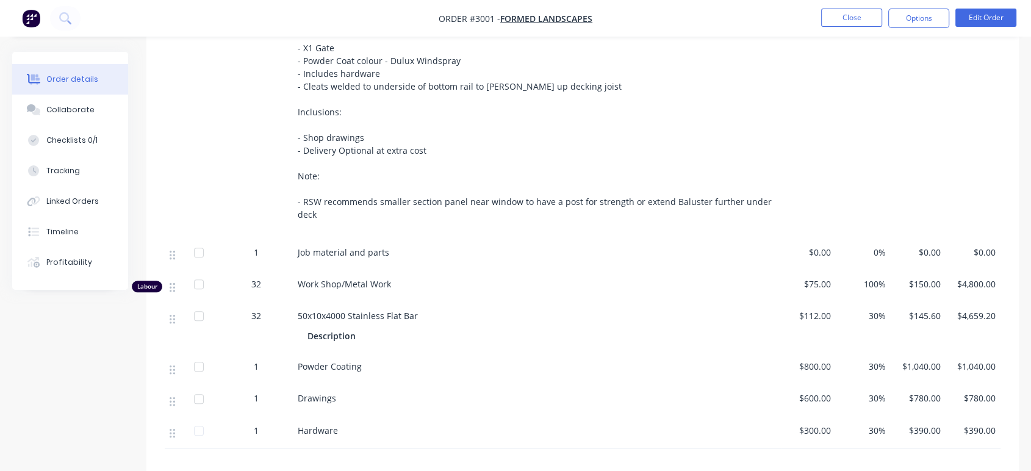
scroll to position [610, 0]
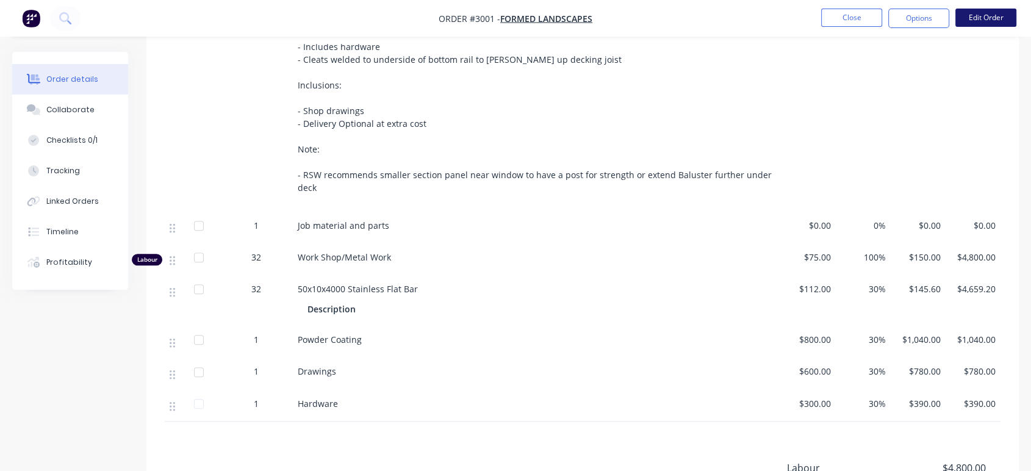
click at [975, 16] on button "Edit Order" at bounding box center [985, 18] width 61 height 18
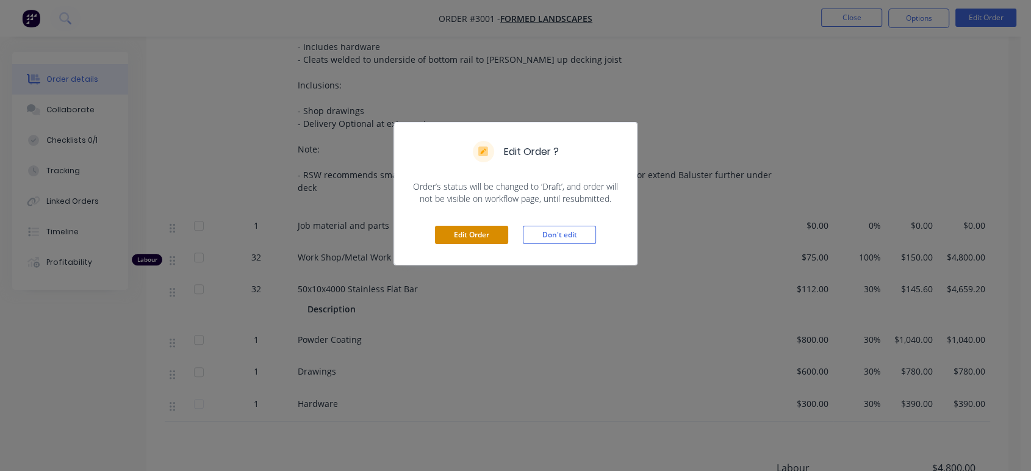
click at [455, 233] on button "Edit Order" at bounding box center [471, 235] width 73 height 18
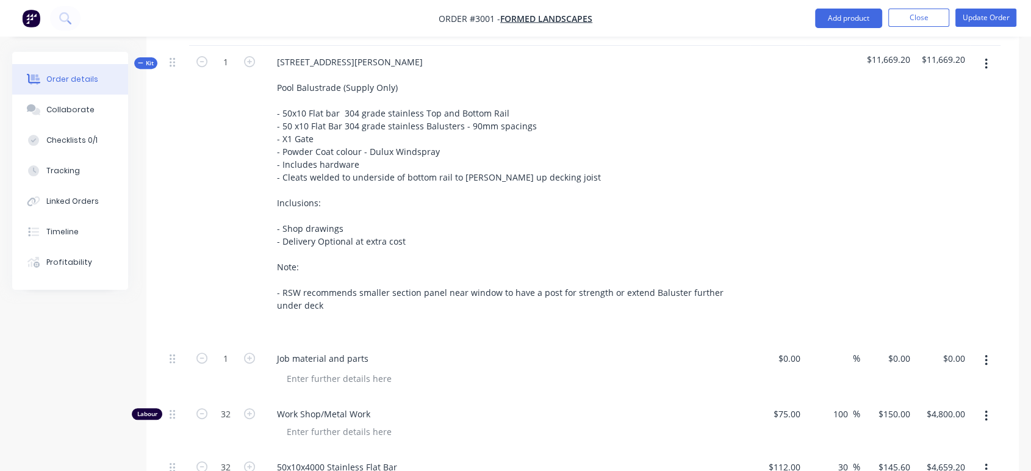
scroll to position [474, 0]
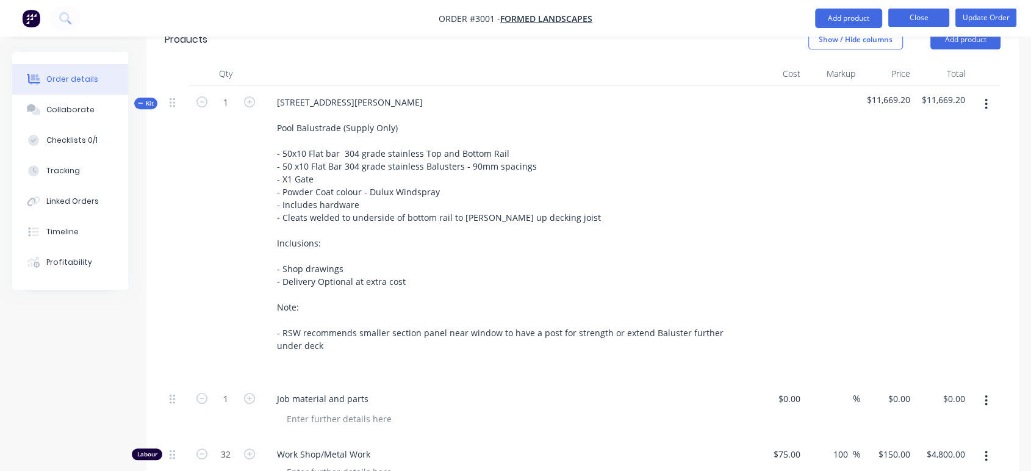
click at [910, 20] on button "Close" at bounding box center [918, 18] width 61 height 18
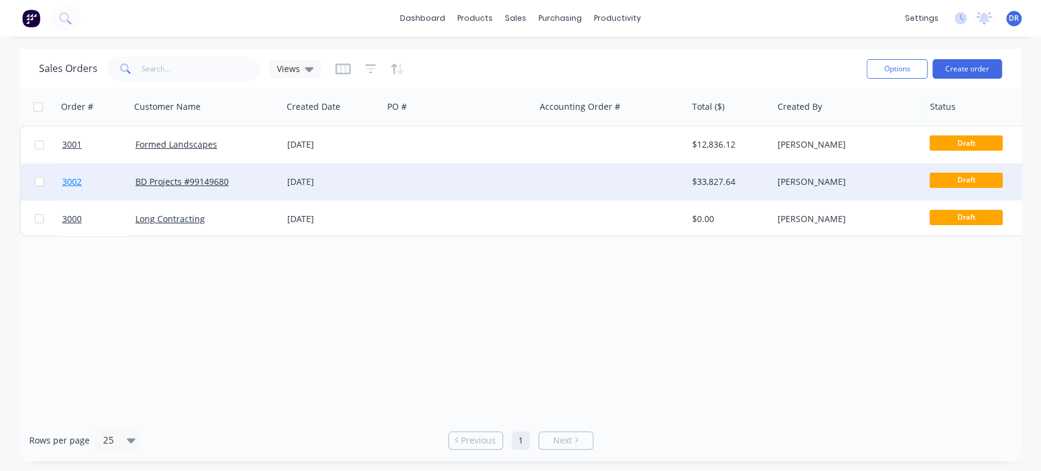
click at [77, 179] on span "3002" at bounding box center [72, 182] width 20 height 12
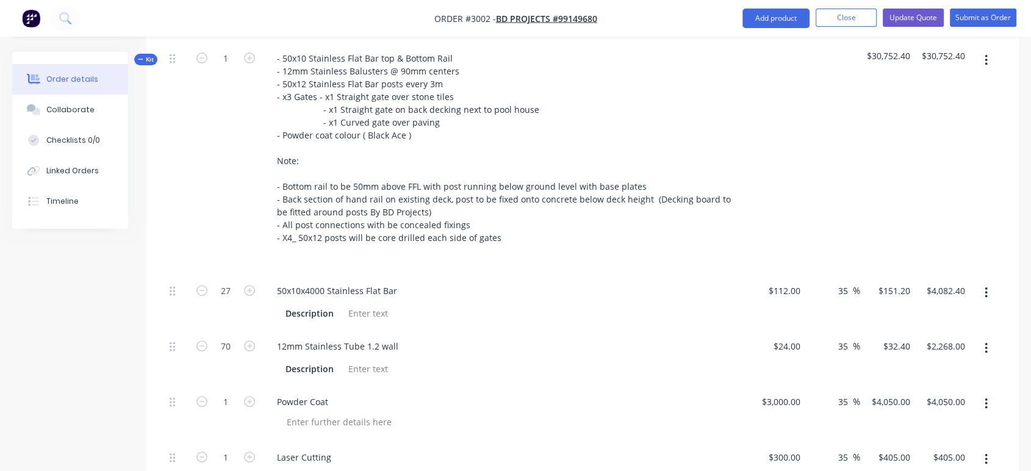
scroll to position [406, 0]
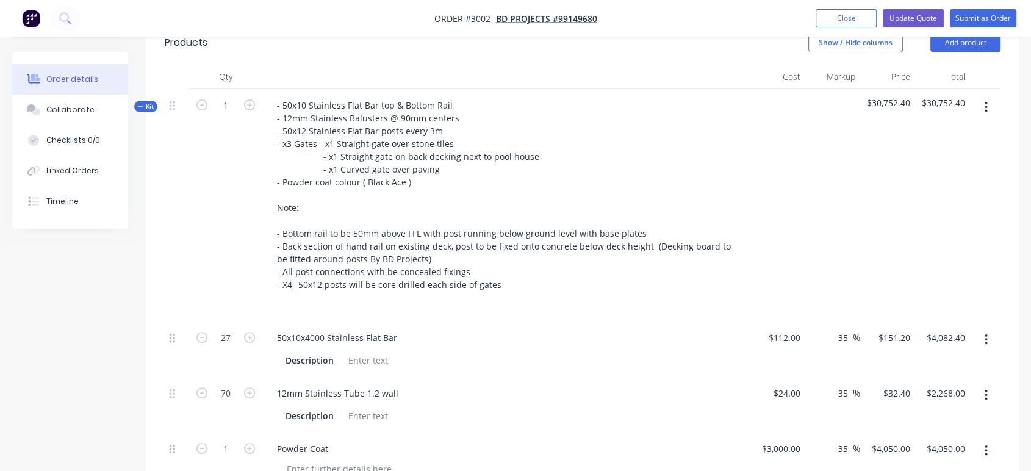
click at [988, 106] on button "button" at bounding box center [986, 107] width 29 height 22
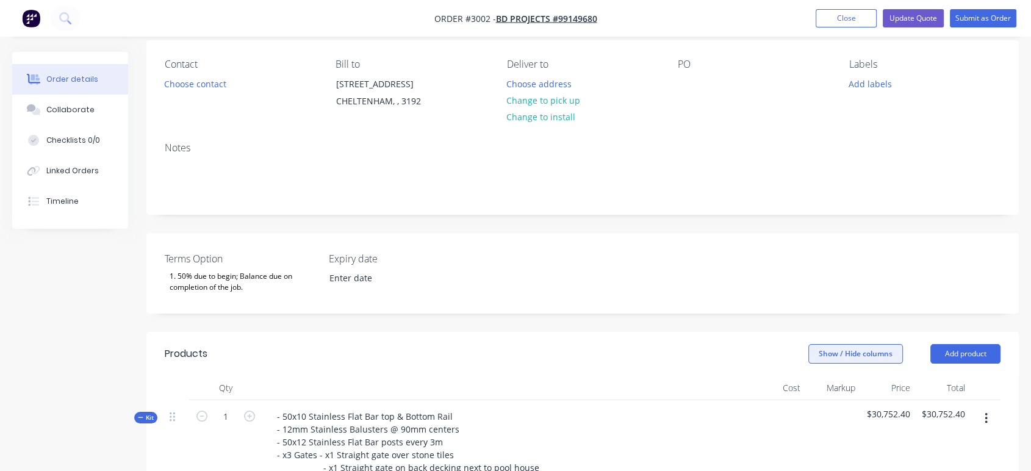
scroll to position [135, 0]
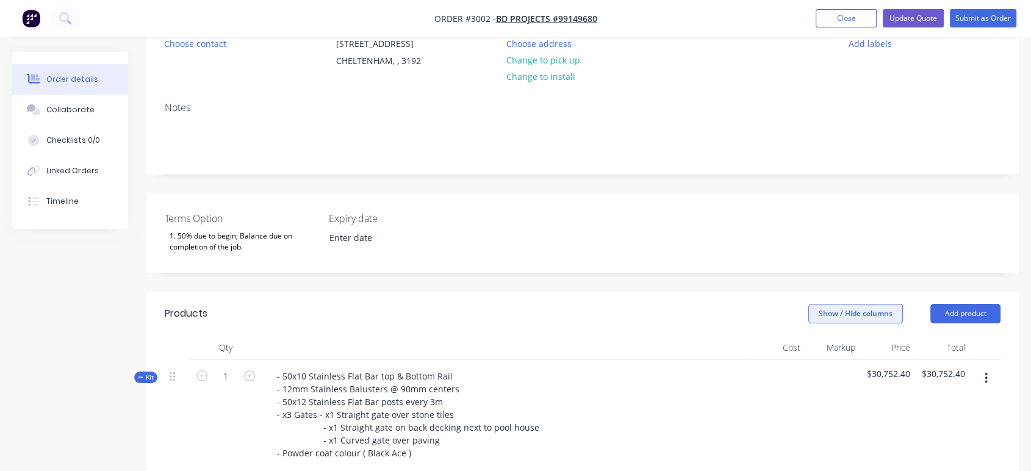
click at [836, 311] on button "Show / Hide columns" at bounding box center [855, 314] width 95 height 20
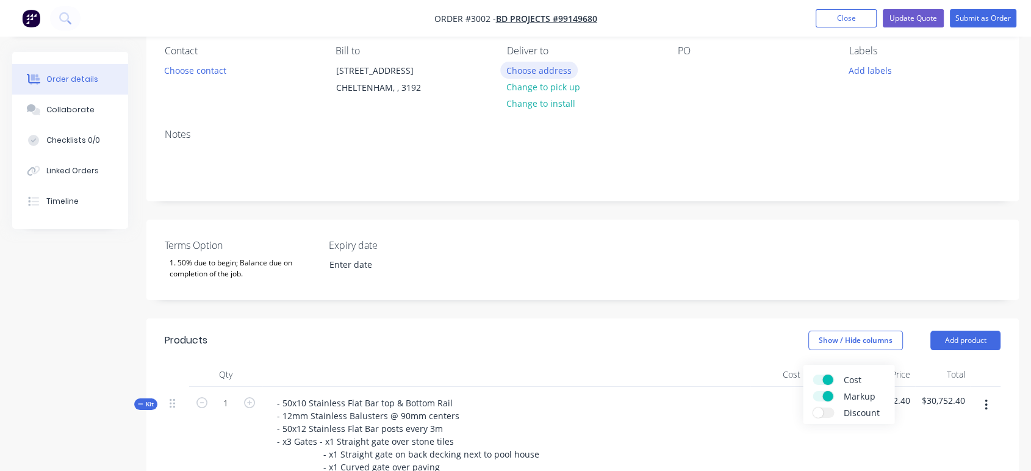
scroll to position [271, 0]
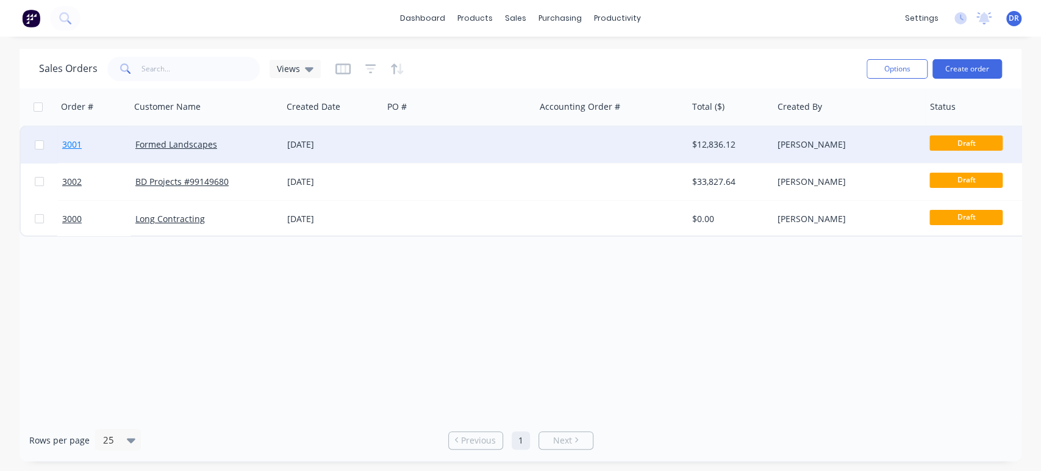
click at [75, 146] on span "3001" at bounding box center [72, 144] width 20 height 12
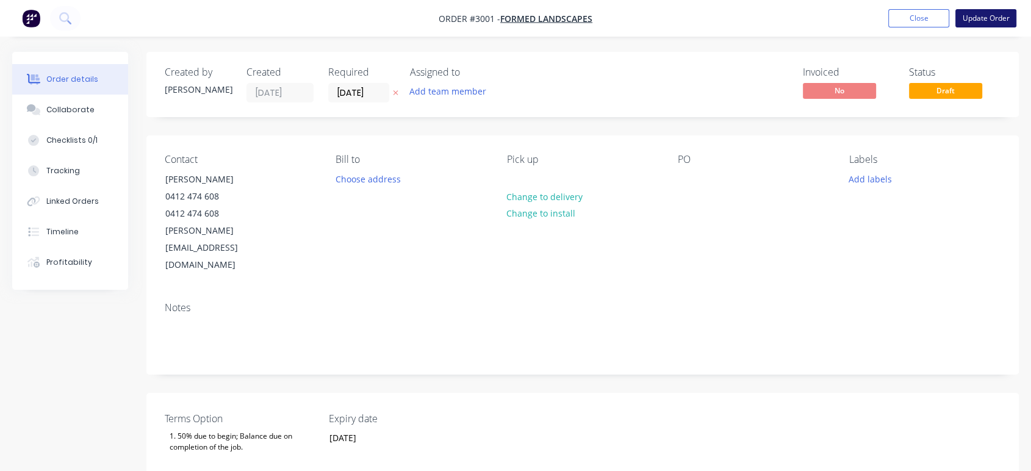
click at [988, 15] on button "Update Order" at bounding box center [985, 18] width 61 height 18
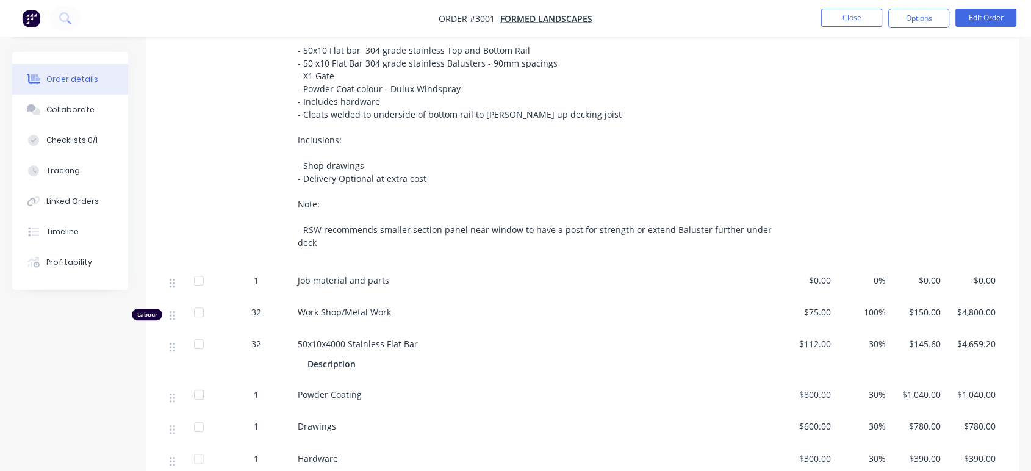
scroll to position [763, 0]
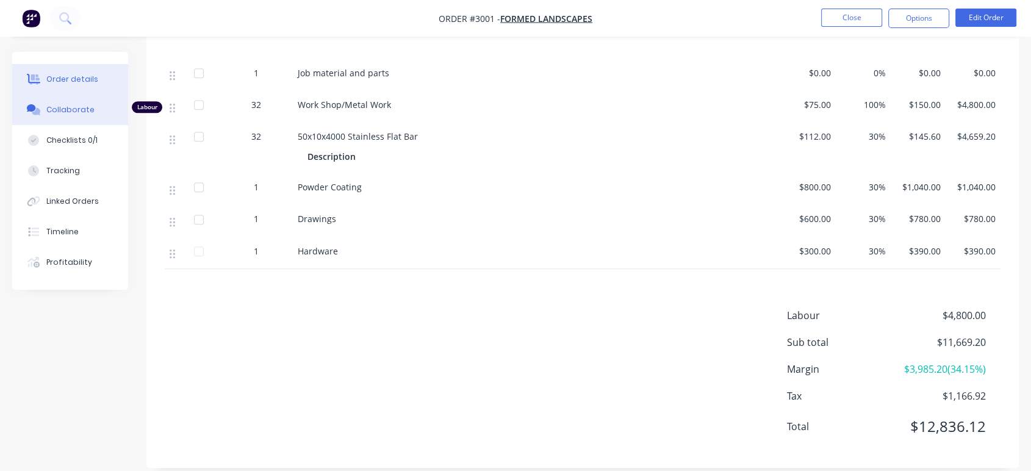
click at [68, 107] on div "Collaborate" at bounding box center [70, 109] width 48 height 11
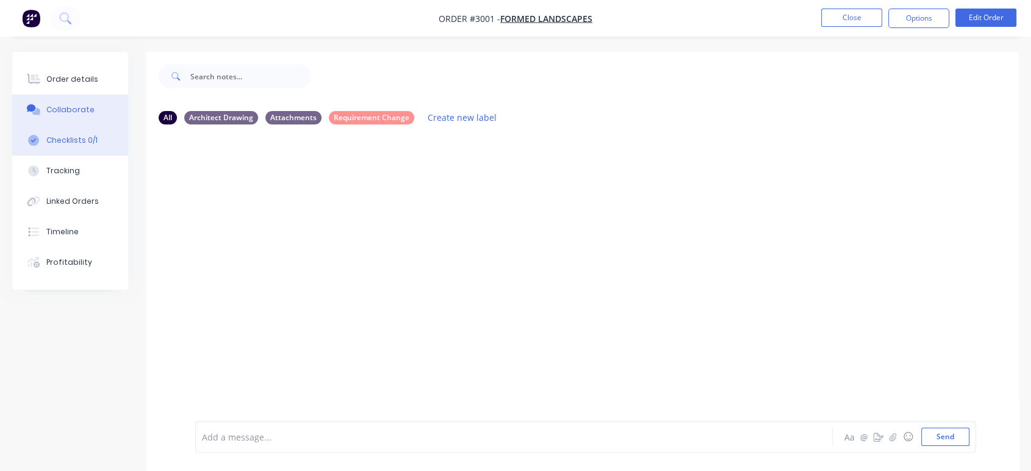
click at [60, 135] on div "Checklists 0/1" at bounding box center [71, 140] width 51 height 11
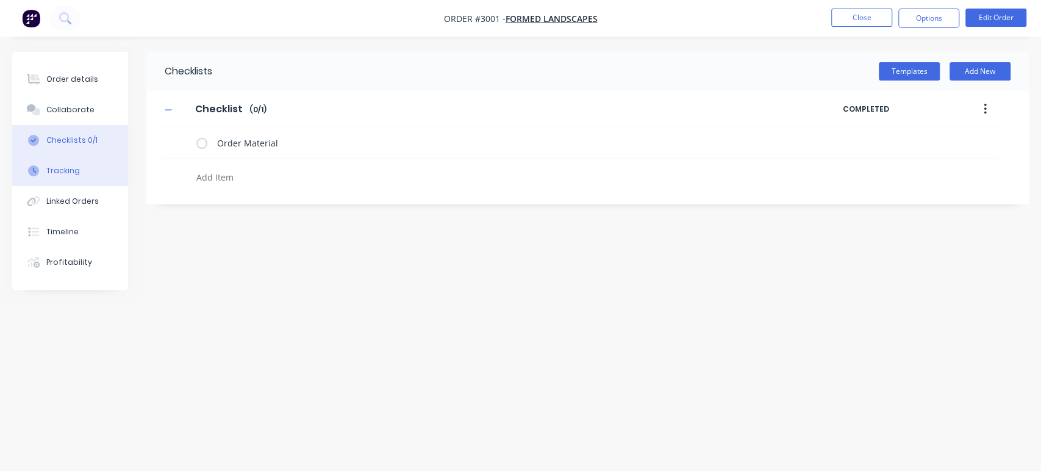
click at [56, 165] on div "Tracking" at bounding box center [63, 170] width 34 height 11
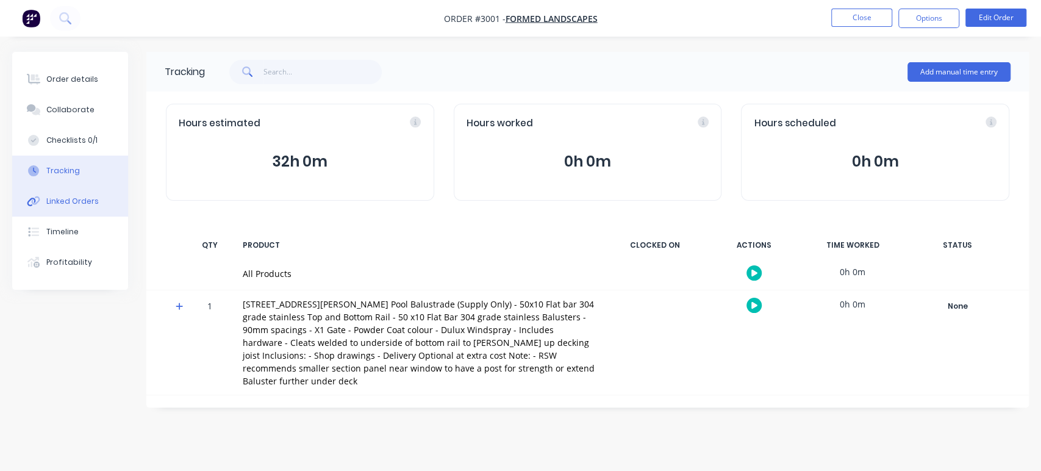
click at [68, 206] on div "Linked Orders" at bounding box center [72, 201] width 52 height 11
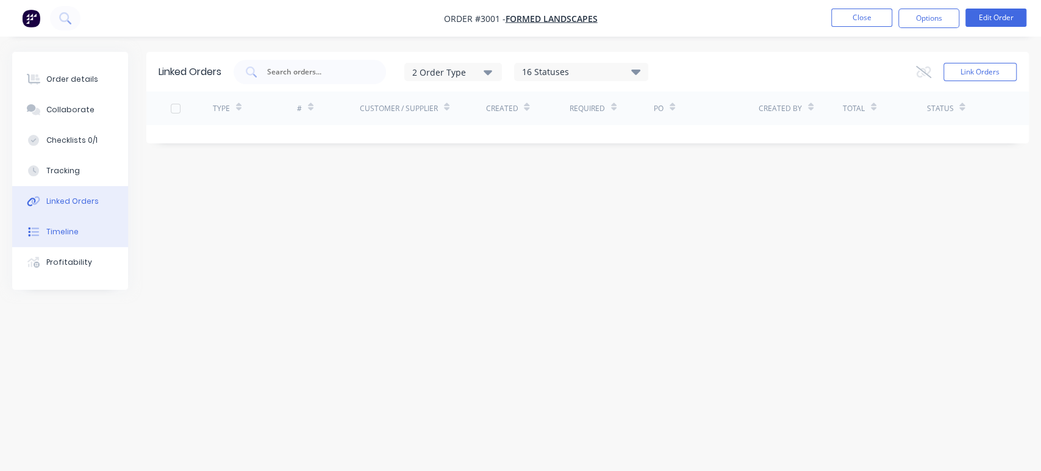
click at [70, 223] on button "Timeline" at bounding box center [70, 232] width 116 height 31
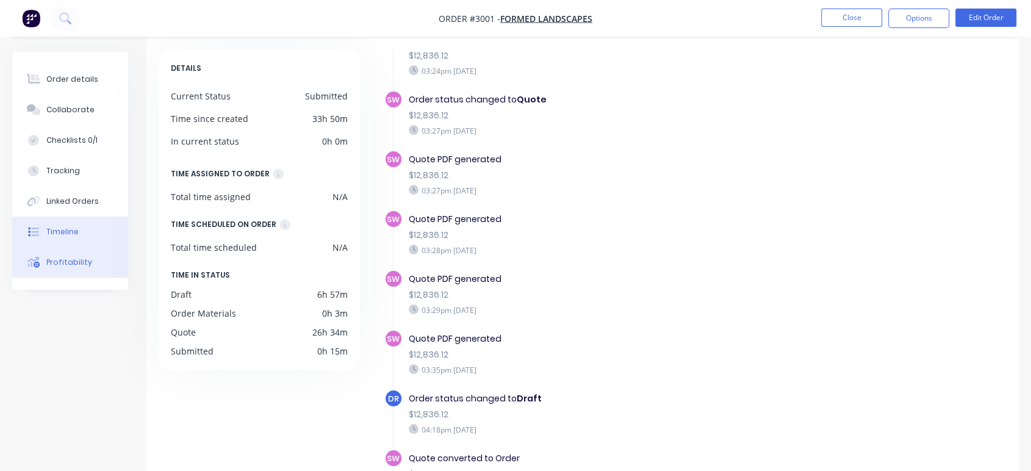
scroll to position [31, 0]
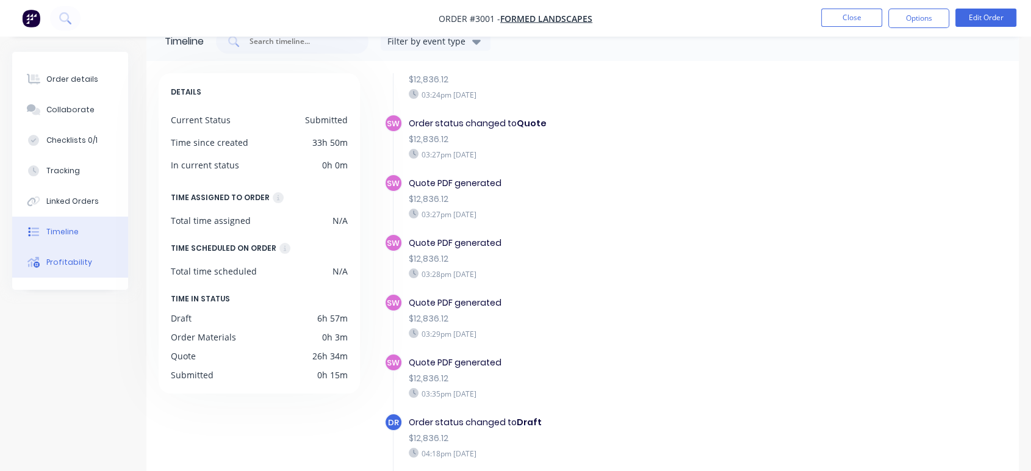
click at [54, 263] on div "Profitability" at bounding box center [69, 262] width 46 height 11
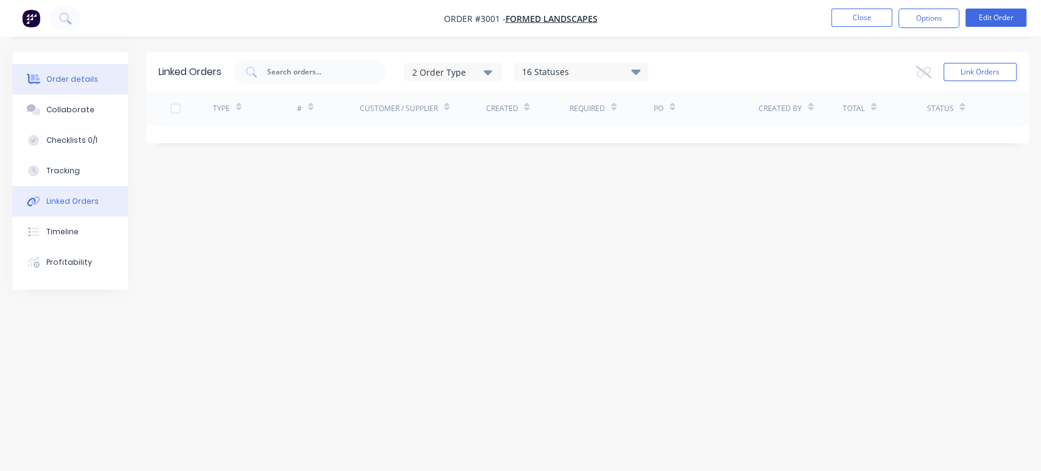
click at [83, 76] on div "Order details" at bounding box center [72, 79] width 52 height 11
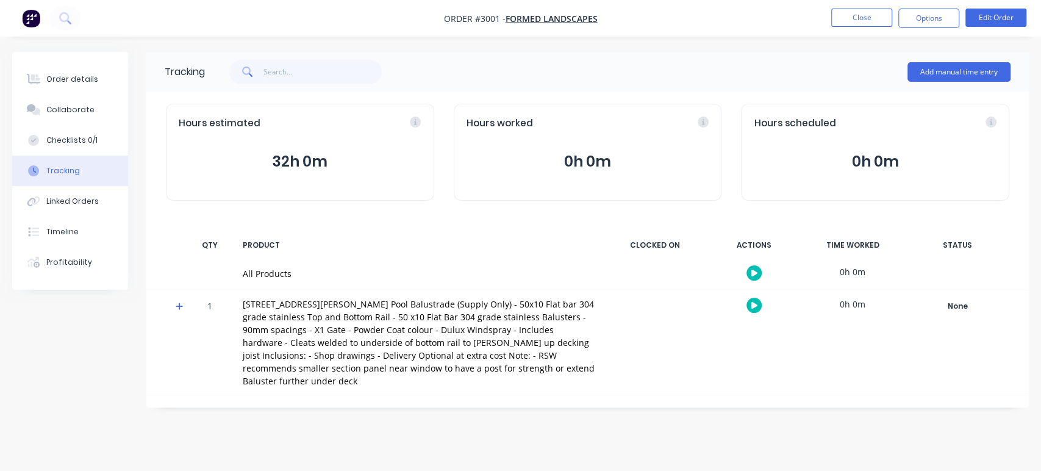
type textarea "x"
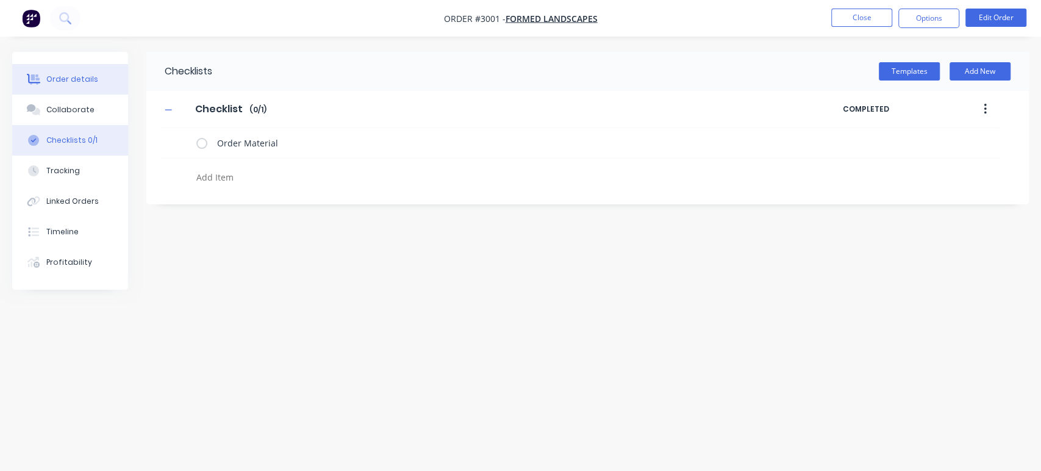
click at [57, 85] on button "Order details" at bounding box center [70, 79] width 116 height 31
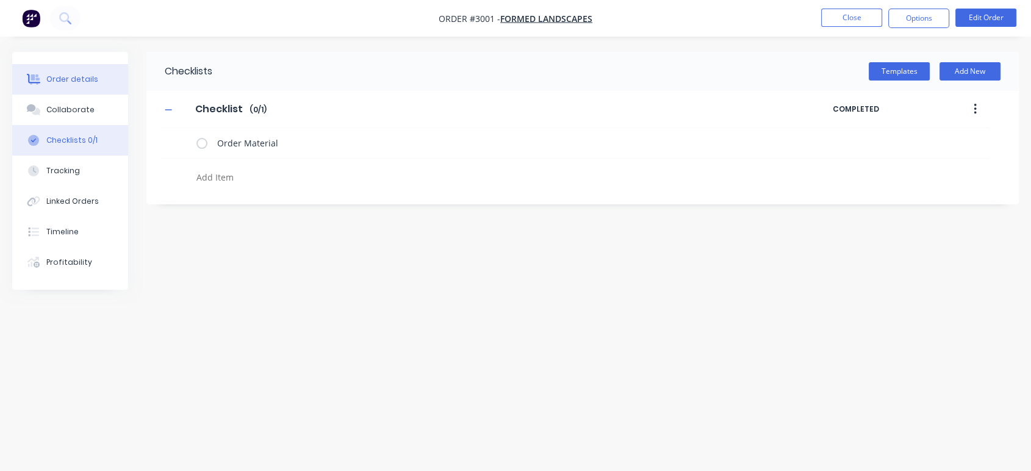
click at [57, 82] on div "Order details" at bounding box center [72, 79] width 52 height 11
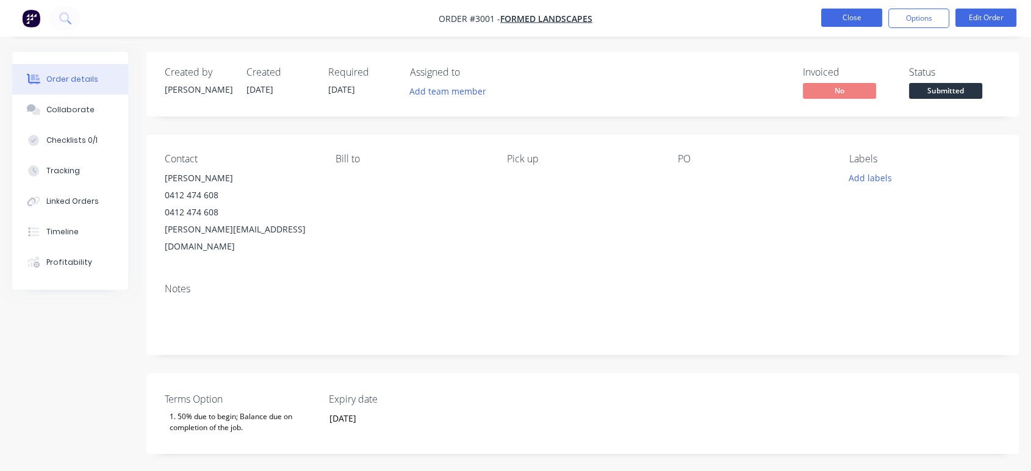
click at [871, 16] on button "Close" at bounding box center [851, 18] width 61 height 18
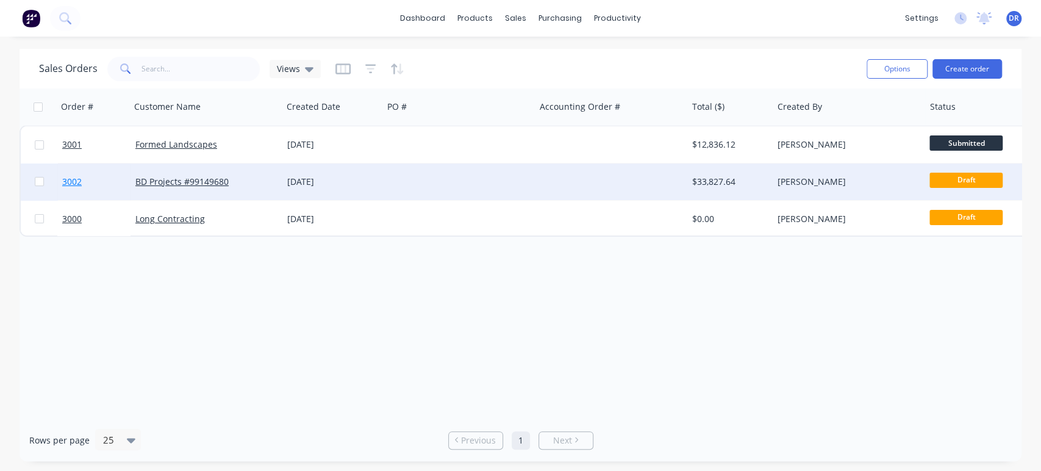
click at [62, 179] on span "3002" at bounding box center [72, 182] width 20 height 12
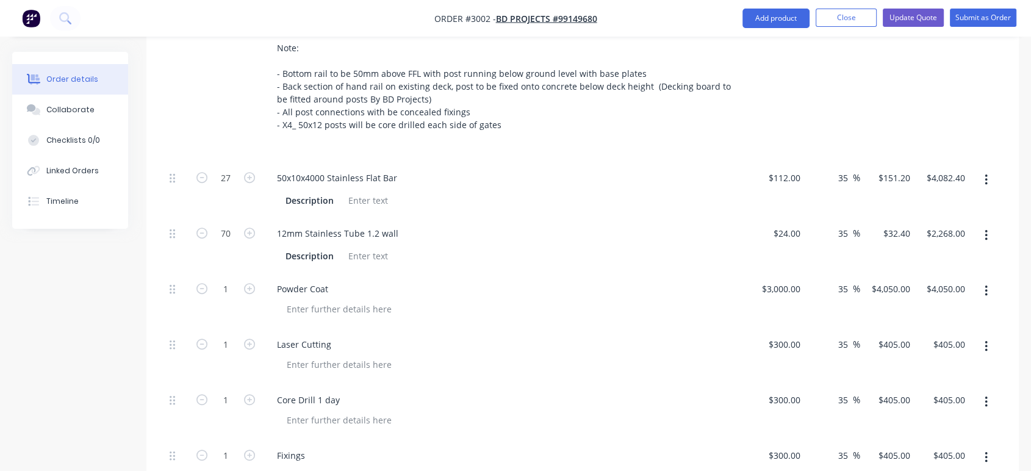
scroll to position [542, 0]
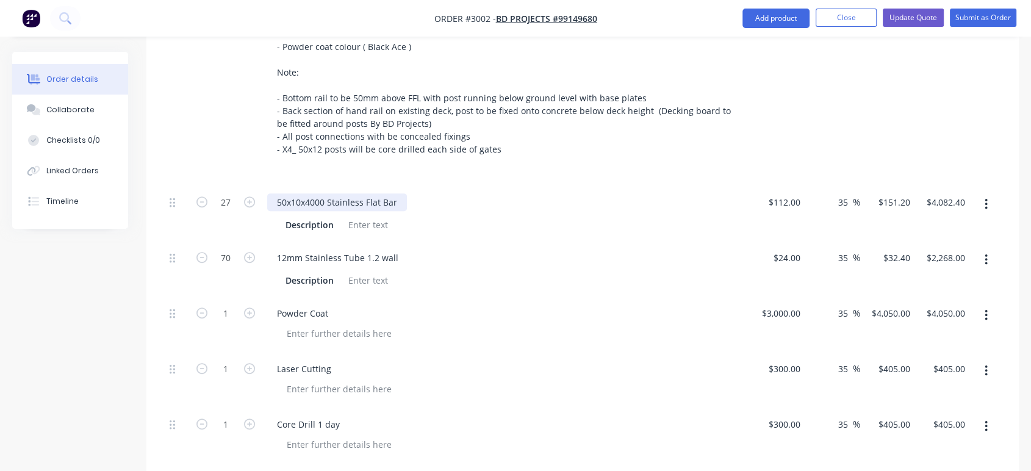
click at [312, 206] on div "50x10x4000 Stainless Flat Bar" at bounding box center [337, 202] width 140 height 18
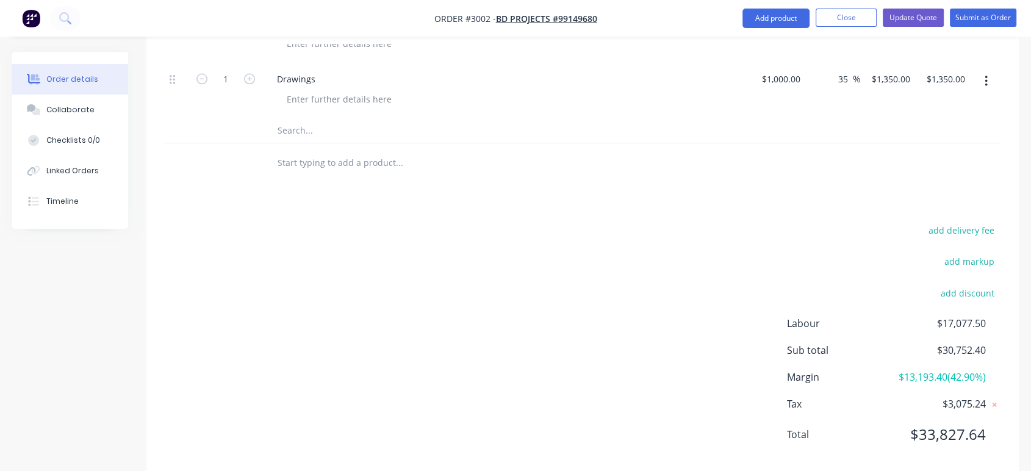
scroll to position [1183, 0]
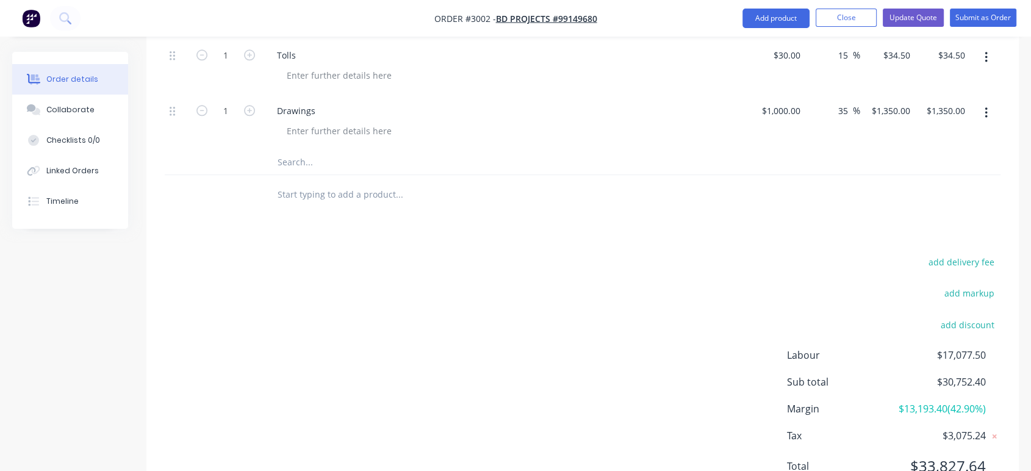
click at [296, 162] on input "text" at bounding box center [399, 162] width 244 height 24
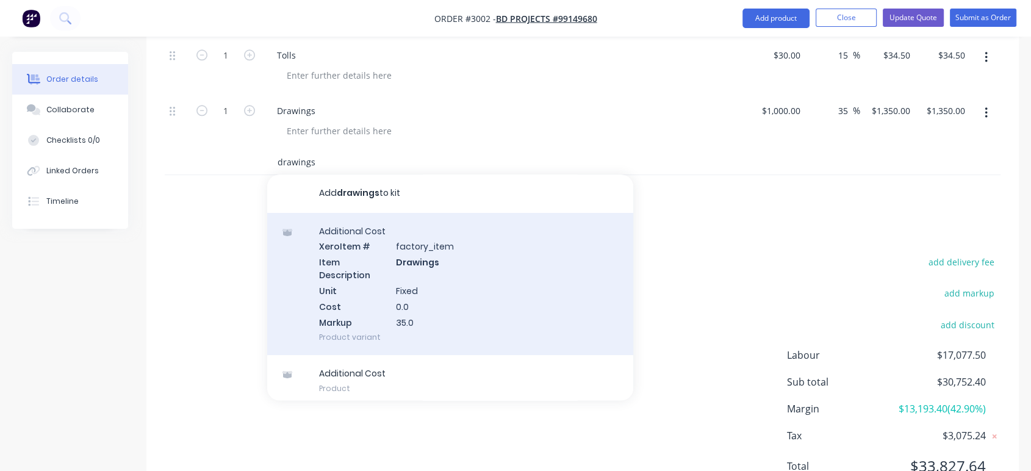
scroll to position [0, 0]
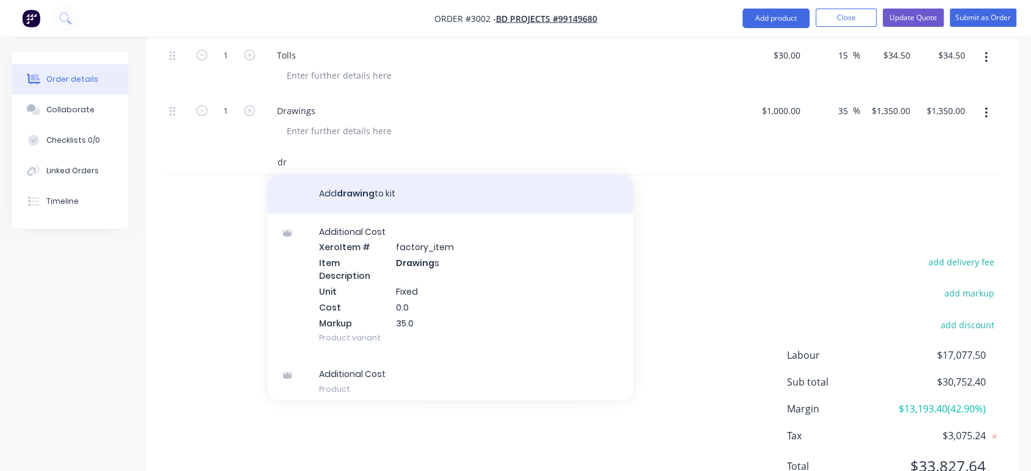
type input "d"
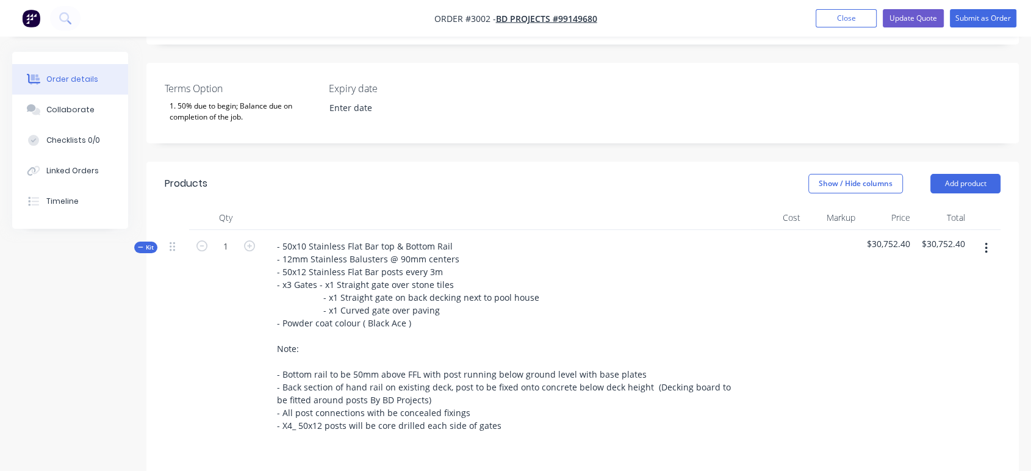
scroll to position [234, 0]
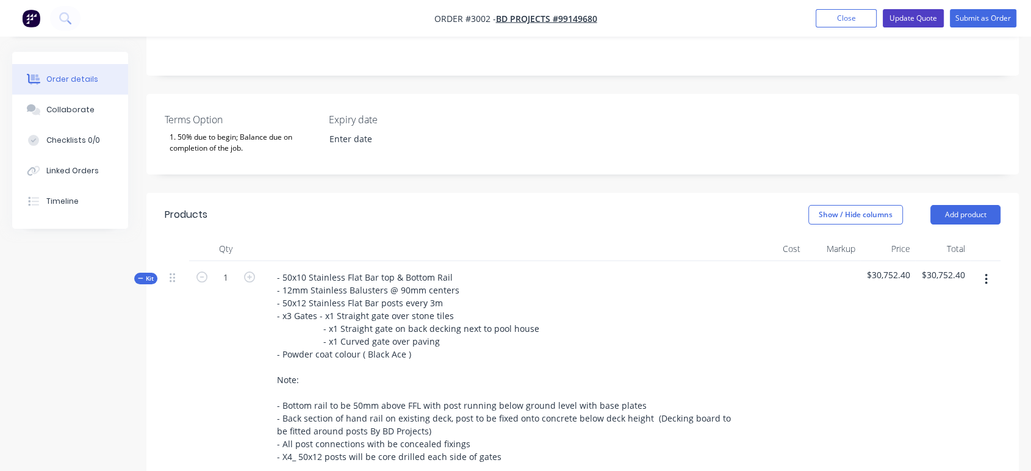
click at [919, 20] on button "Update Quote" at bounding box center [913, 18] width 61 height 18
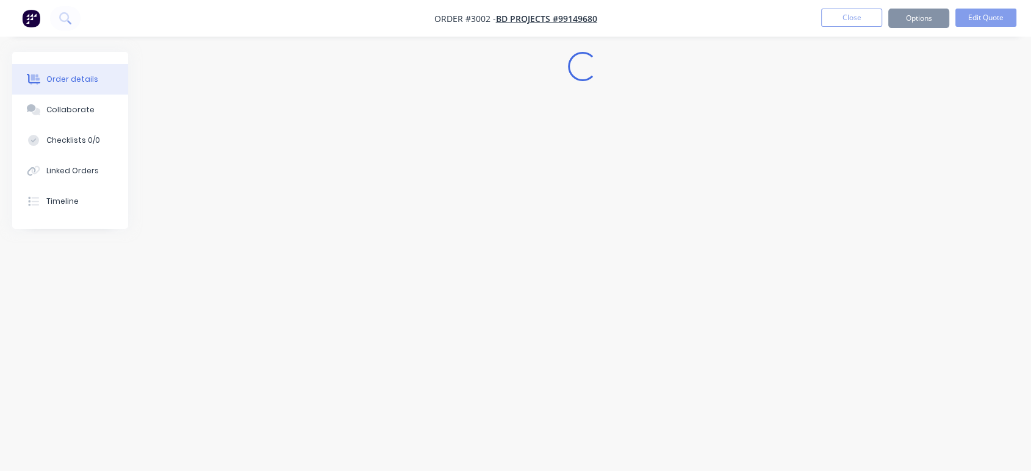
scroll to position [0, 0]
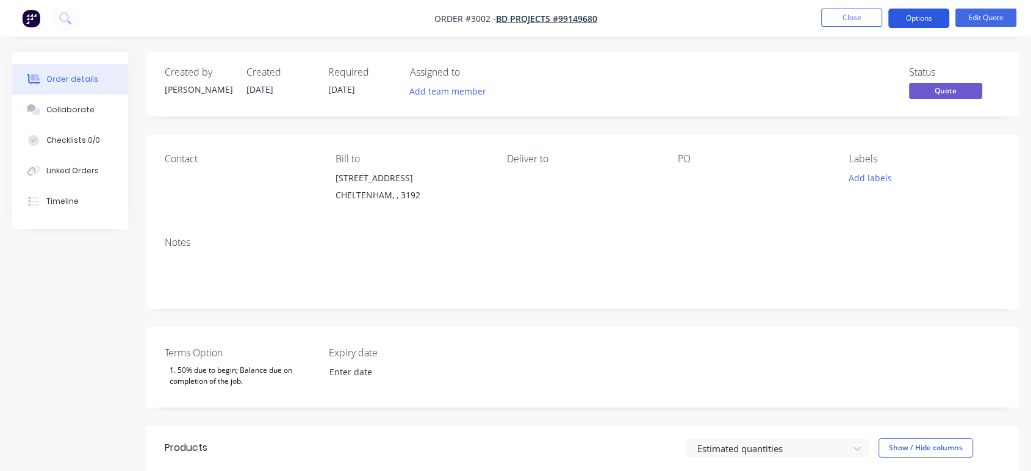
click at [914, 15] on button "Options" at bounding box center [918, 19] width 61 height 20
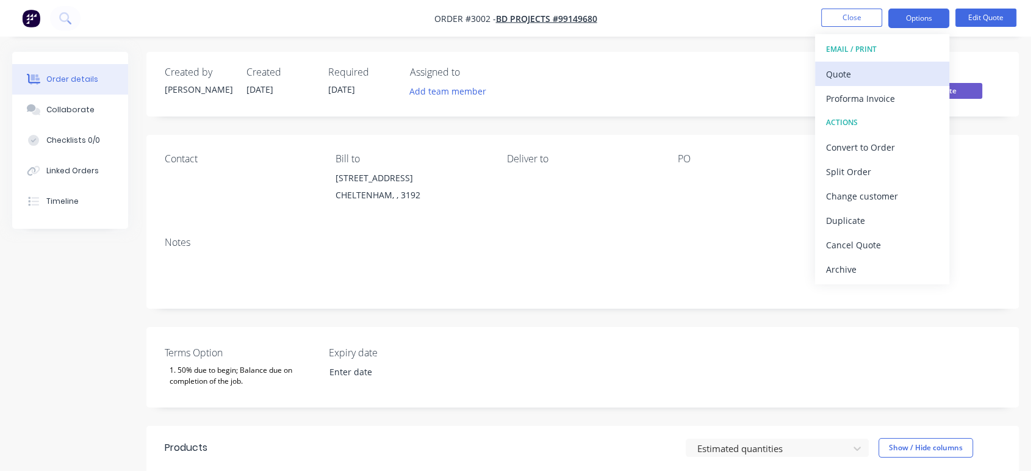
click at [875, 77] on div "Quote" at bounding box center [882, 74] width 112 height 18
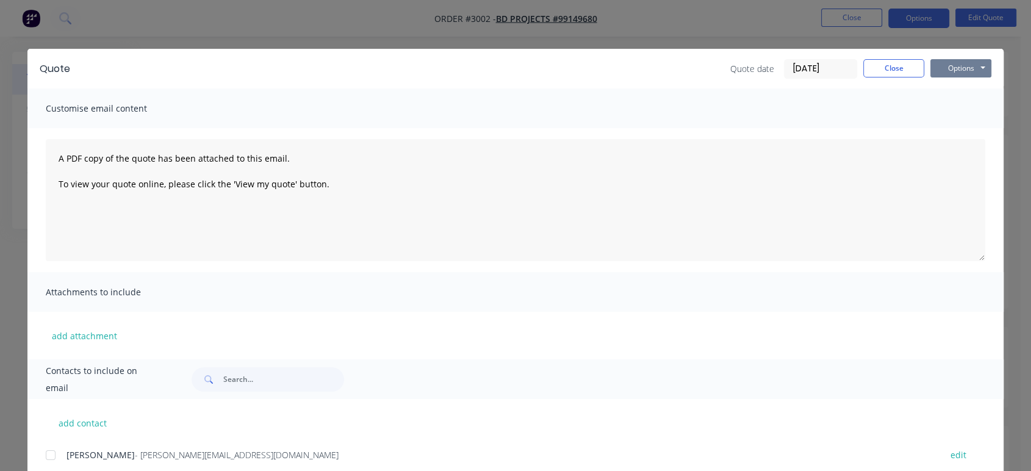
click at [955, 66] on button "Options" at bounding box center [960, 68] width 61 height 18
click at [961, 93] on button "Preview" at bounding box center [969, 90] width 78 height 20
click at [898, 64] on button "Close" at bounding box center [893, 68] width 61 height 18
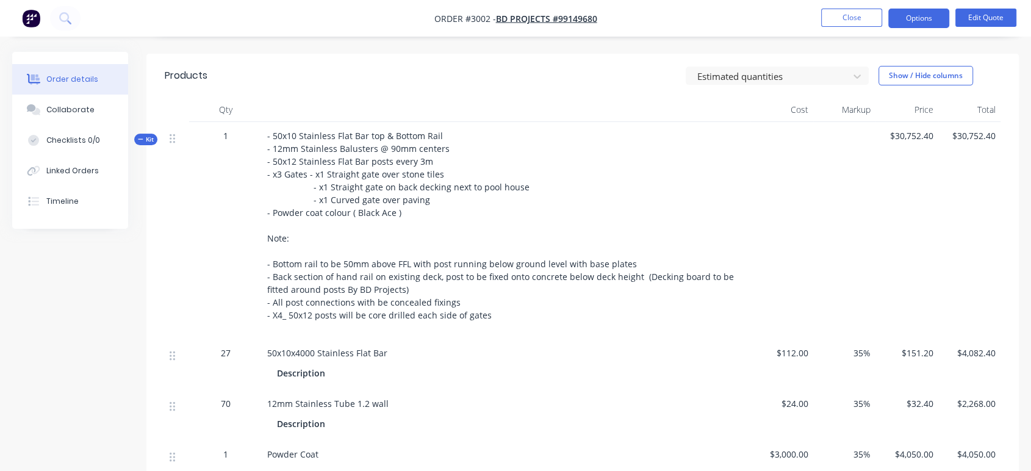
scroll to position [389, 0]
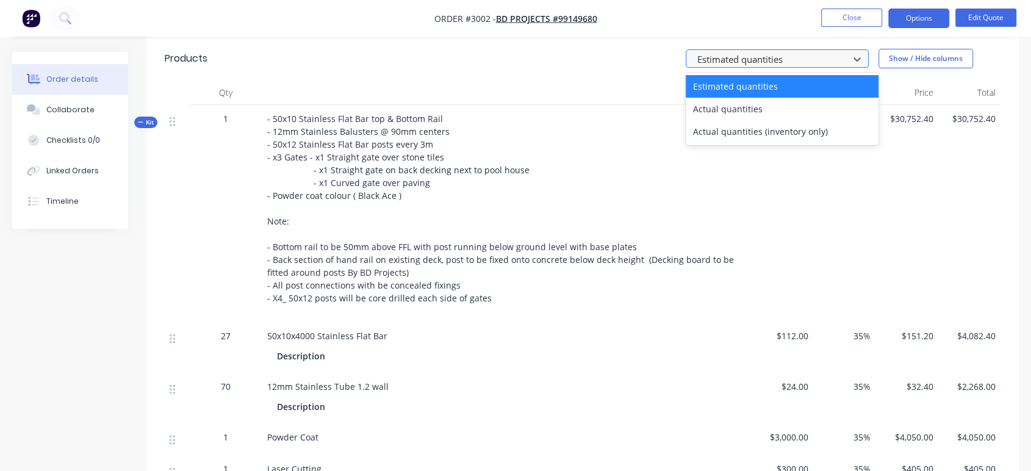
click at [816, 57] on div at bounding box center [769, 58] width 146 height 15
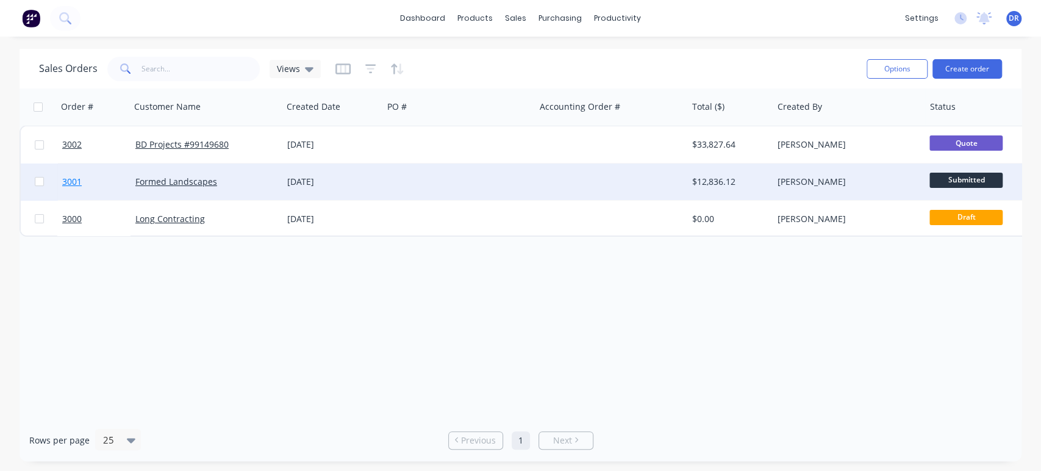
click at [72, 182] on span "3001" at bounding box center [72, 182] width 20 height 12
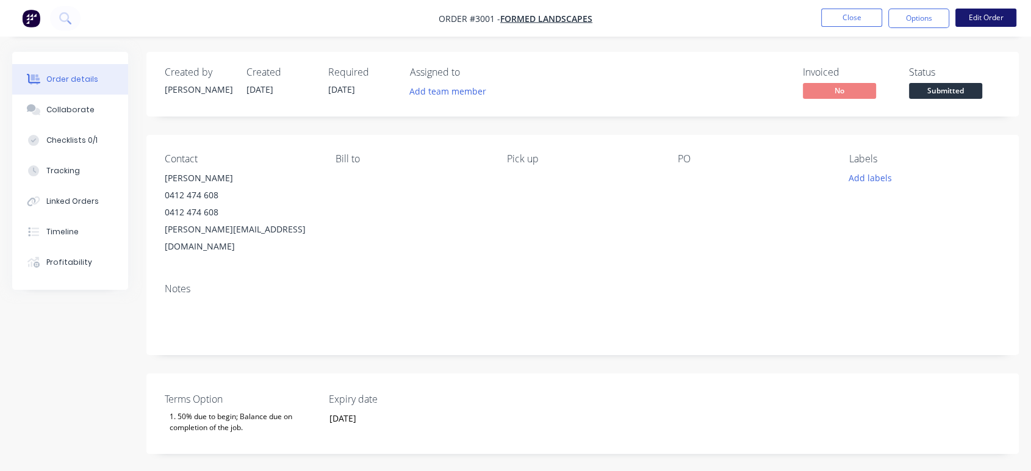
click at [966, 18] on button "Edit Order" at bounding box center [985, 18] width 61 height 18
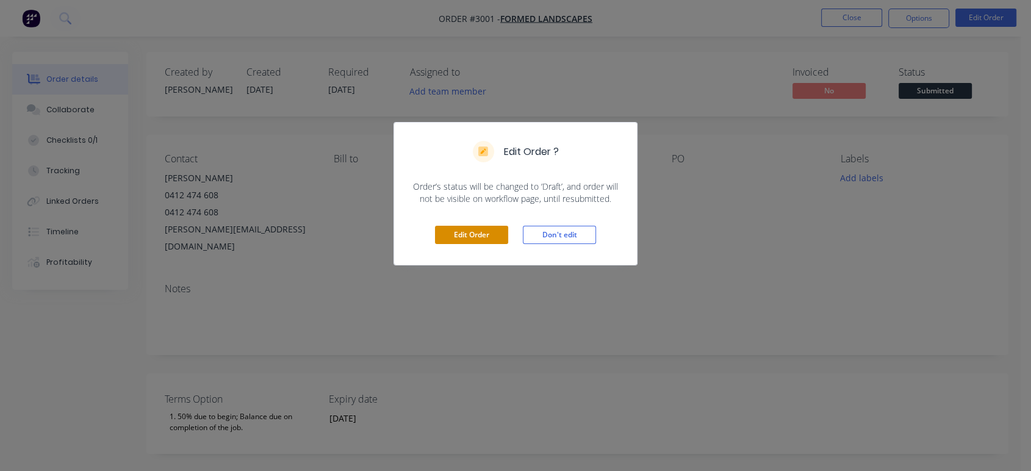
click at [476, 238] on button "Edit Order" at bounding box center [471, 235] width 73 height 18
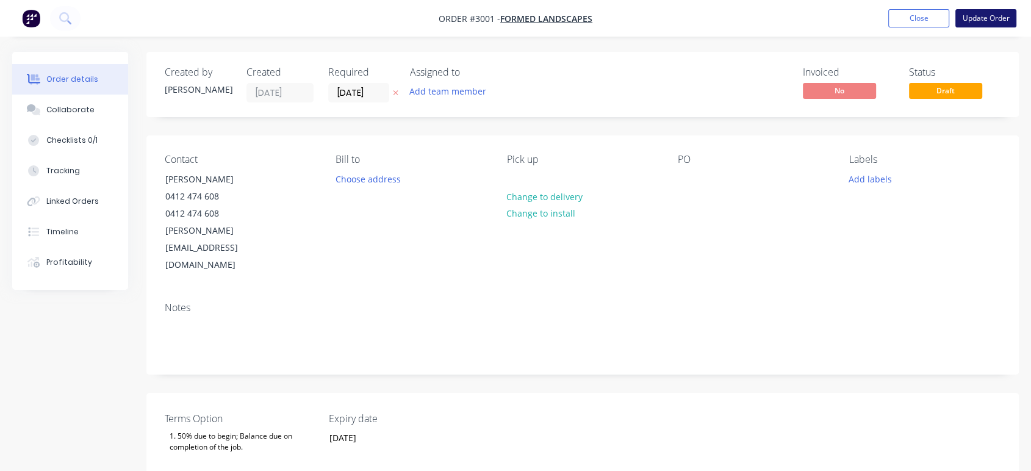
click at [981, 19] on button "Update Order" at bounding box center [985, 18] width 61 height 18
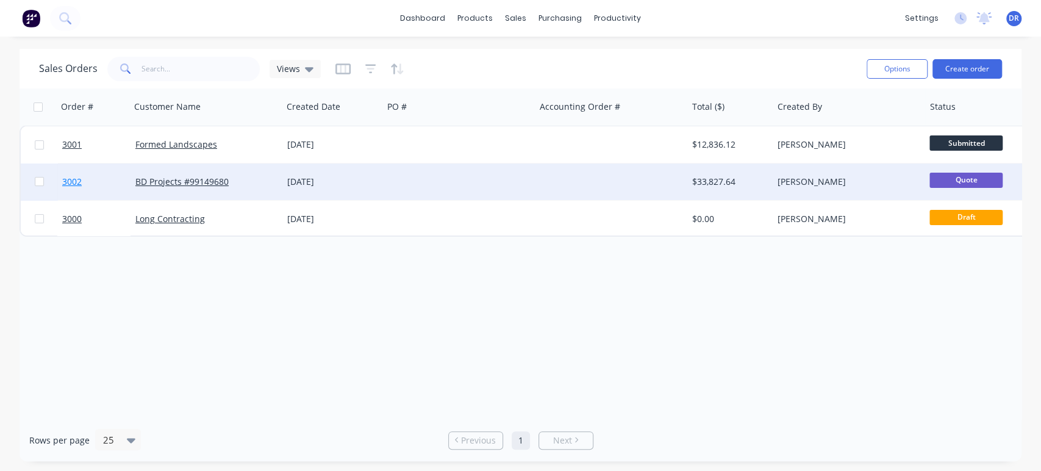
click at [75, 180] on span "3002" at bounding box center [72, 182] width 20 height 12
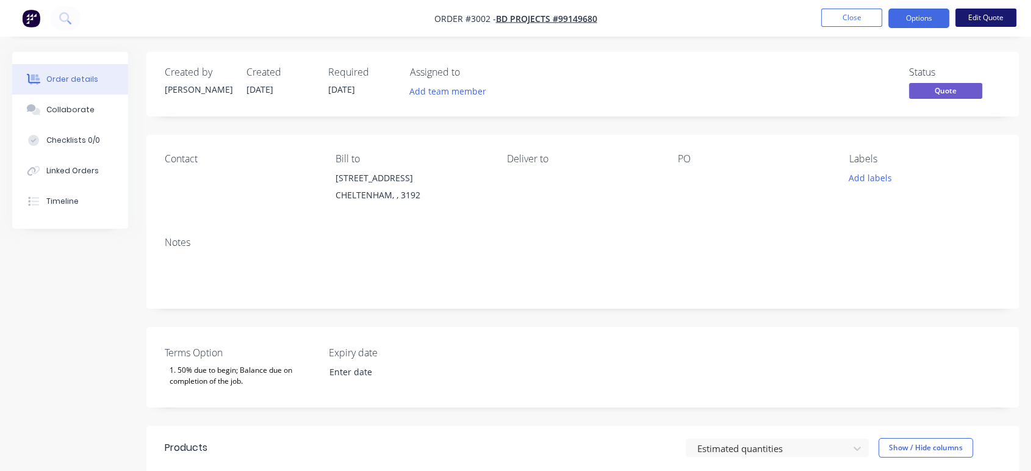
click at [972, 16] on button "Edit Quote" at bounding box center [985, 18] width 61 height 18
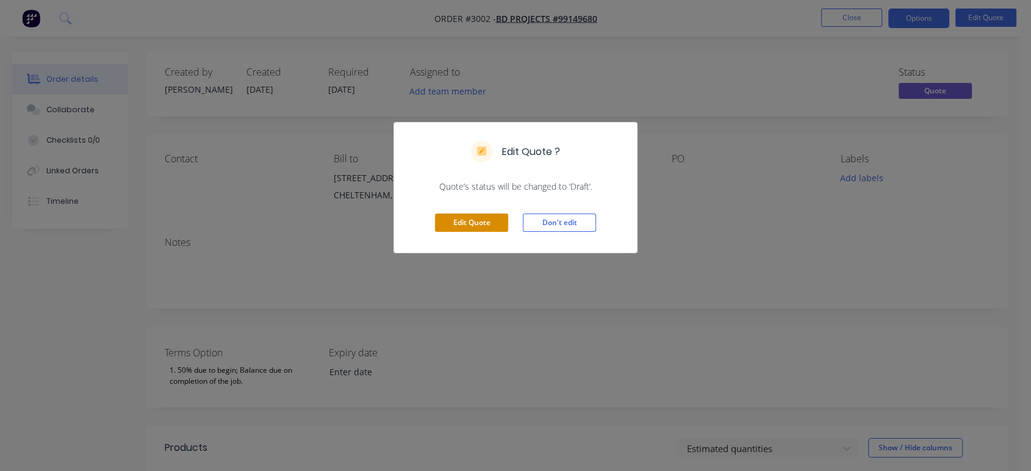
click at [470, 226] on button "Edit Quote" at bounding box center [471, 223] width 73 height 18
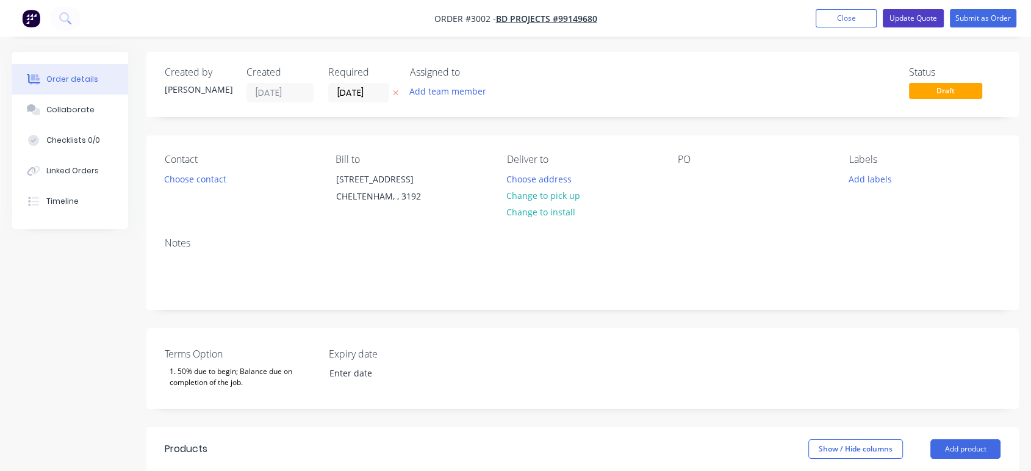
click at [919, 20] on button "Update Quote" at bounding box center [913, 18] width 61 height 18
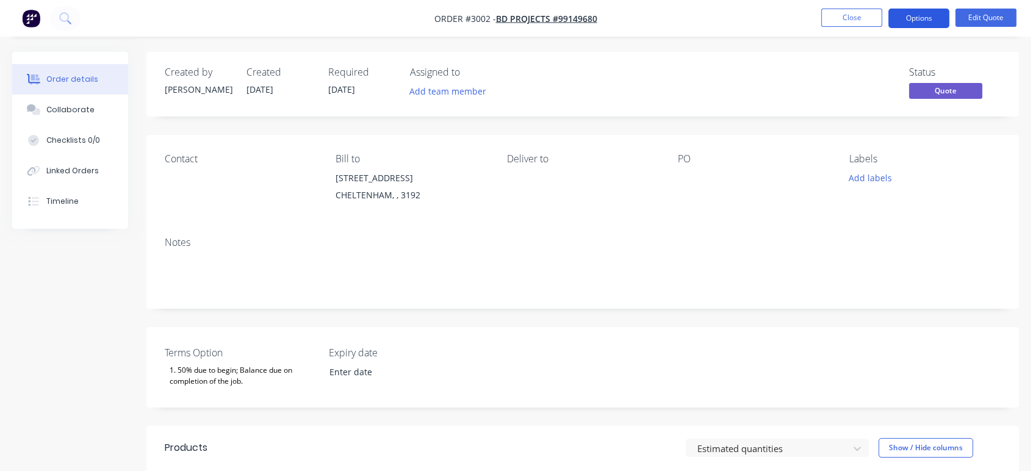
click at [911, 16] on button "Options" at bounding box center [918, 19] width 61 height 20
click at [973, 13] on button "Edit Quote" at bounding box center [985, 18] width 61 height 18
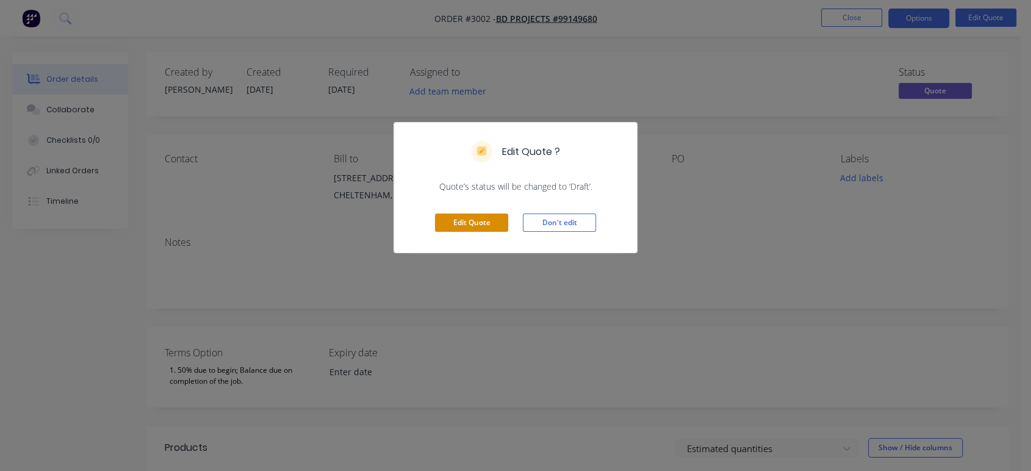
click at [469, 223] on button "Edit Quote" at bounding box center [471, 223] width 73 height 18
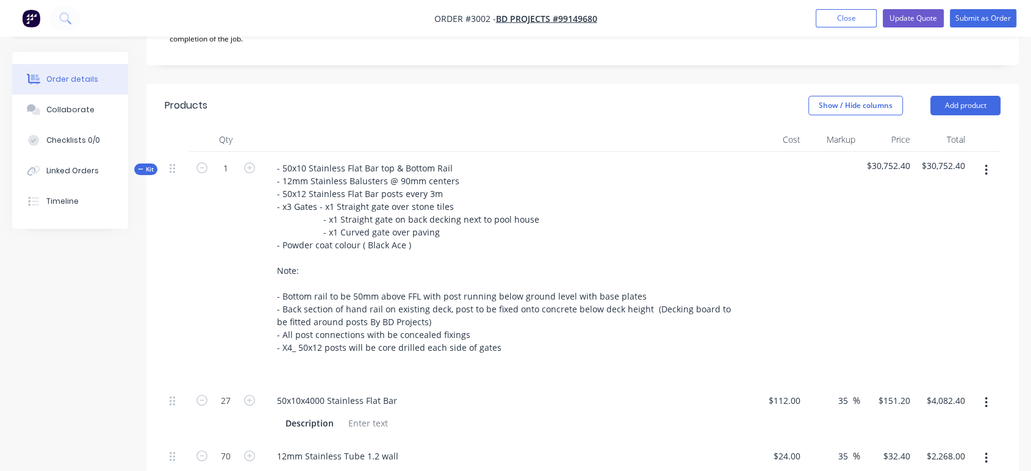
scroll to position [339, 0]
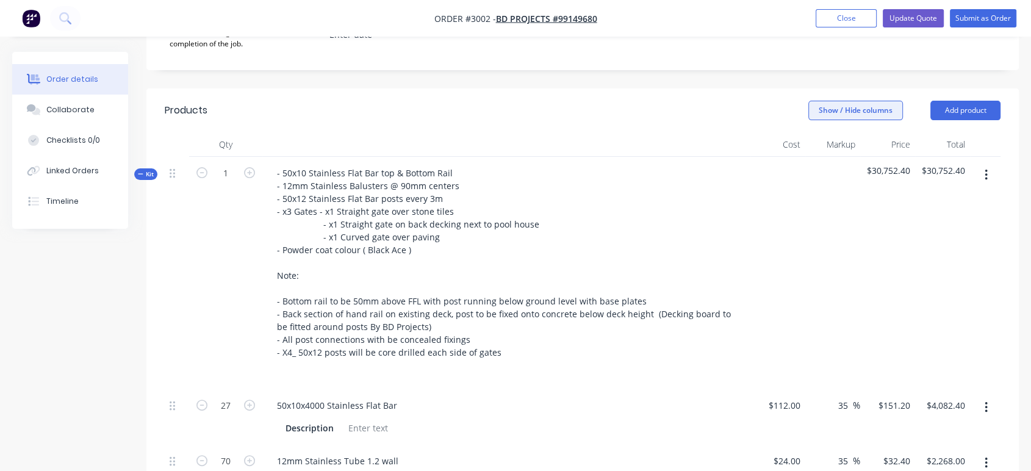
click at [883, 111] on button "Show / Hide columns" at bounding box center [855, 111] width 95 height 20
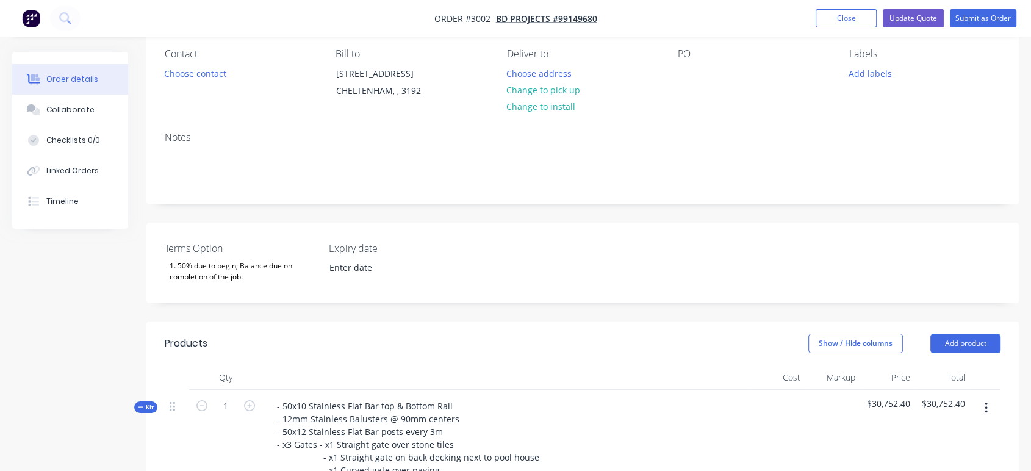
scroll to position [0, 0]
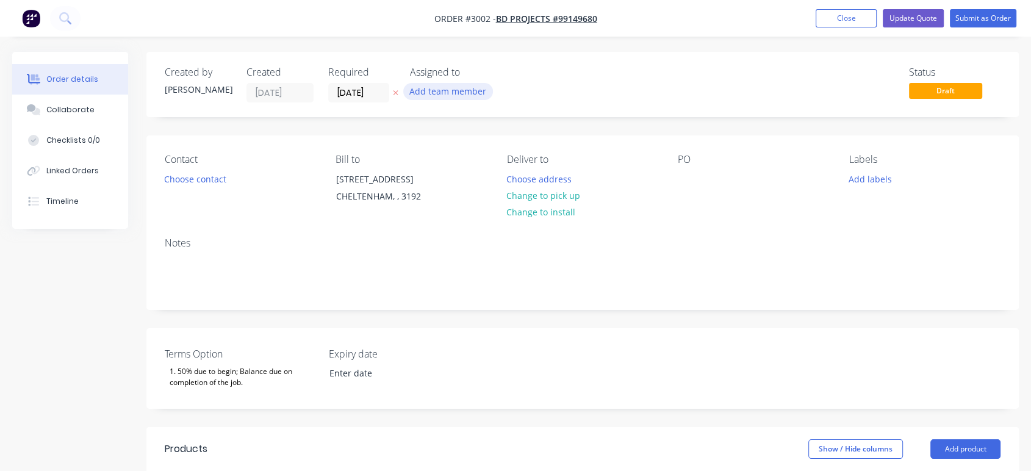
click at [469, 91] on button "Add team member" at bounding box center [448, 91] width 90 height 16
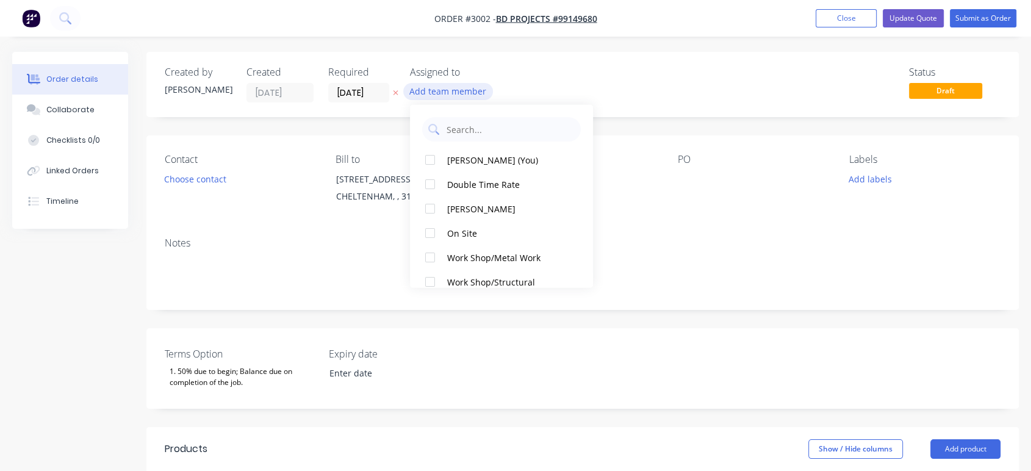
click at [469, 91] on button "Add team member" at bounding box center [448, 91] width 90 height 16
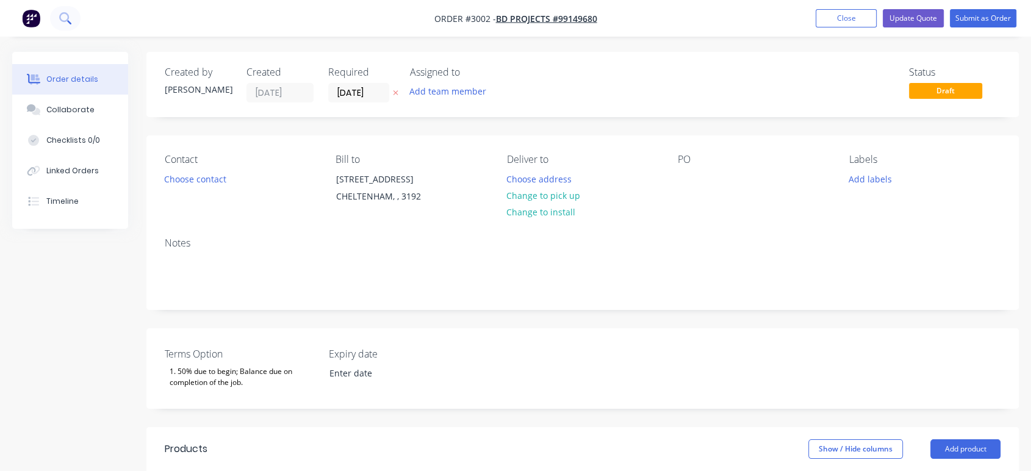
click at [79, 21] on button at bounding box center [65, 18] width 31 height 24
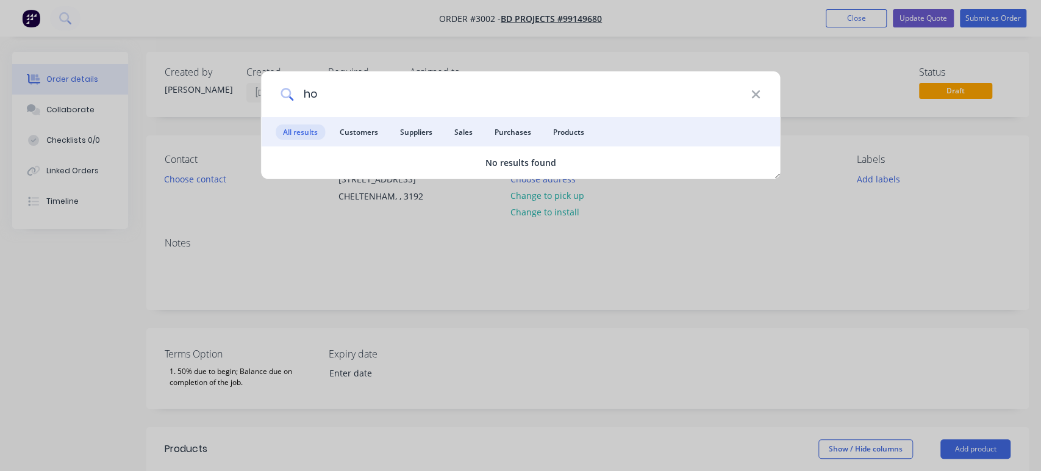
type input "h"
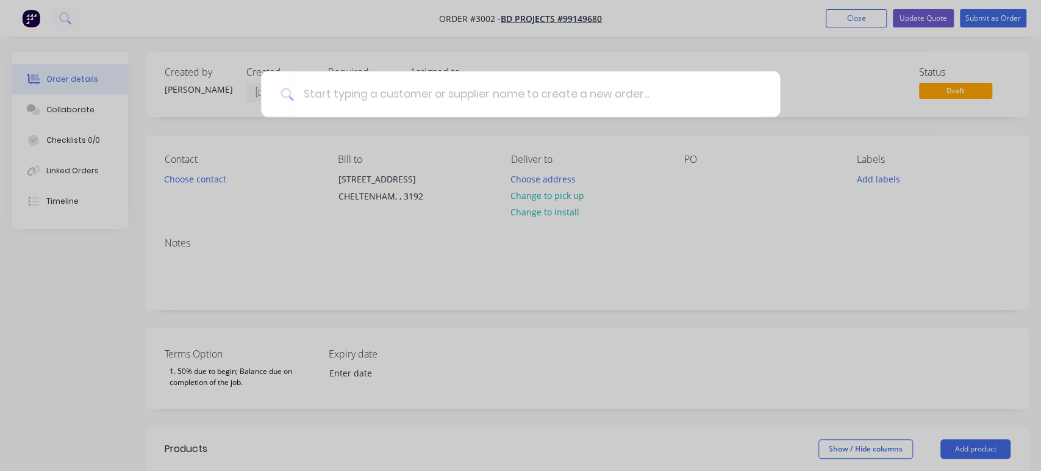
click at [180, 23] on div at bounding box center [520, 235] width 1041 height 471
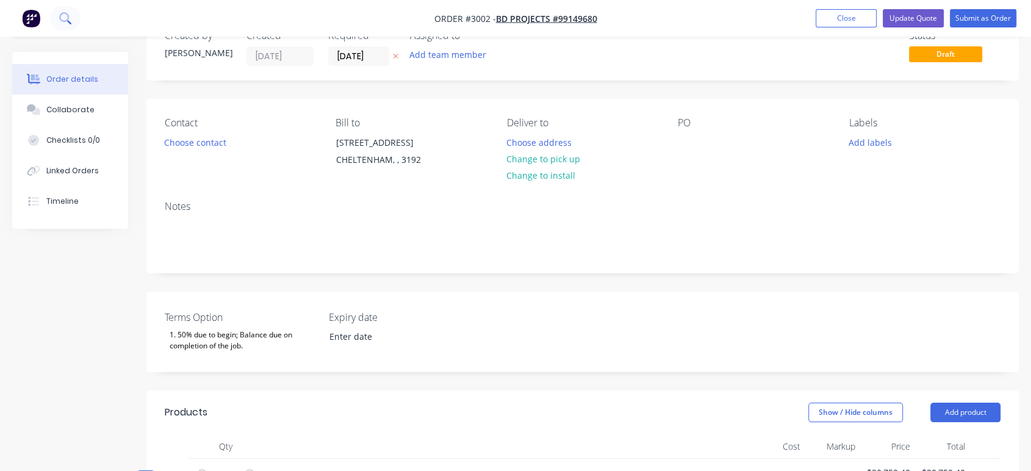
scroll to position [68, 0]
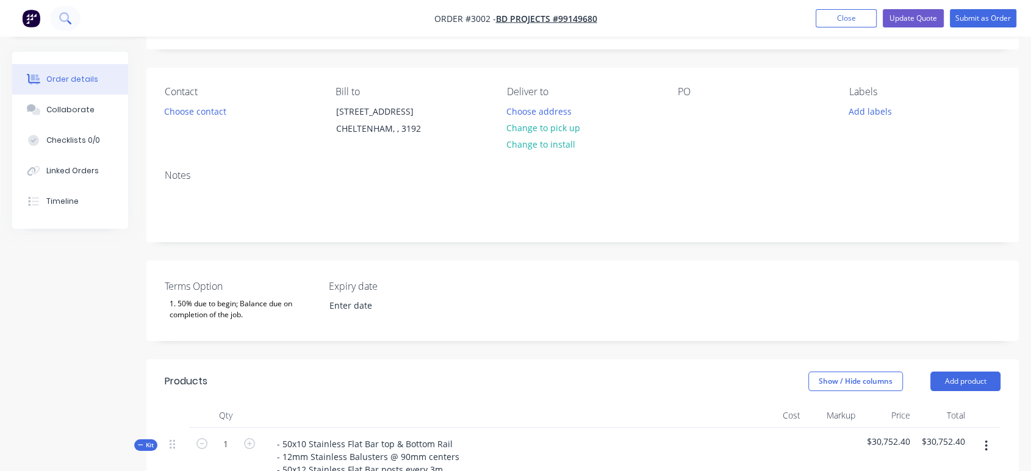
click at [67, 16] on icon at bounding box center [65, 18] width 12 height 12
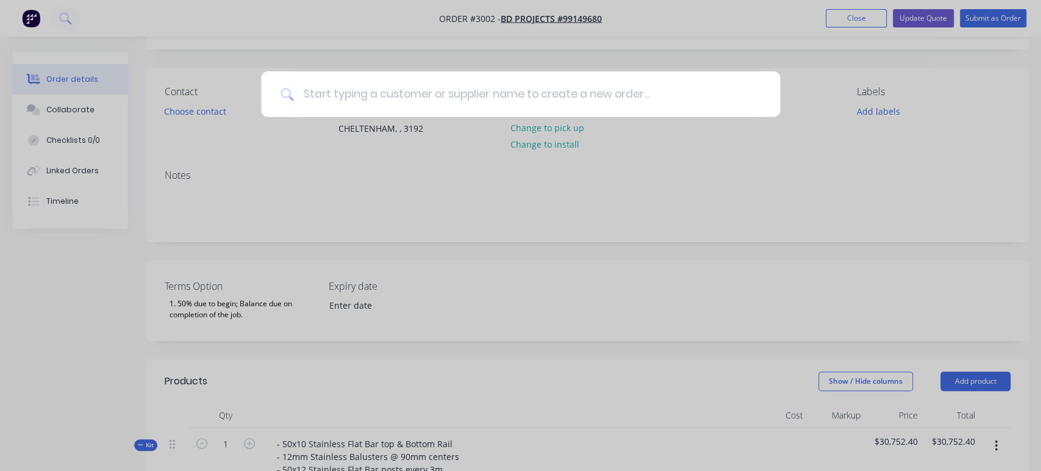
click at [232, 18] on div at bounding box center [520, 235] width 1041 height 471
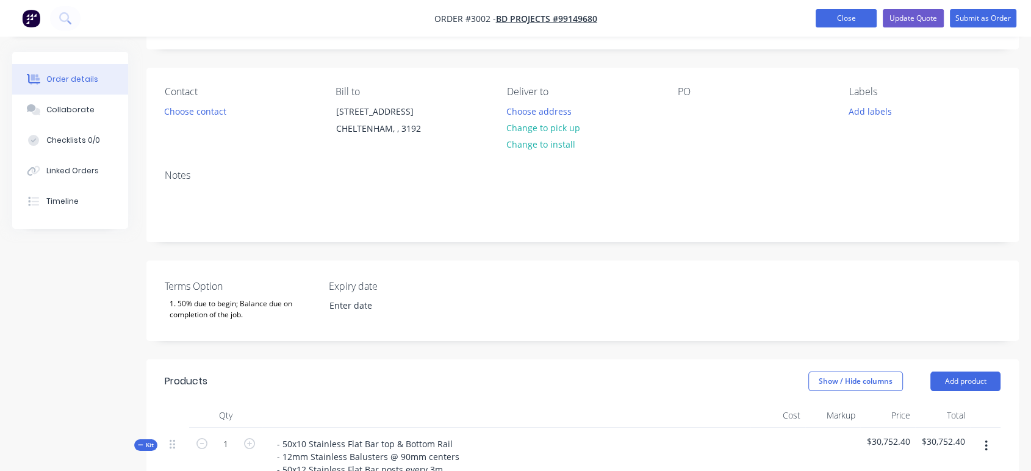
click at [832, 23] on button "Close" at bounding box center [846, 18] width 61 height 18
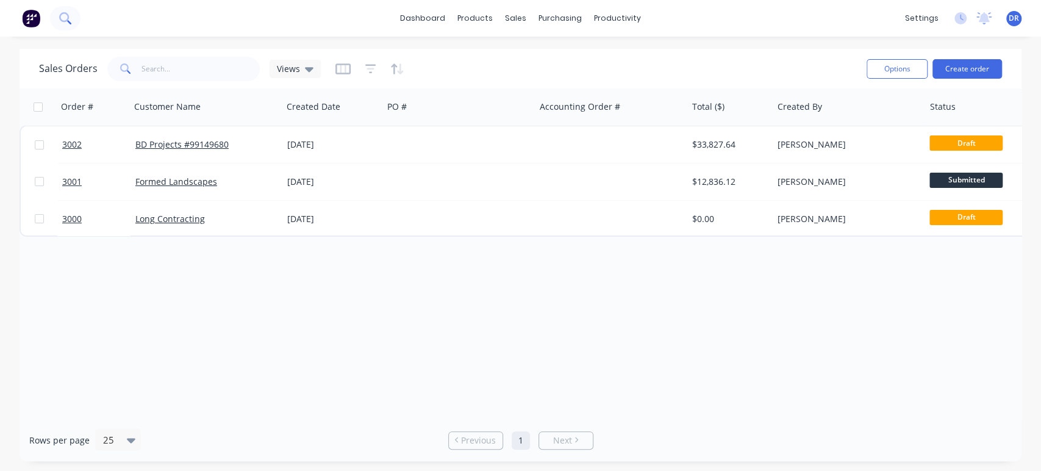
click at [70, 21] on icon at bounding box center [65, 18] width 12 height 12
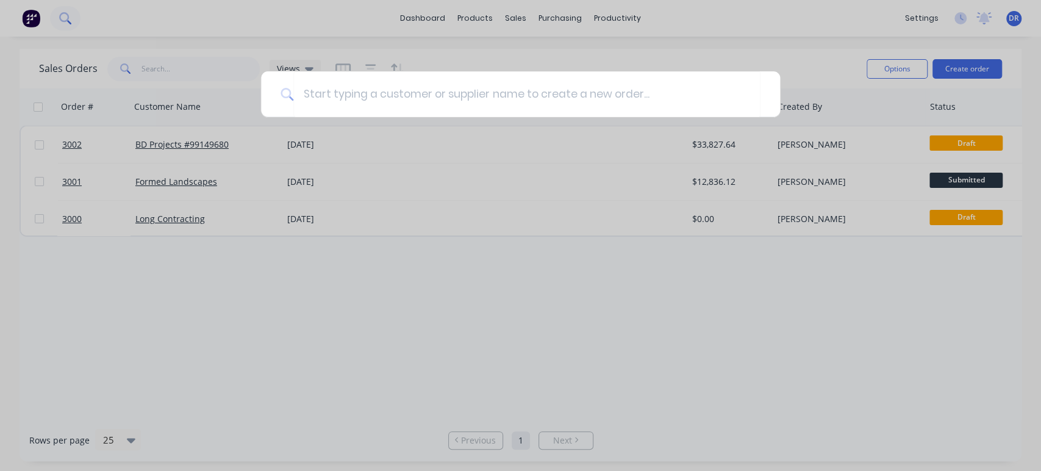
click at [70, 21] on div at bounding box center [520, 235] width 1041 height 471
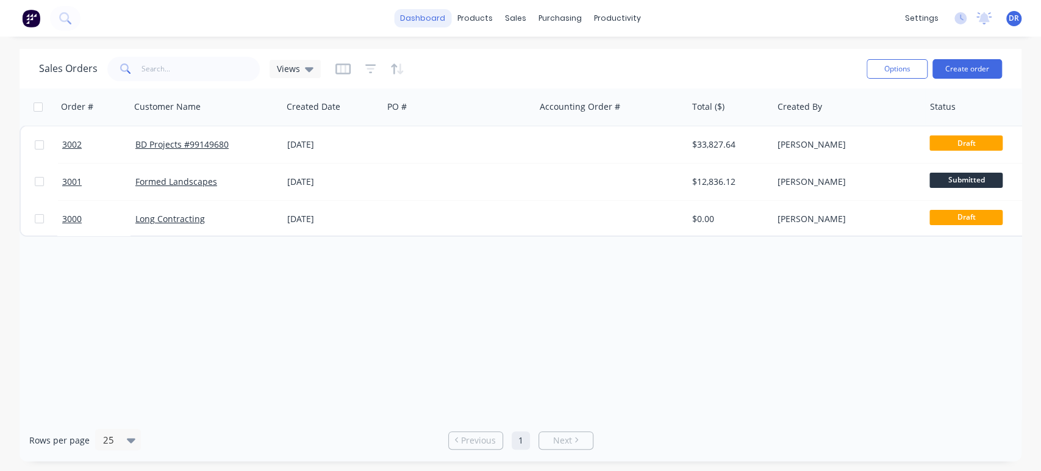
click at [442, 18] on link "dashboard" at bounding box center [422, 18] width 57 height 18
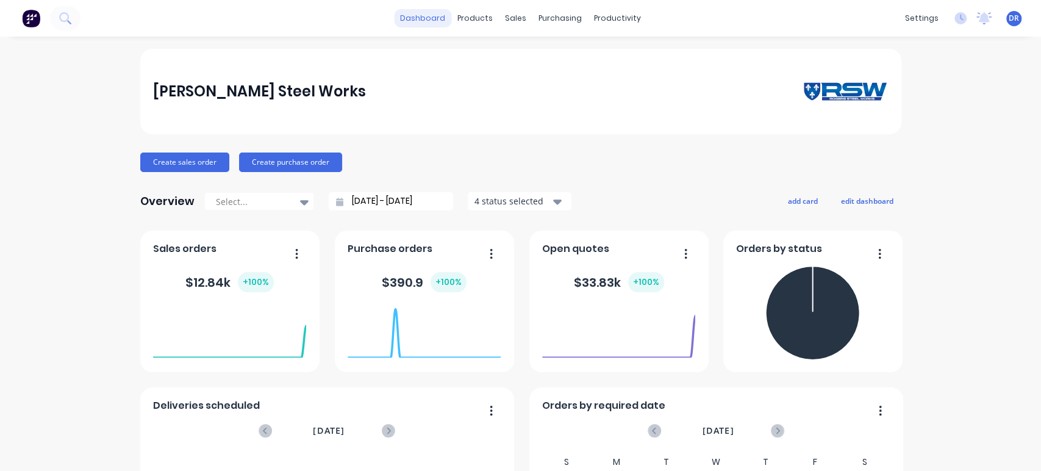
click at [415, 18] on link "dashboard" at bounding box center [422, 18] width 57 height 18
click at [31, 20] on img at bounding box center [31, 18] width 18 height 18
click at [1009, 18] on span "DR" at bounding box center [1014, 18] width 10 height 11
click at [980, 201] on div "[PERSON_NAME] Steel Works Create sales order Create purchase order Overview Sel…" at bounding box center [520, 367] width 1041 height 637
click at [979, 15] on icon at bounding box center [984, 17] width 11 height 10
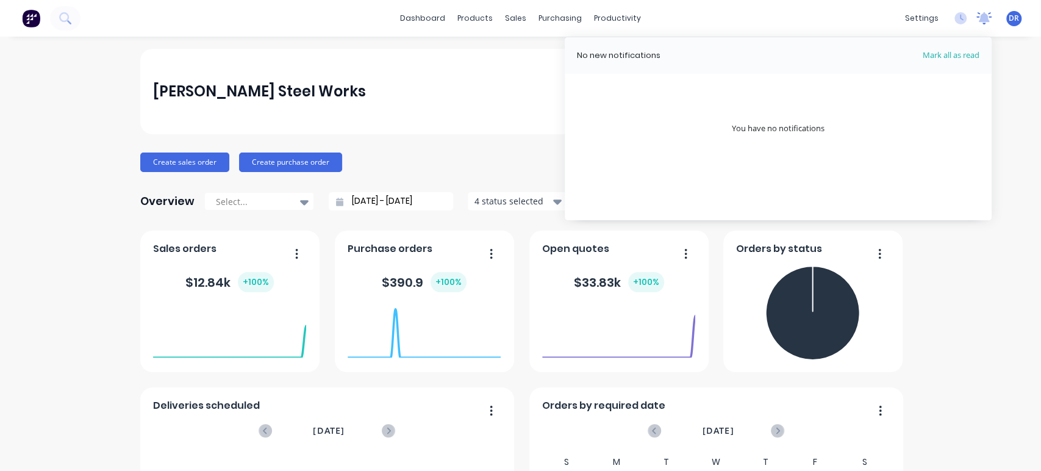
click at [979, 15] on icon at bounding box center [984, 17] width 11 height 10
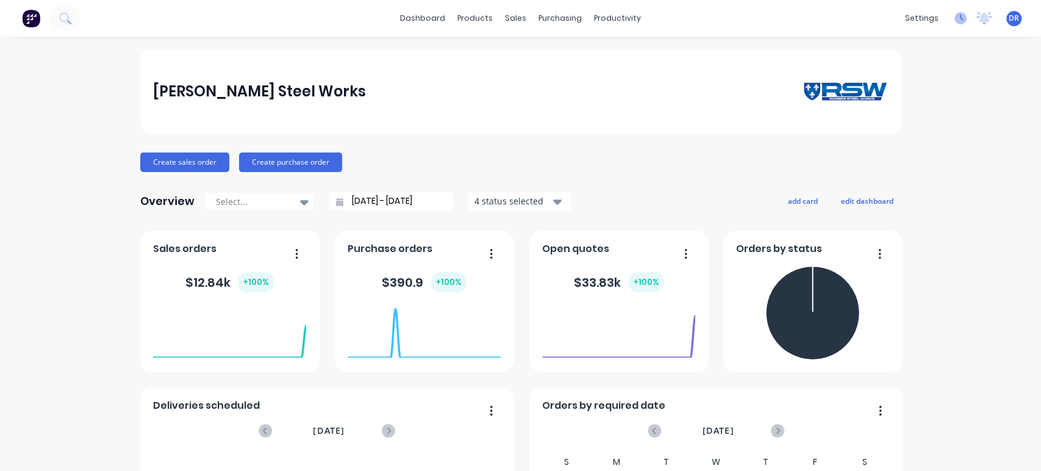
click at [955, 18] on icon at bounding box center [961, 18] width 12 height 12
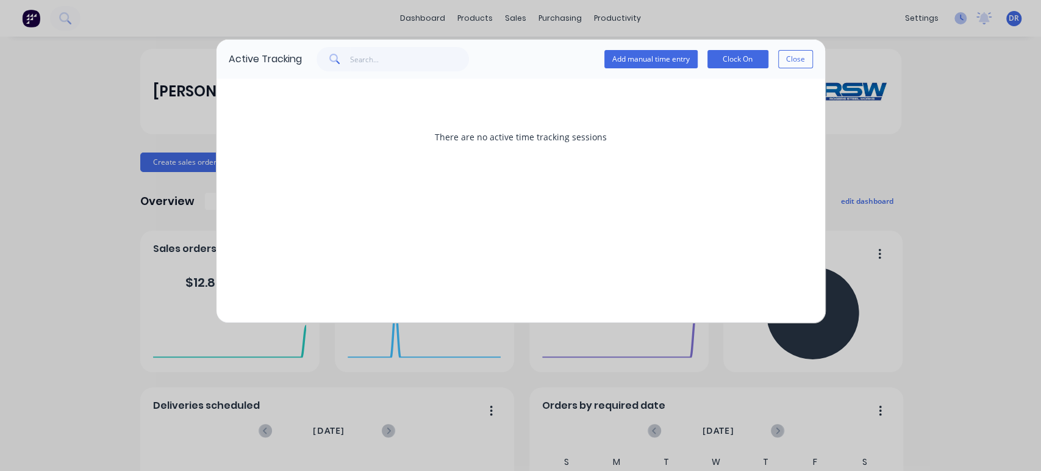
click at [947, 18] on div "Active Tracking Add manual time entry Clock On Close There are no active time t…" at bounding box center [520, 235] width 1041 height 471
click at [808, 59] on button "Close" at bounding box center [795, 59] width 35 height 18
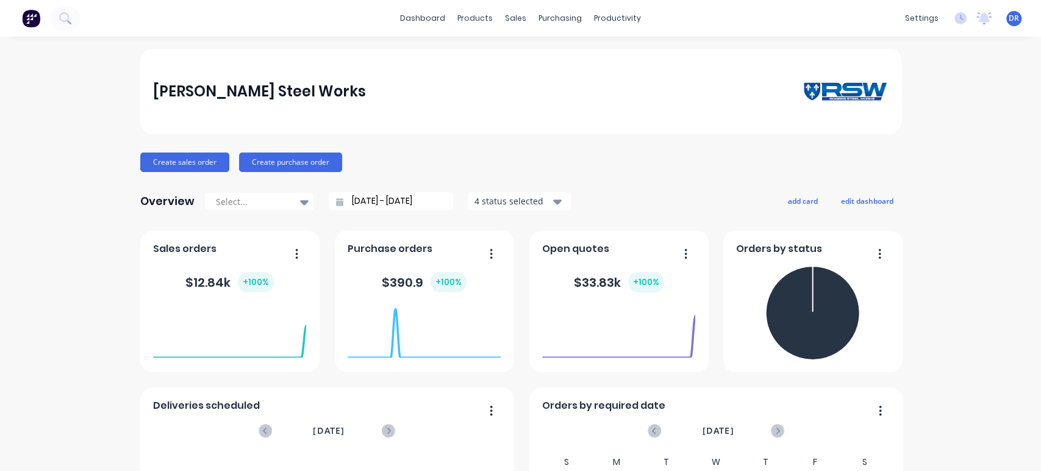
click at [949, 102] on div "[PERSON_NAME] Steel Works Create sales order Create purchase order Overview Sel…" at bounding box center [520, 367] width 1041 height 637
click at [988, 190] on div "[PERSON_NAME] Steel Works Create sales order Create purchase order Overview Sel…" at bounding box center [520, 367] width 1041 height 637
click at [295, 199] on div at bounding box center [304, 202] width 18 height 21
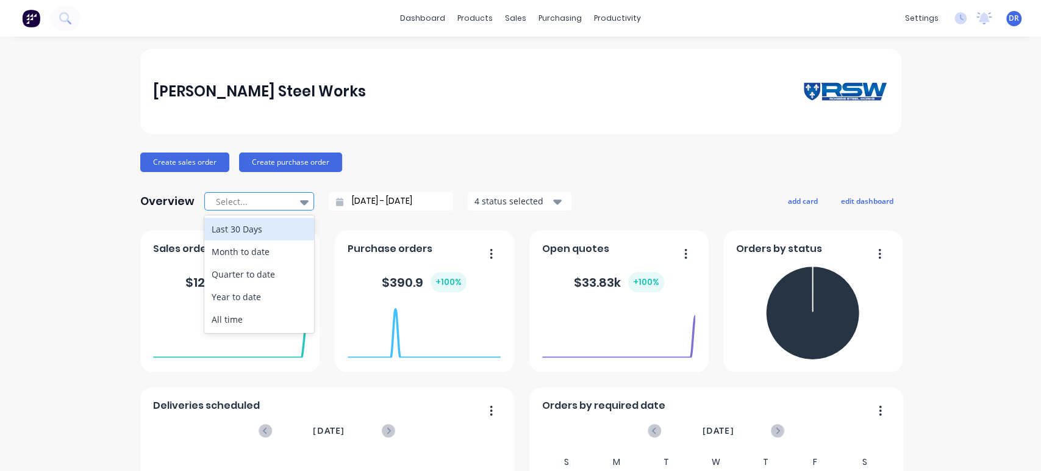
click at [295, 199] on div at bounding box center [304, 202] width 18 height 21
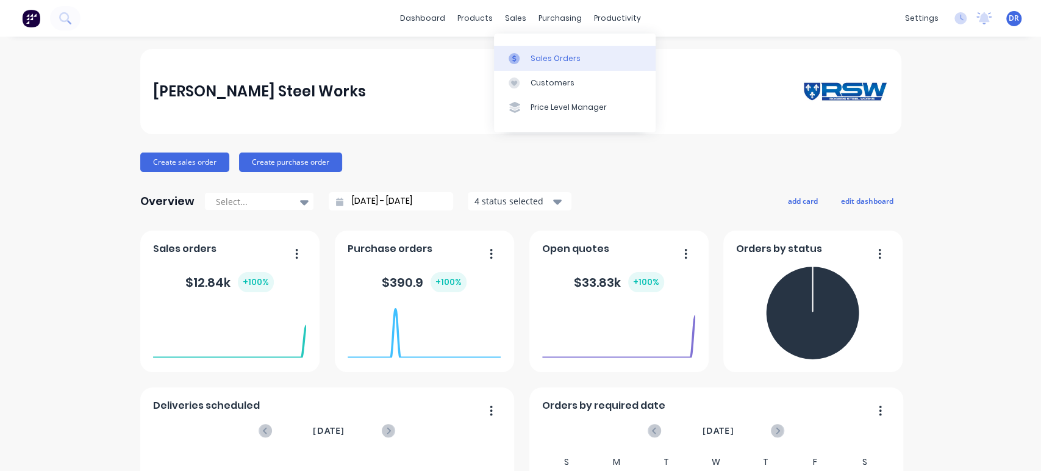
click at [552, 62] on div "Sales Orders" at bounding box center [556, 58] width 50 height 11
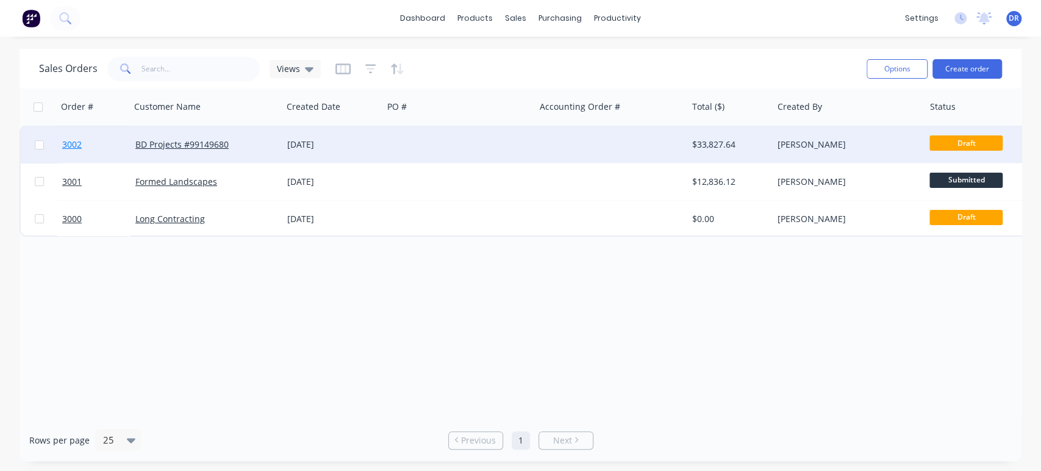
click at [76, 143] on span "3002" at bounding box center [72, 144] width 20 height 12
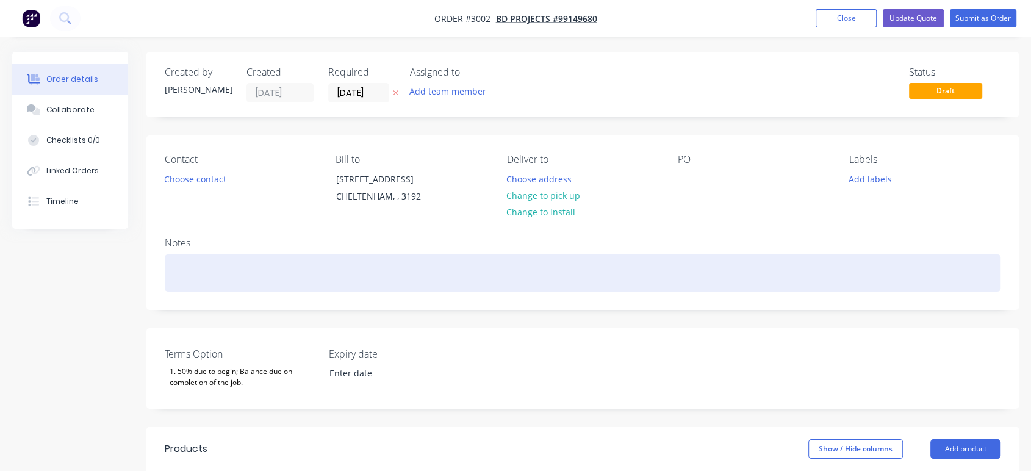
click at [249, 271] on div at bounding box center [583, 272] width 836 height 37
click at [251, 268] on div at bounding box center [583, 272] width 836 height 37
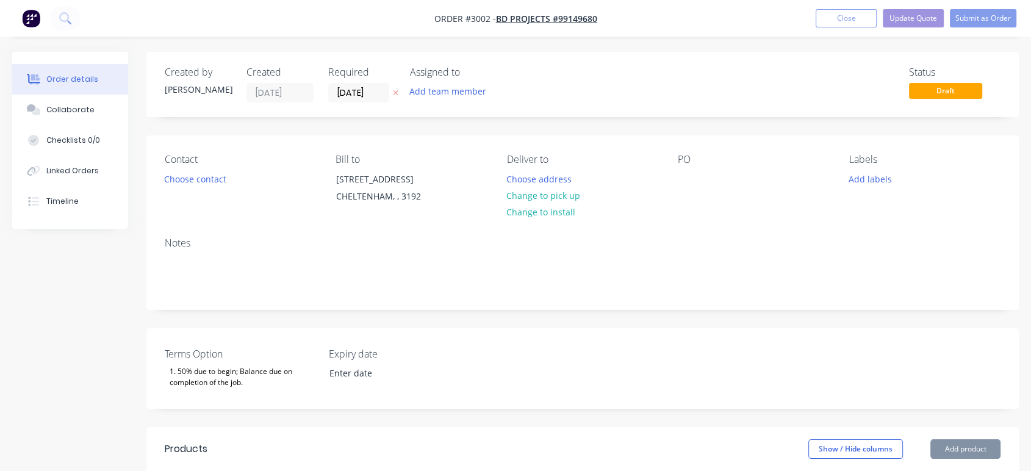
click at [267, 228] on div "Notes" at bounding box center [582, 269] width 872 height 82
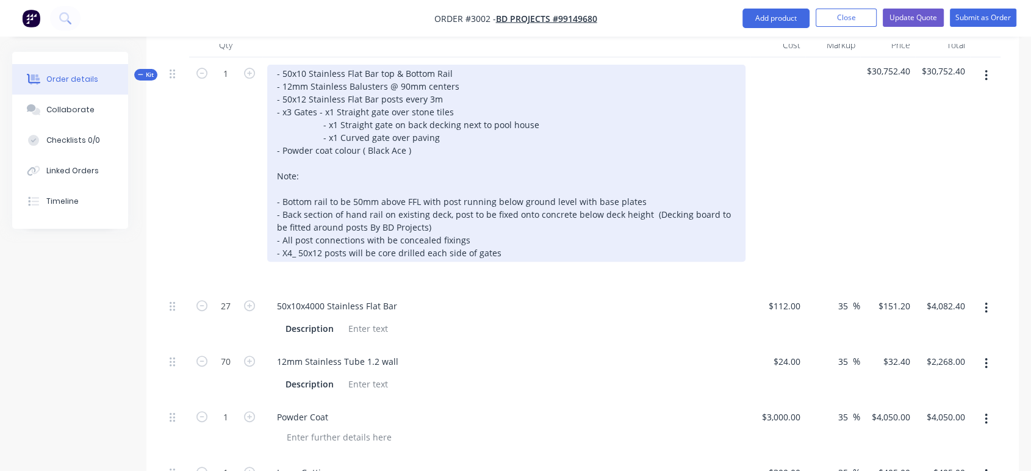
scroll to position [370, 0]
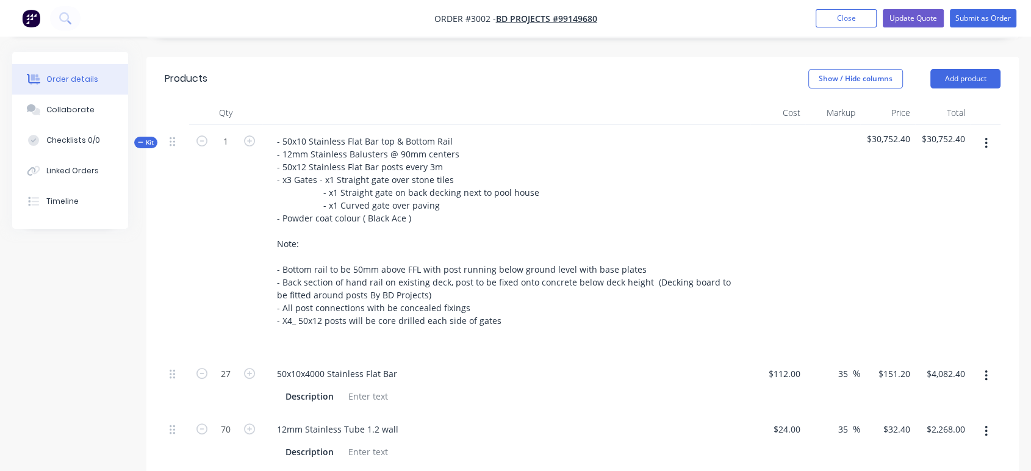
click at [803, 189] on div at bounding box center [777, 241] width 55 height 232
click at [988, 140] on button "button" at bounding box center [986, 143] width 29 height 22
click at [938, 226] on div "Add sub kit to kit" at bounding box center [943, 224] width 94 height 18
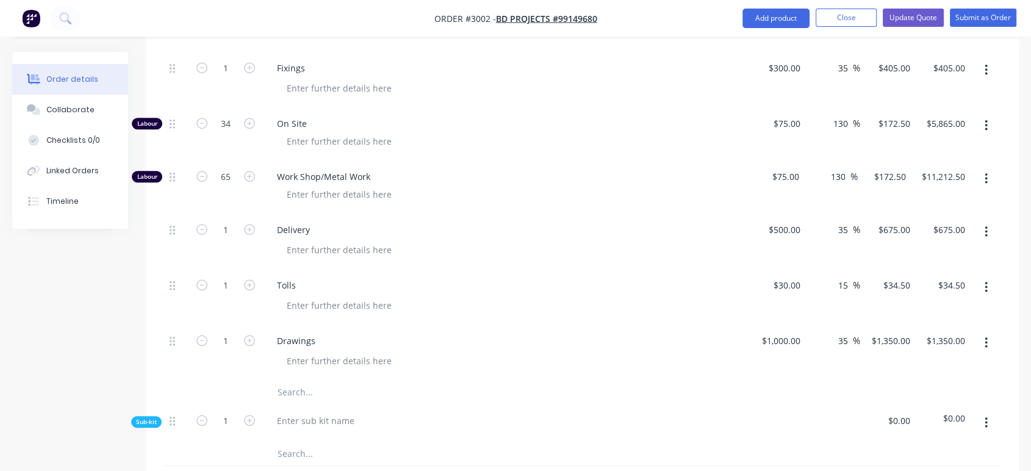
scroll to position [980, 0]
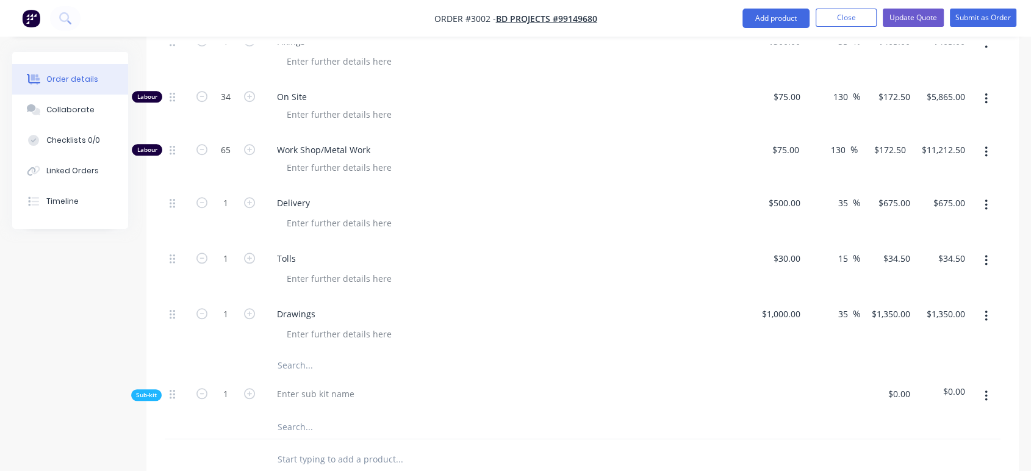
click at [989, 396] on button "button" at bounding box center [986, 396] width 29 height 22
click at [932, 458] on div "Delete" at bounding box center [943, 452] width 94 height 18
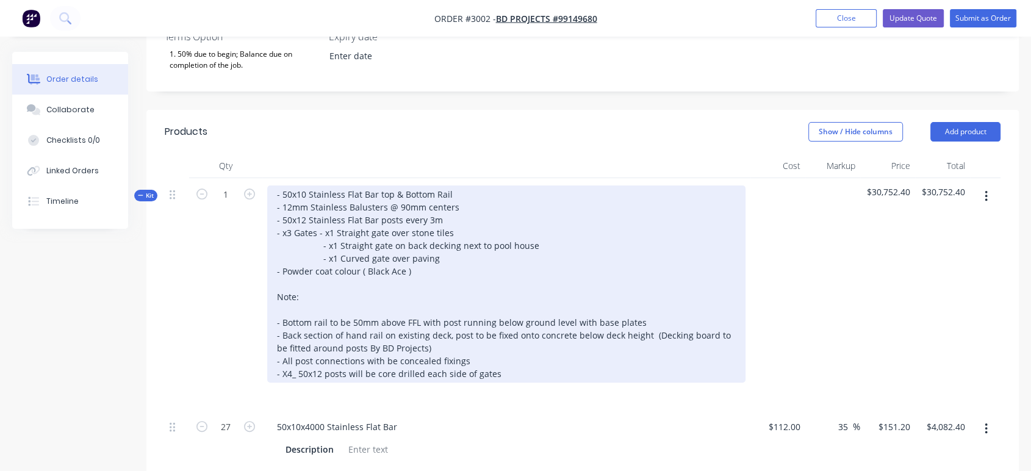
scroll to position [303, 0]
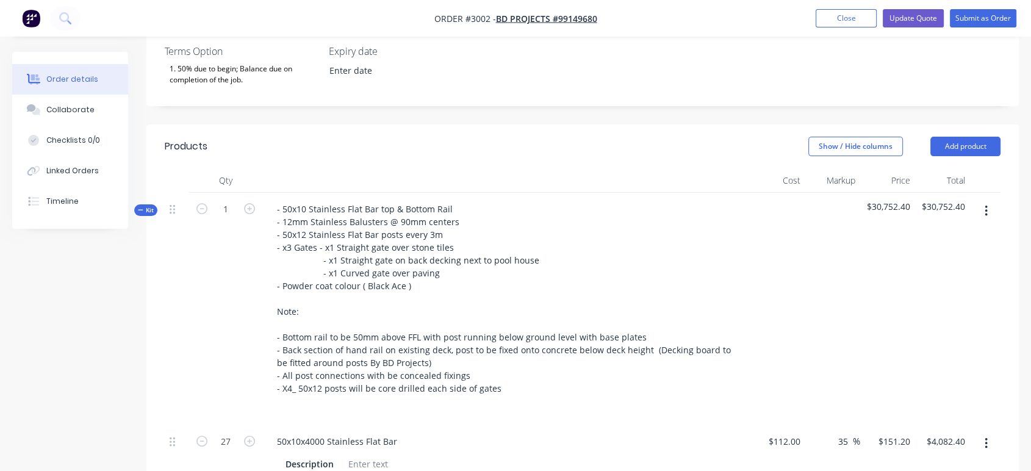
click at [777, 267] on div at bounding box center [777, 309] width 55 height 232
click at [986, 213] on icon "button" at bounding box center [986, 210] width 3 height 13
click at [151, 210] on span "Kit" at bounding box center [146, 210] width 16 height 9
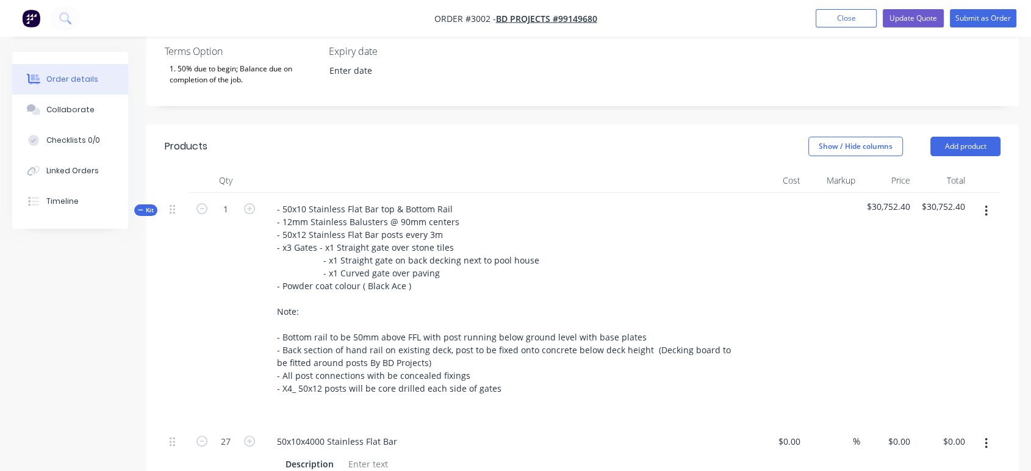
type input "$112.00"
type input "35"
type input "$151.20"
type input "$4,082.40"
type input "$24.00"
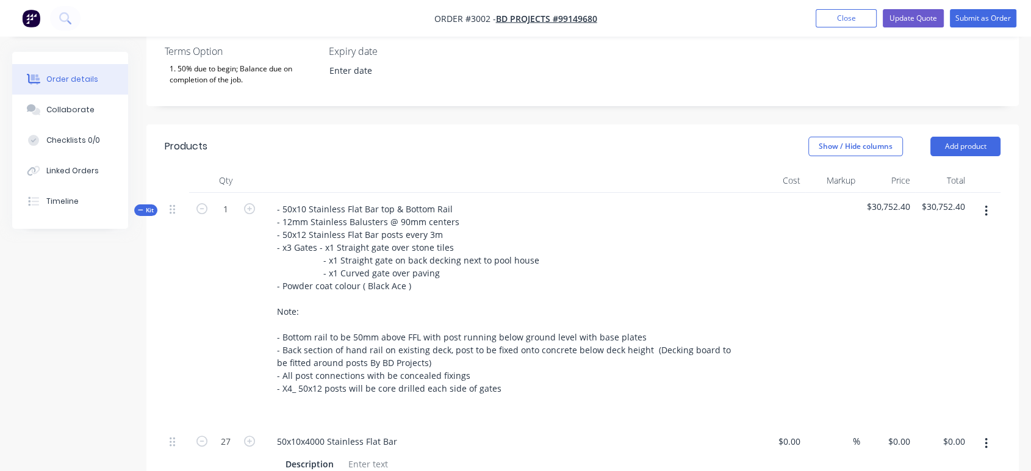
type input "35"
type input "$32.40"
type input "$2,268.00"
type input "$3,000.00"
type input "35"
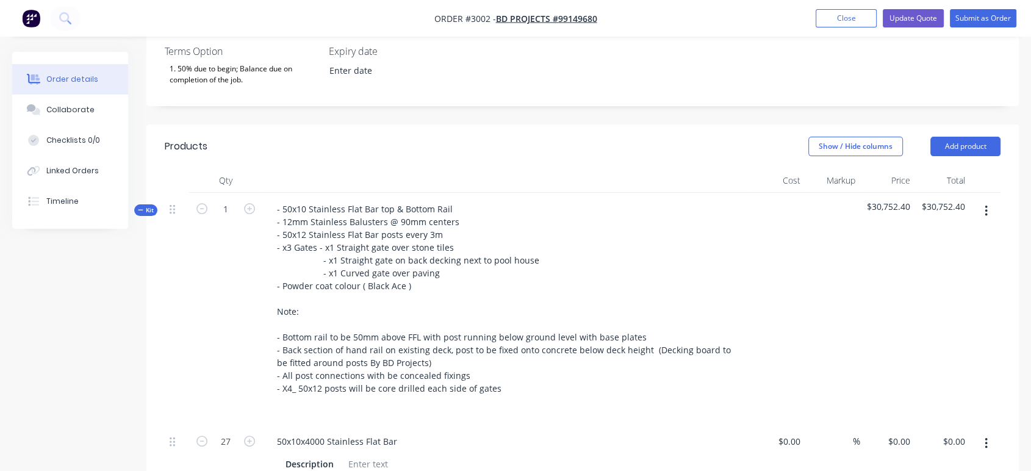
type input "$4,050.00"
type input "$300.00"
type input "35"
type input "$405.00"
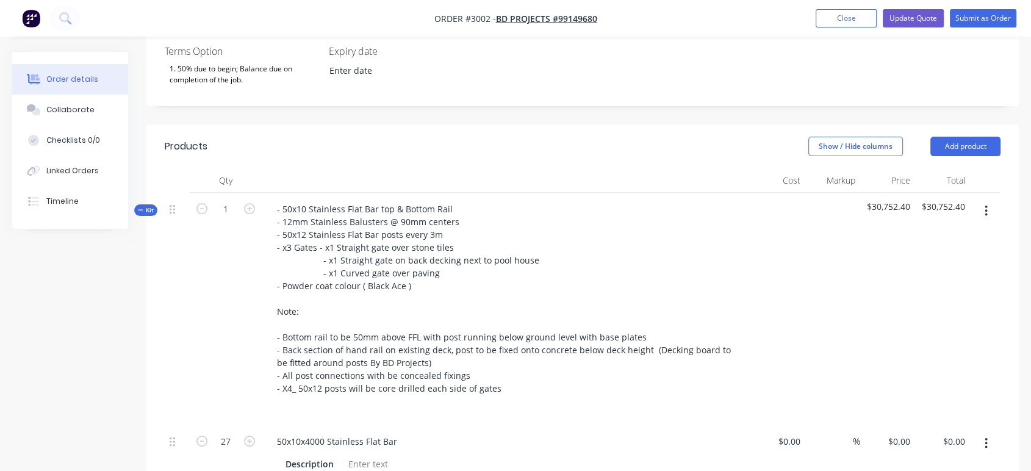
type input "$405.00"
type input "$300.00"
type input "35"
type input "$405.00"
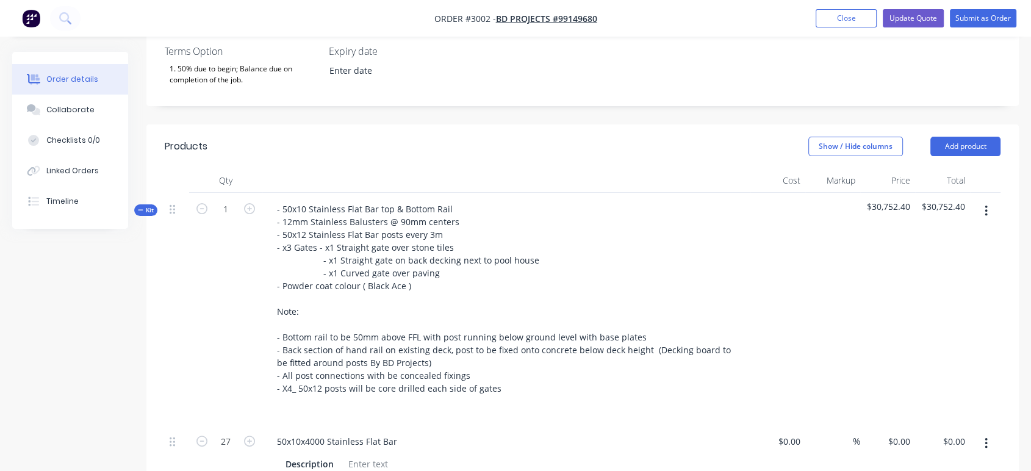
type input "$300.00"
type input "35"
type input "$405.00"
type input "$75.00"
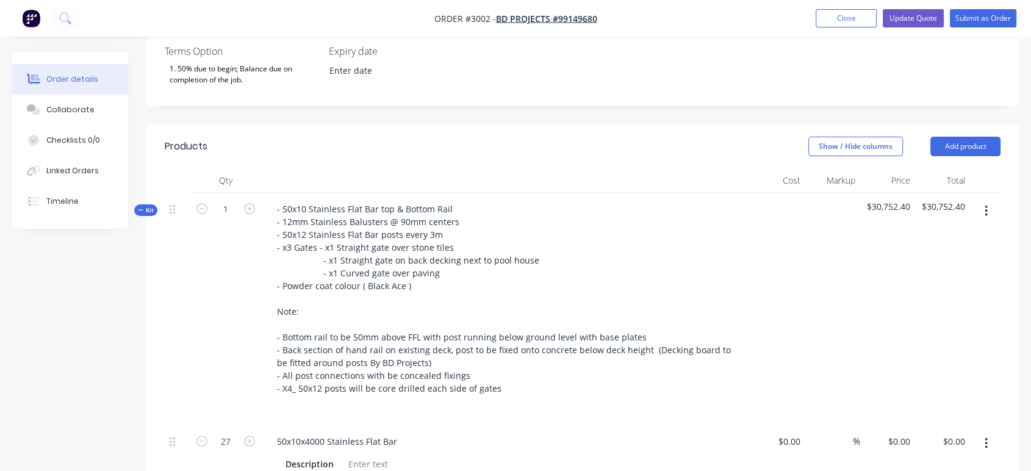
type input "130"
type input "$172.50"
type input "$5,865.00"
type input "$75.00"
type input "130"
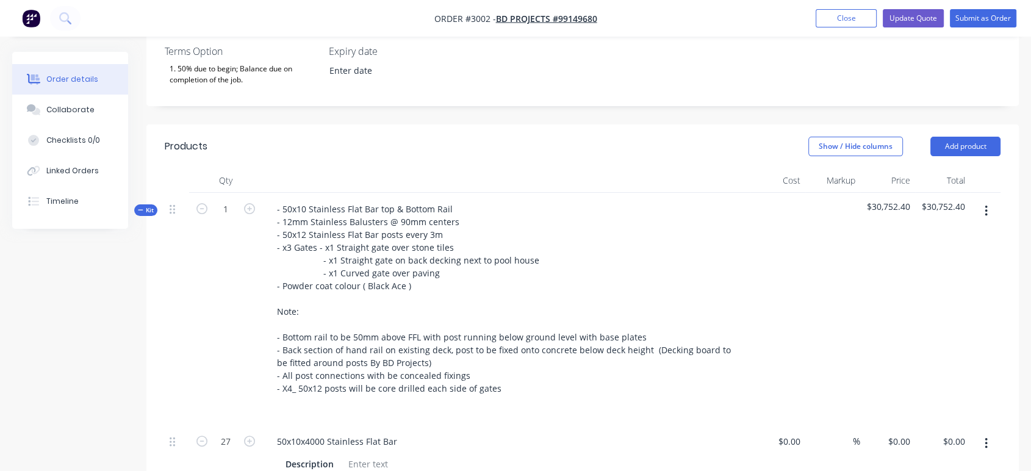
type input "$172.50"
type input "$11,212.50"
type input "$500.00"
type input "35"
type input "$675.00"
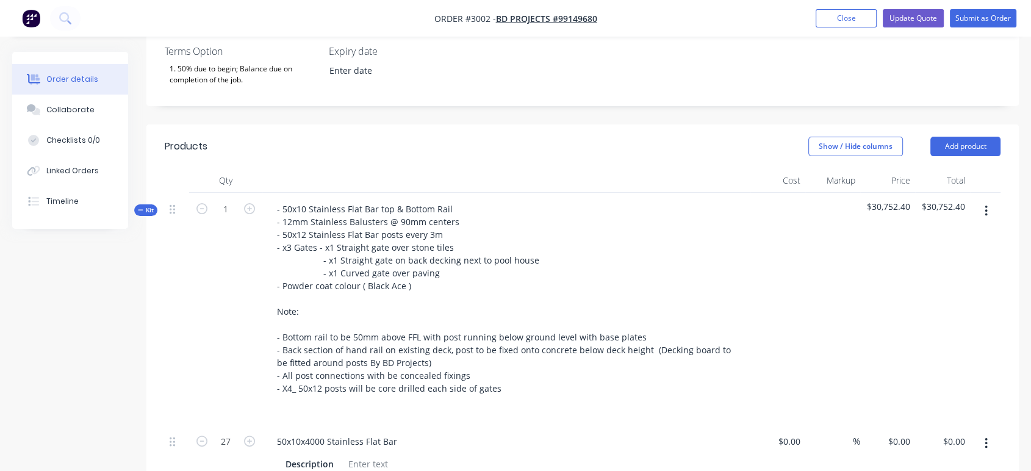
type input "$675.00"
type input "$30.00"
type input "15"
type input "$34.50"
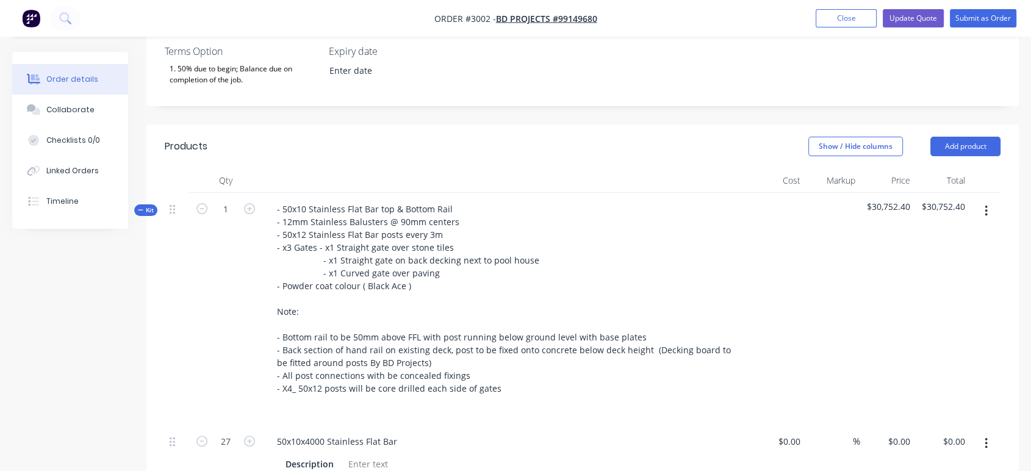
type input "$1,000.00"
type input "35"
type input "$1,350.00"
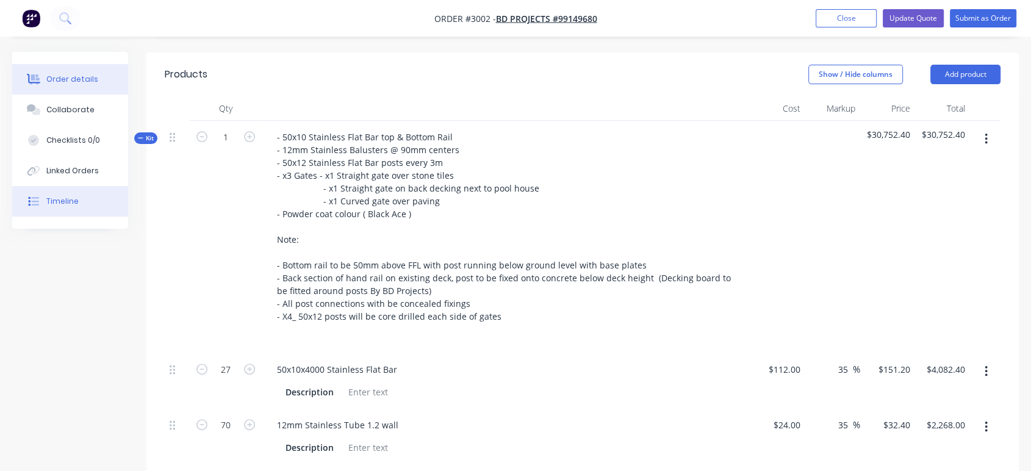
scroll to position [406, 0]
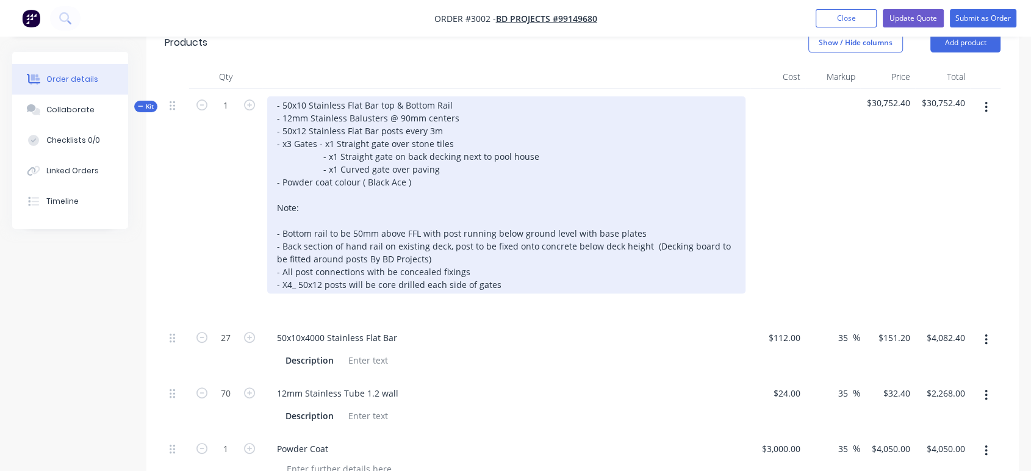
click at [275, 100] on div "- 50x10 Stainless Flat Bar top & Bottom Rail - 12mm Stainless Balusters @ 90mm …" at bounding box center [506, 194] width 478 height 197
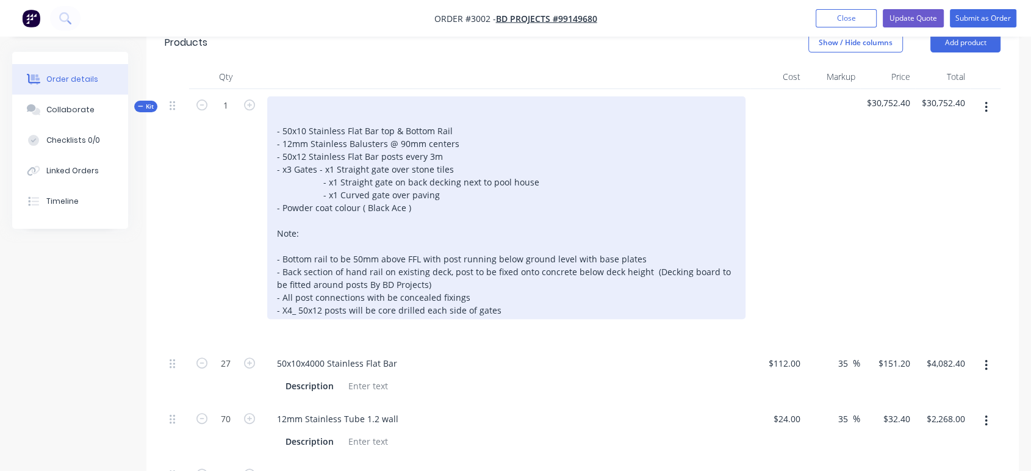
click at [284, 101] on div "- 50x10 Stainless Flat Bar top & Bottom Rail - 12mm Stainless Balusters @ 90mm …" at bounding box center [506, 207] width 478 height 223
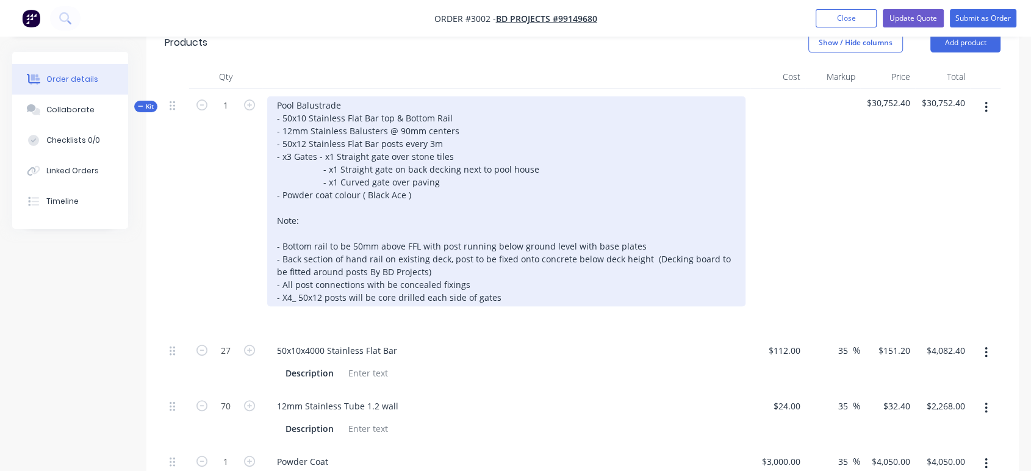
click at [271, 111] on div "Pool Balustrade - 50x10 Stainless Flat Bar top & Bottom Rail - 12mm Stainless B…" at bounding box center [506, 201] width 478 height 210
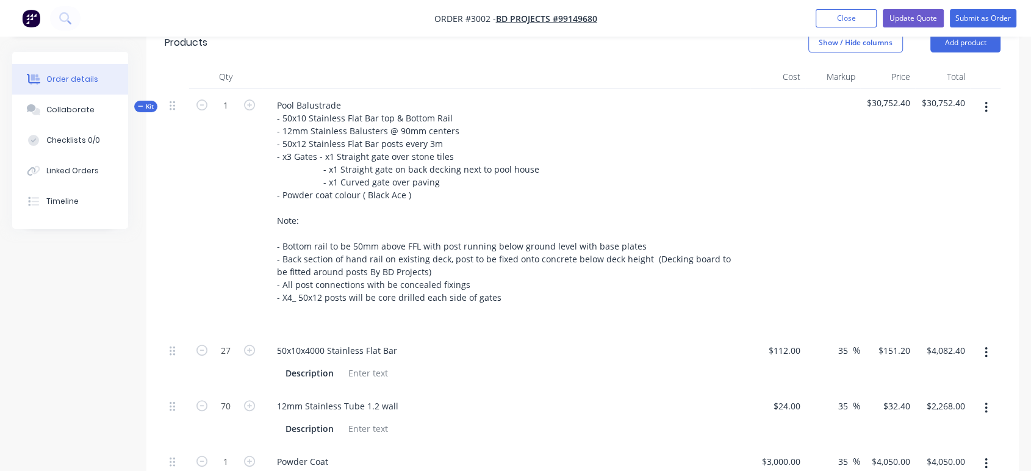
click at [498, 353] on div "50x10x4000 Stainless Flat Bar Description" at bounding box center [506, 362] width 488 height 56
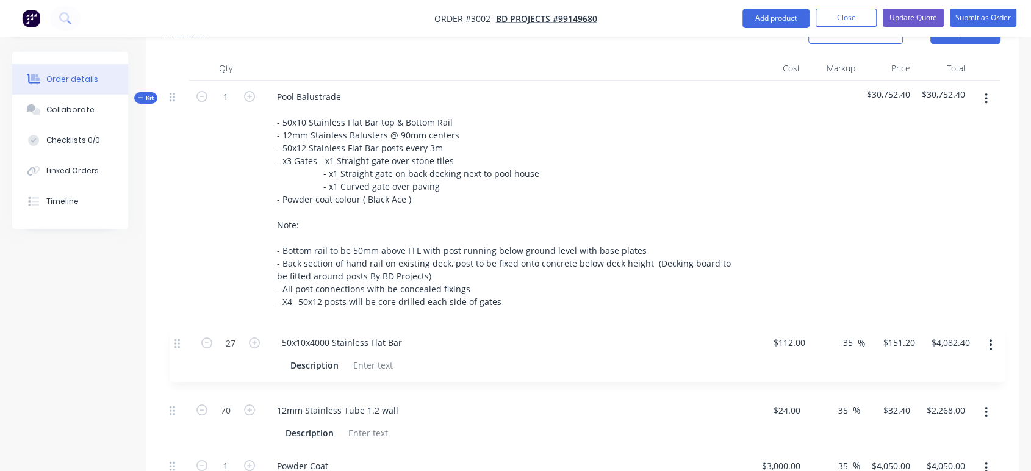
scroll to position [431, 0]
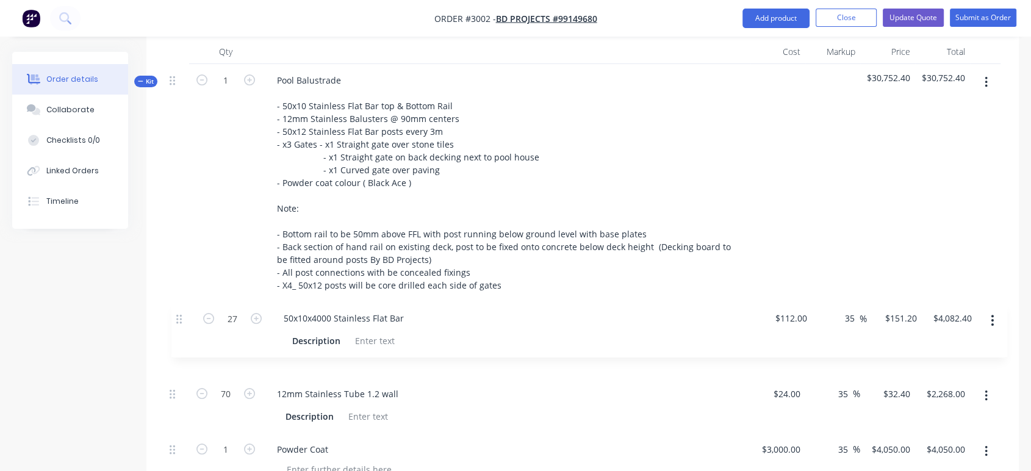
drag, startPoint x: 171, startPoint y: 159, endPoint x: 178, endPoint y: 315, distance: 155.7
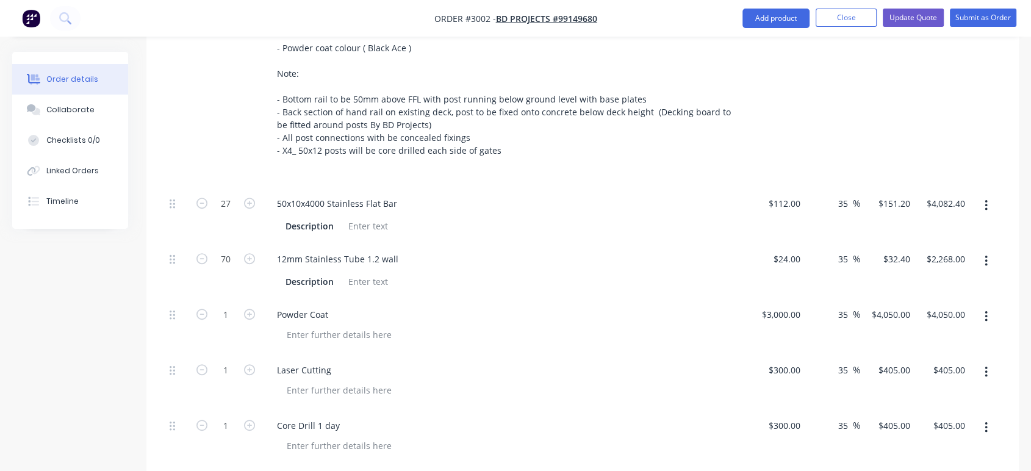
scroll to position [567, 0]
click at [309, 224] on div "Description" at bounding box center [310, 226] width 58 height 18
click at [373, 226] on div at bounding box center [367, 226] width 49 height 18
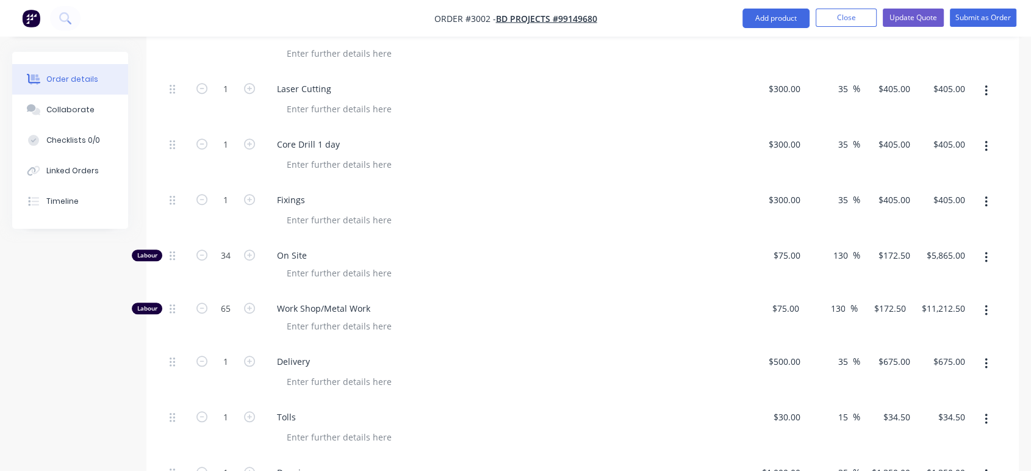
scroll to position [974, 0]
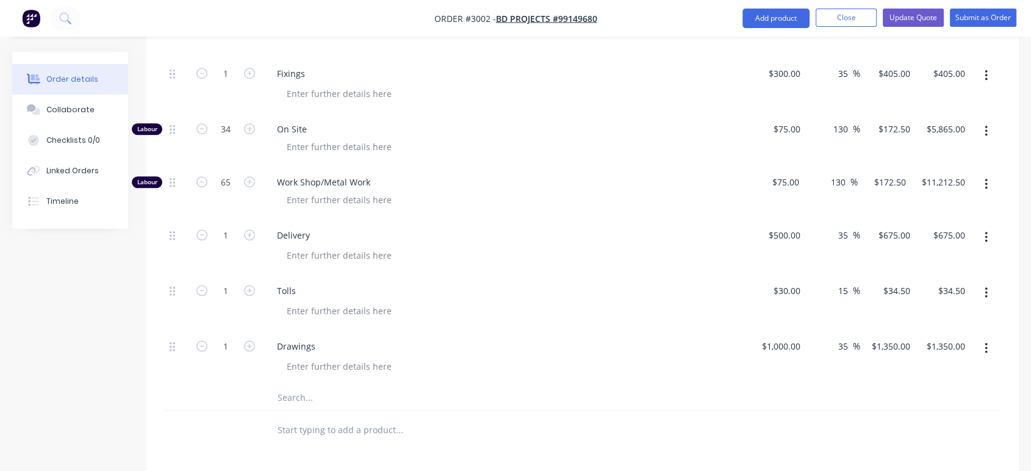
click at [986, 347] on icon "button" at bounding box center [986, 348] width 2 height 11
click at [983, 350] on button "button" at bounding box center [986, 348] width 29 height 22
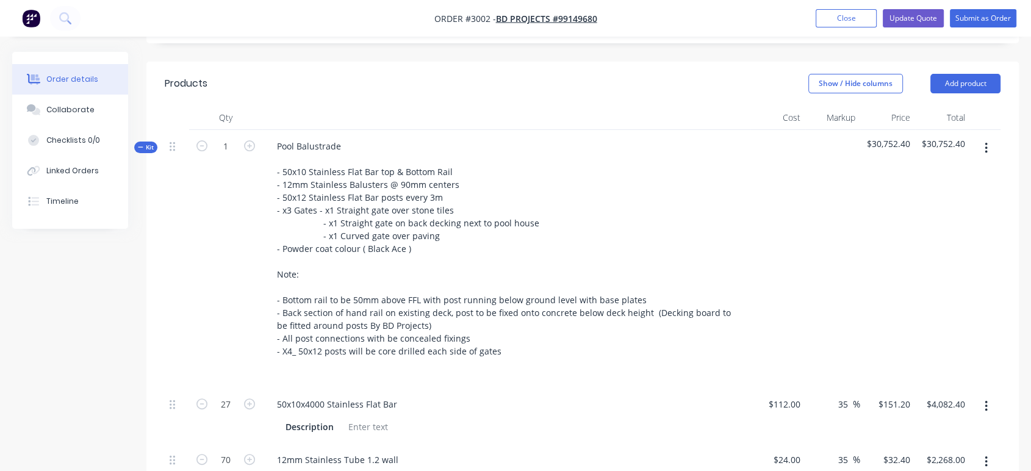
scroll to position [395, 0]
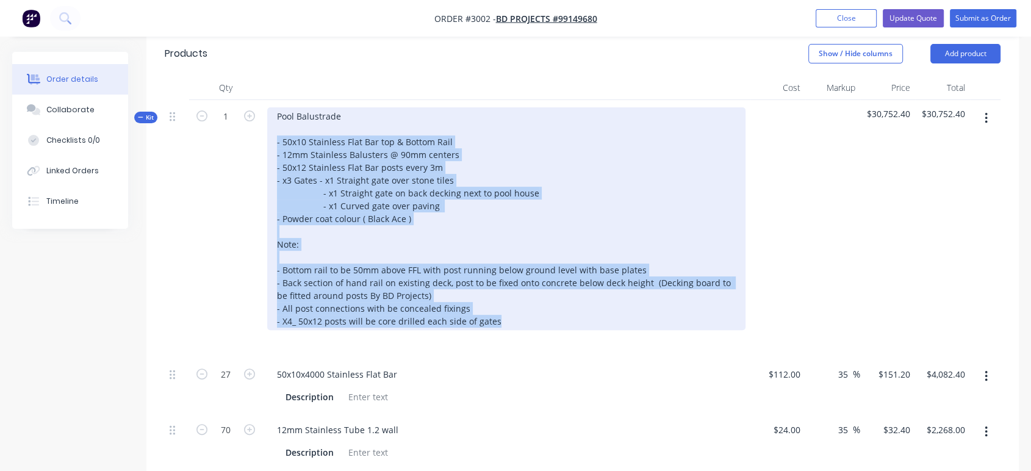
drag, startPoint x: 500, startPoint y: 317, endPoint x: 272, endPoint y: 137, distance: 290.6
click at [272, 137] on div "Pool Balustrade - 50x10 Stainless Flat Bar top & Bottom Rail - 12mm Stainless B…" at bounding box center [506, 218] width 478 height 223
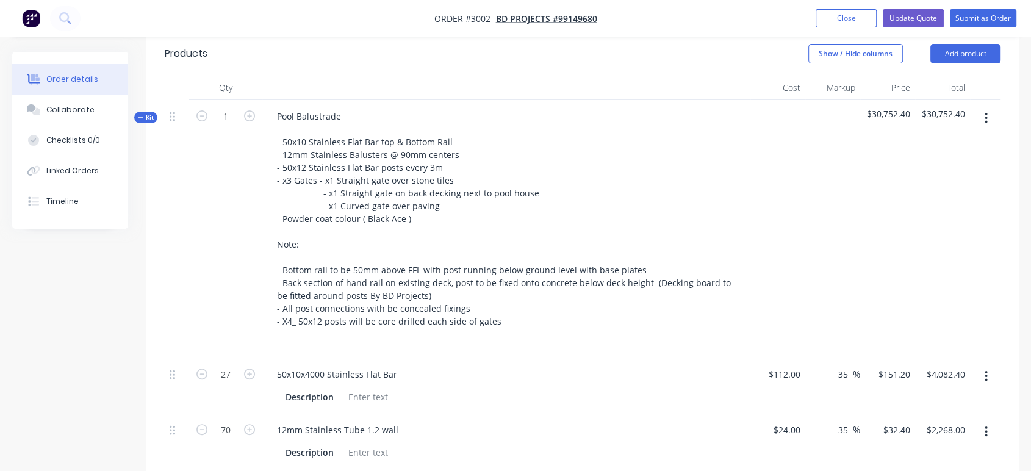
click at [820, 200] on div at bounding box center [832, 229] width 55 height 258
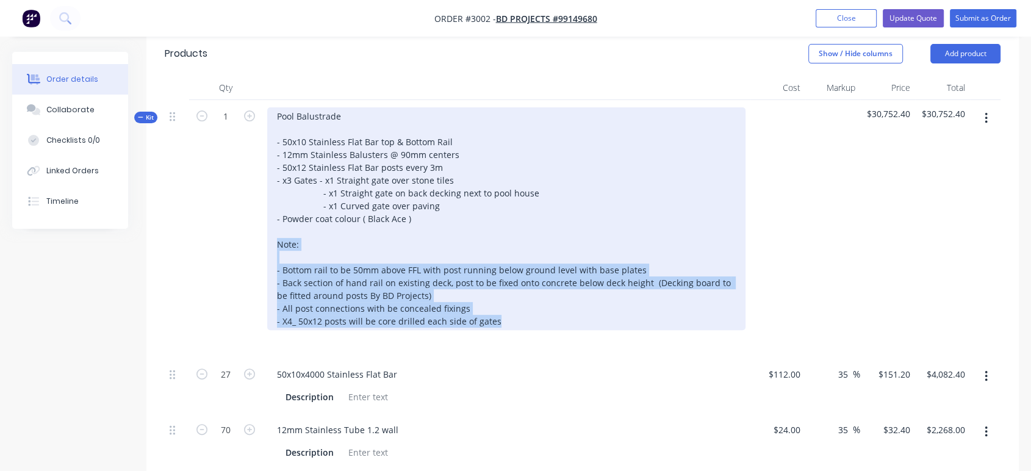
drag, startPoint x: 500, startPoint y: 320, endPoint x: 266, endPoint y: 245, distance: 245.4
click at [266, 245] on div "Pool Balustrade - 50x10 Stainless Flat Bar top & Bottom Rail - 12mm Stainless B…" at bounding box center [506, 229] width 488 height 258
copy div "Note: - Bottom rail to be 50mm above FFL with post running below ground level w…"
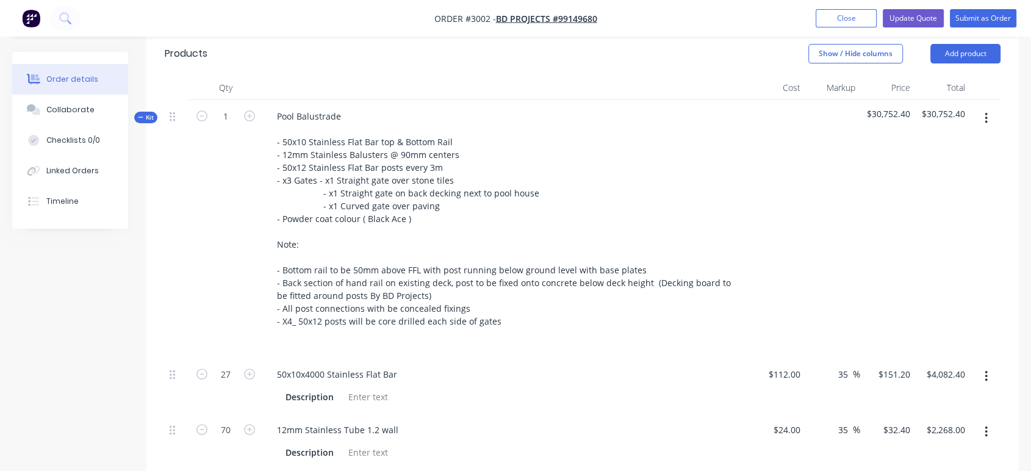
click at [875, 254] on div "$30,752.40" at bounding box center [887, 229] width 55 height 258
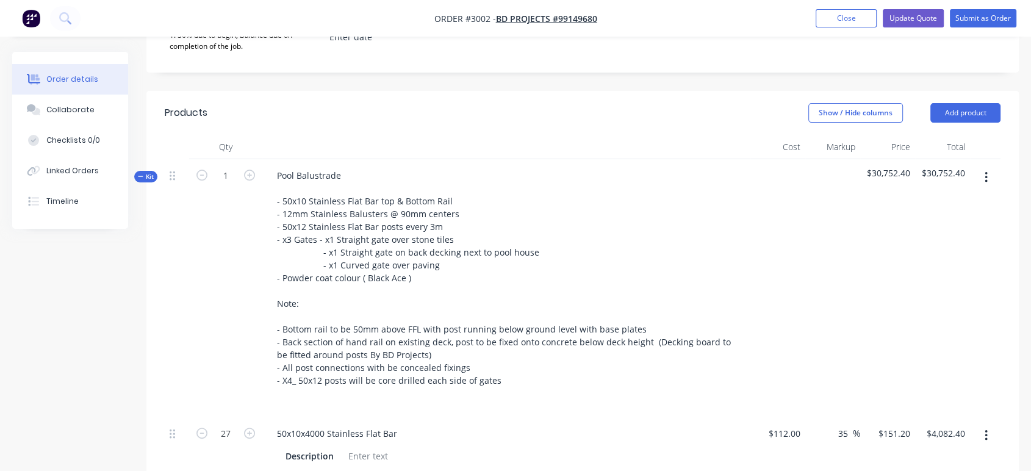
scroll to position [328, 0]
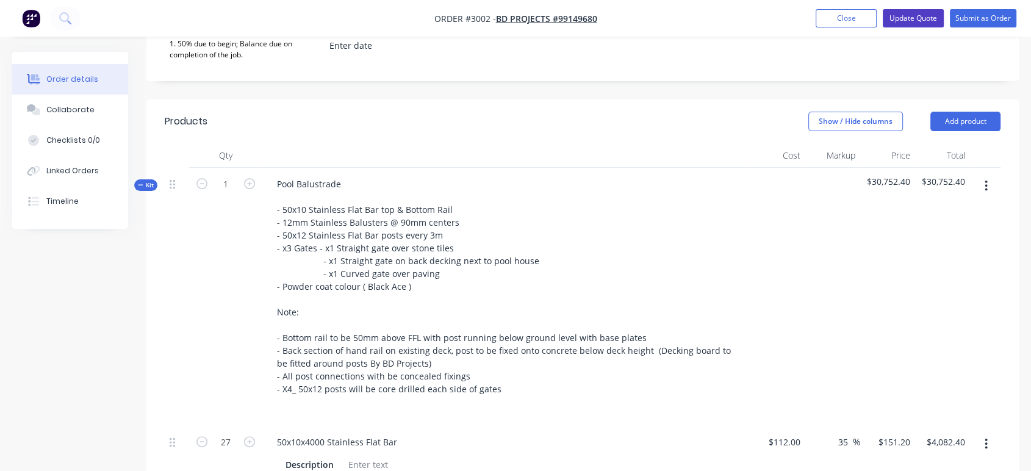
click at [913, 18] on button "Update Quote" at bounding box center [913, 18] width 61 height 18
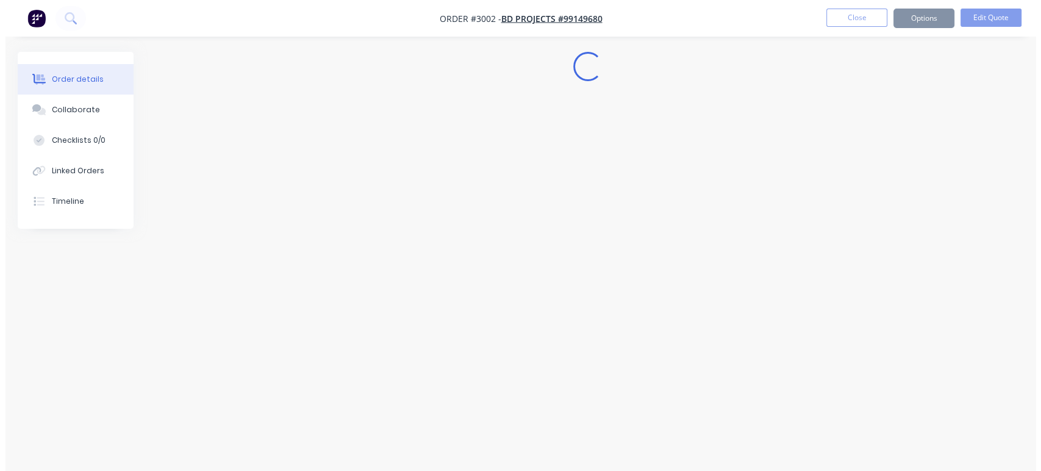
scroll to position [0, 0]
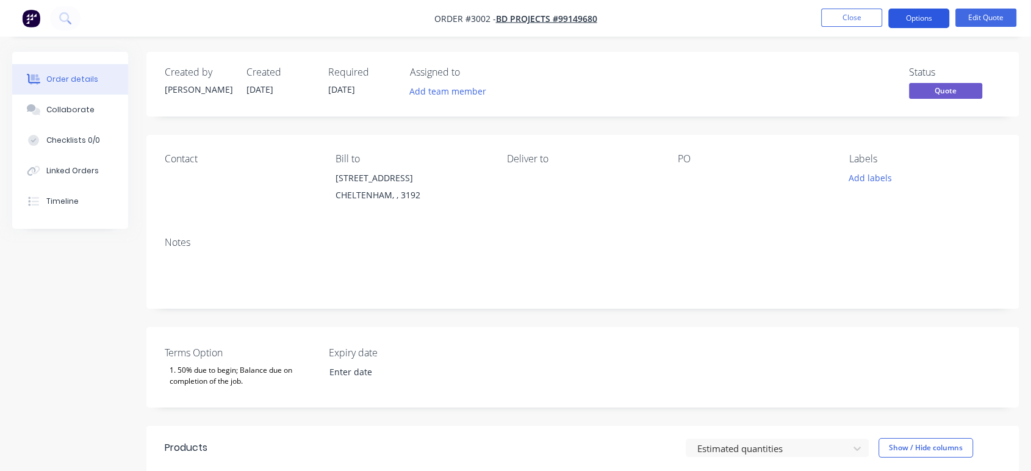
click at [937, 18] on button "Options" at bounding box center [918, 19] width 61 height 20
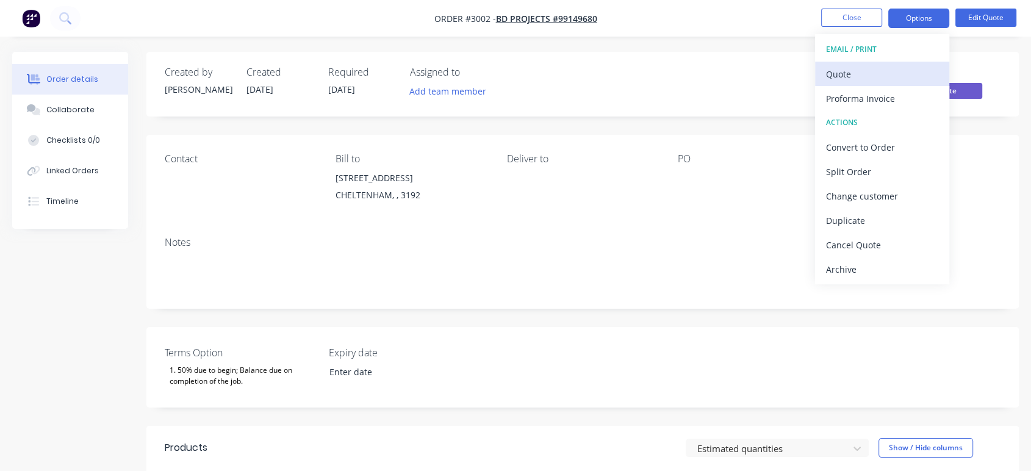
click at [889, 70] on div "Quote" at bounding box center [882, 74] width 112 height 18
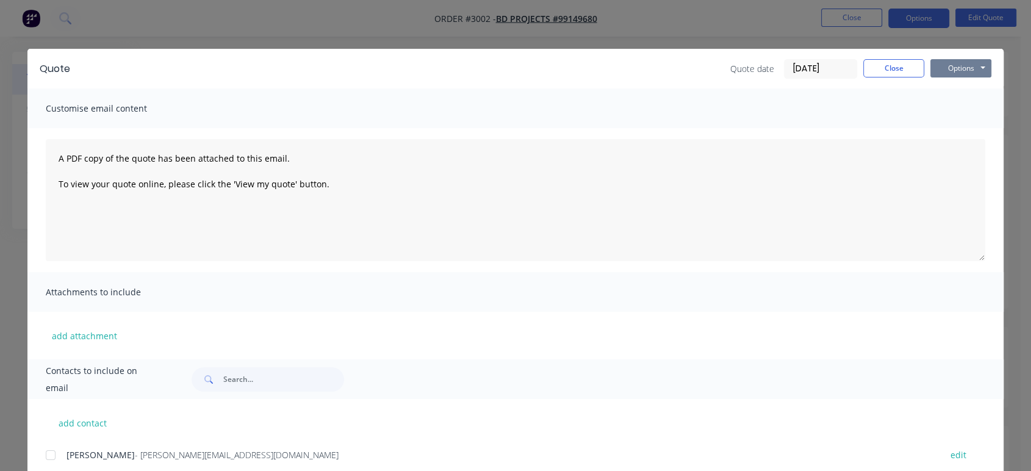
click at [966, 68] on button "Options" at bounding box center [960, 68] width 61 height 18
click at [966, 87] on button "Preview" at bounding box center [969, 90] width 78 height 20
click at [907, 63] on button "Close" at bounding box center [893, 68] width 61 height 18
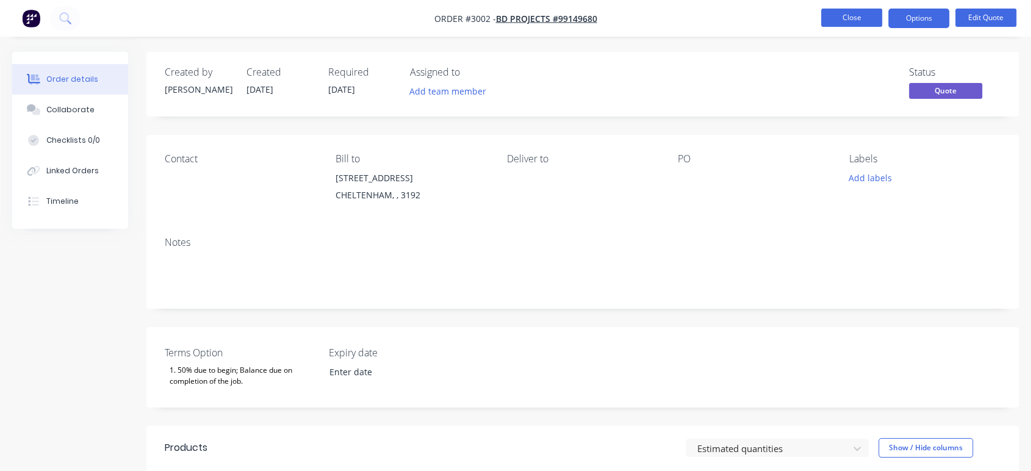
click at [828, 12] on button "Close" at bounding box center [851, 18] width 61 height 18
